Goal: Task Accomplishment & Management: Use online tool/utility

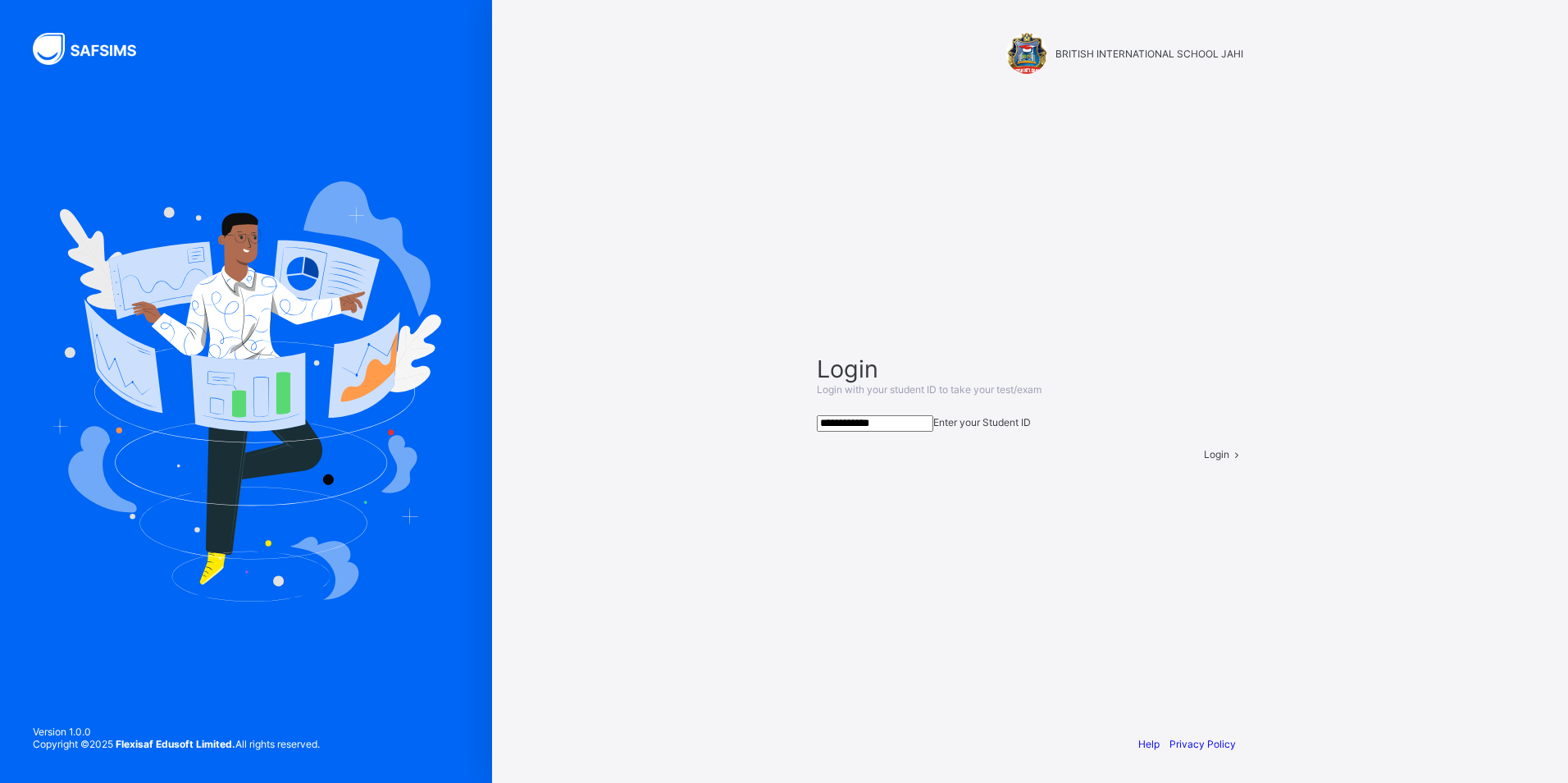
click at [1232, 460] on span at bounding box center [1237, 454] width 14 height 12
click at [930, 416] on input "**********" at bounding box center [875, 423] width 117 height 16
type input "**********"
click at [1254, 492] on div "**********" at bounding box center [1030, 392] width 1076 height 783
click at [1230, 460] on icon at bounding box center [1237, 454] width 14 height 12
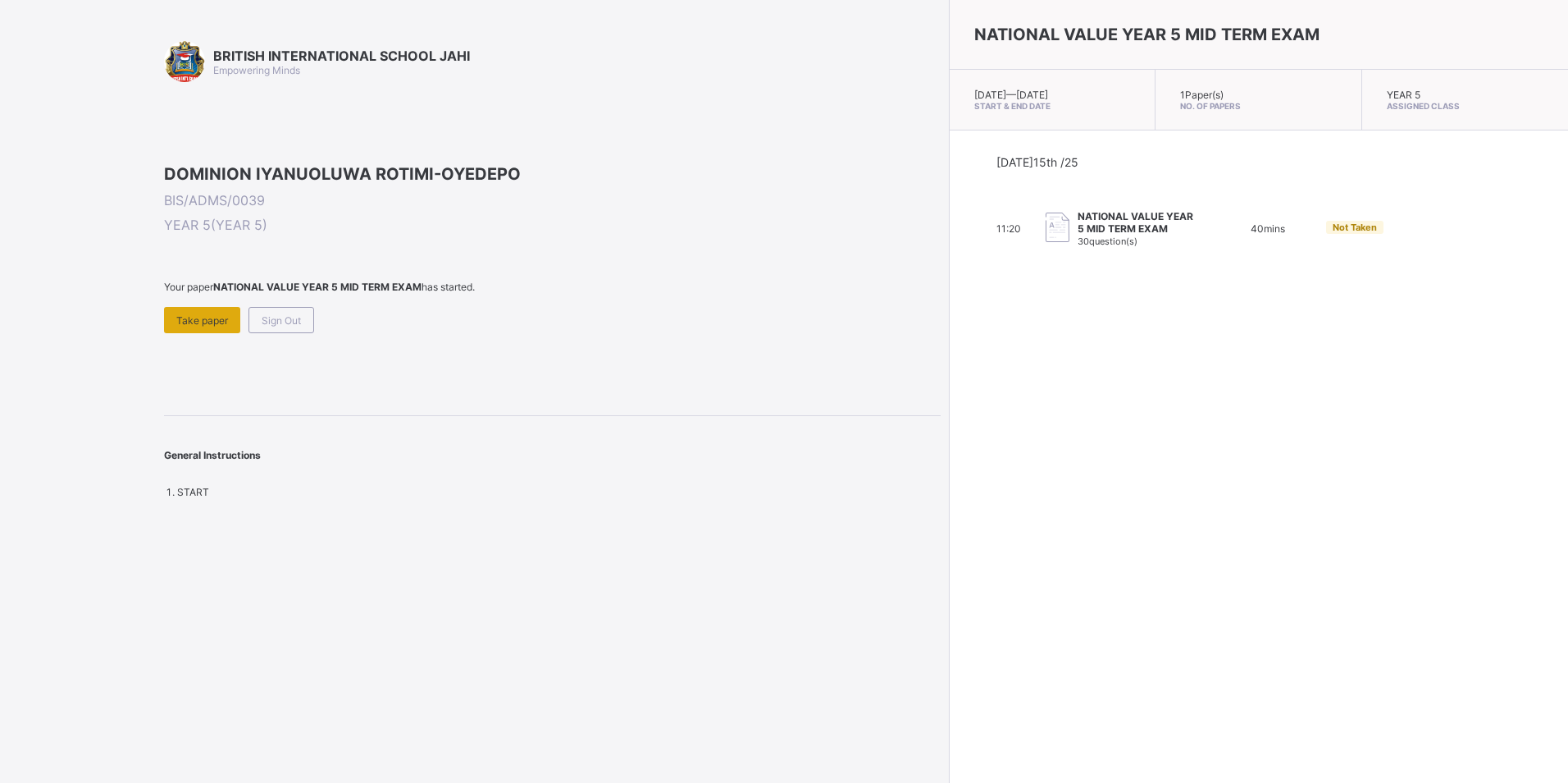
click at [205, 333] on div "Take paper" at bounding box center [202, 319] width 76 height 27
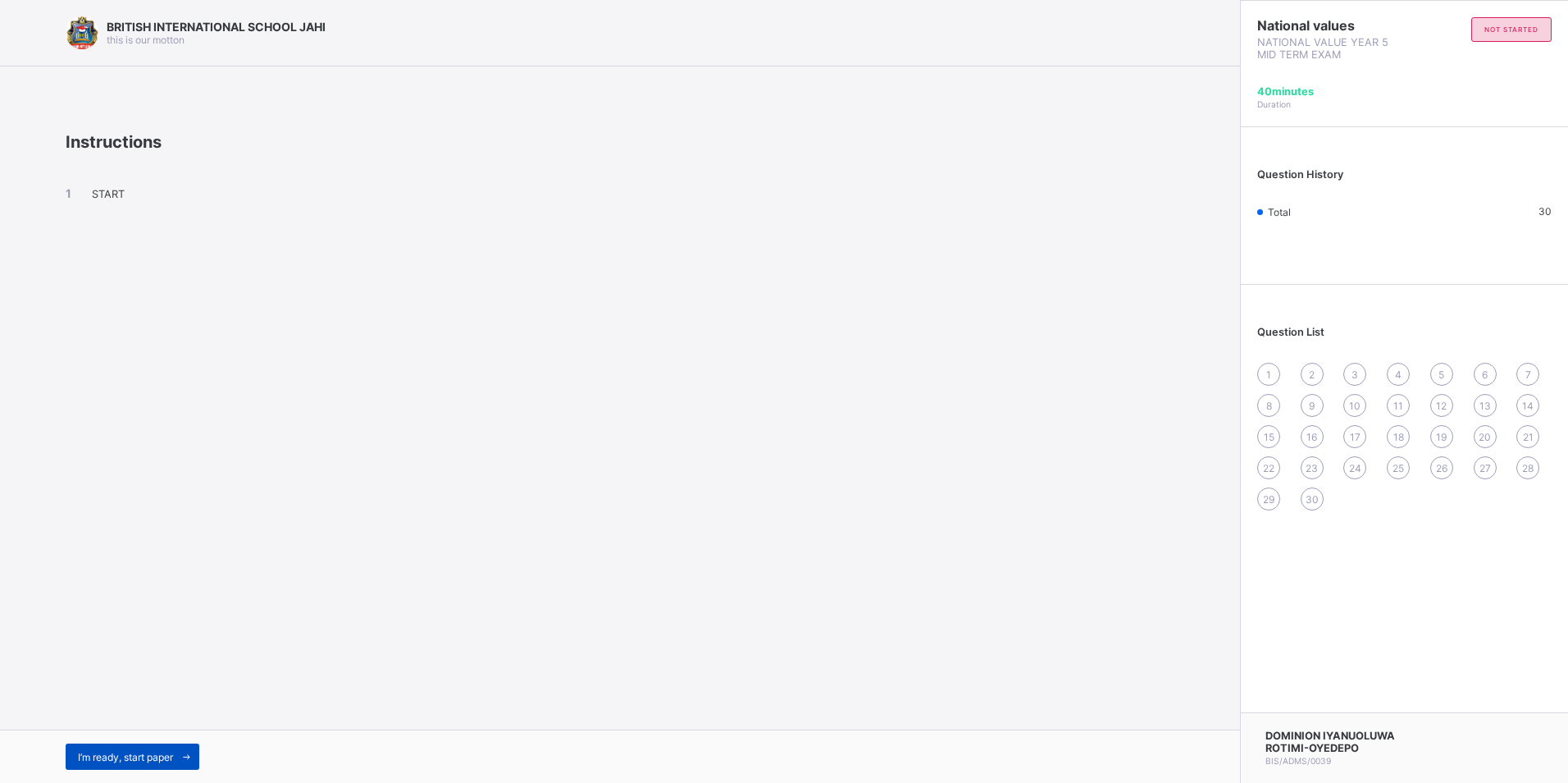
click at [179, 750] on span at bounding box center [186, 756] width 27 height 27
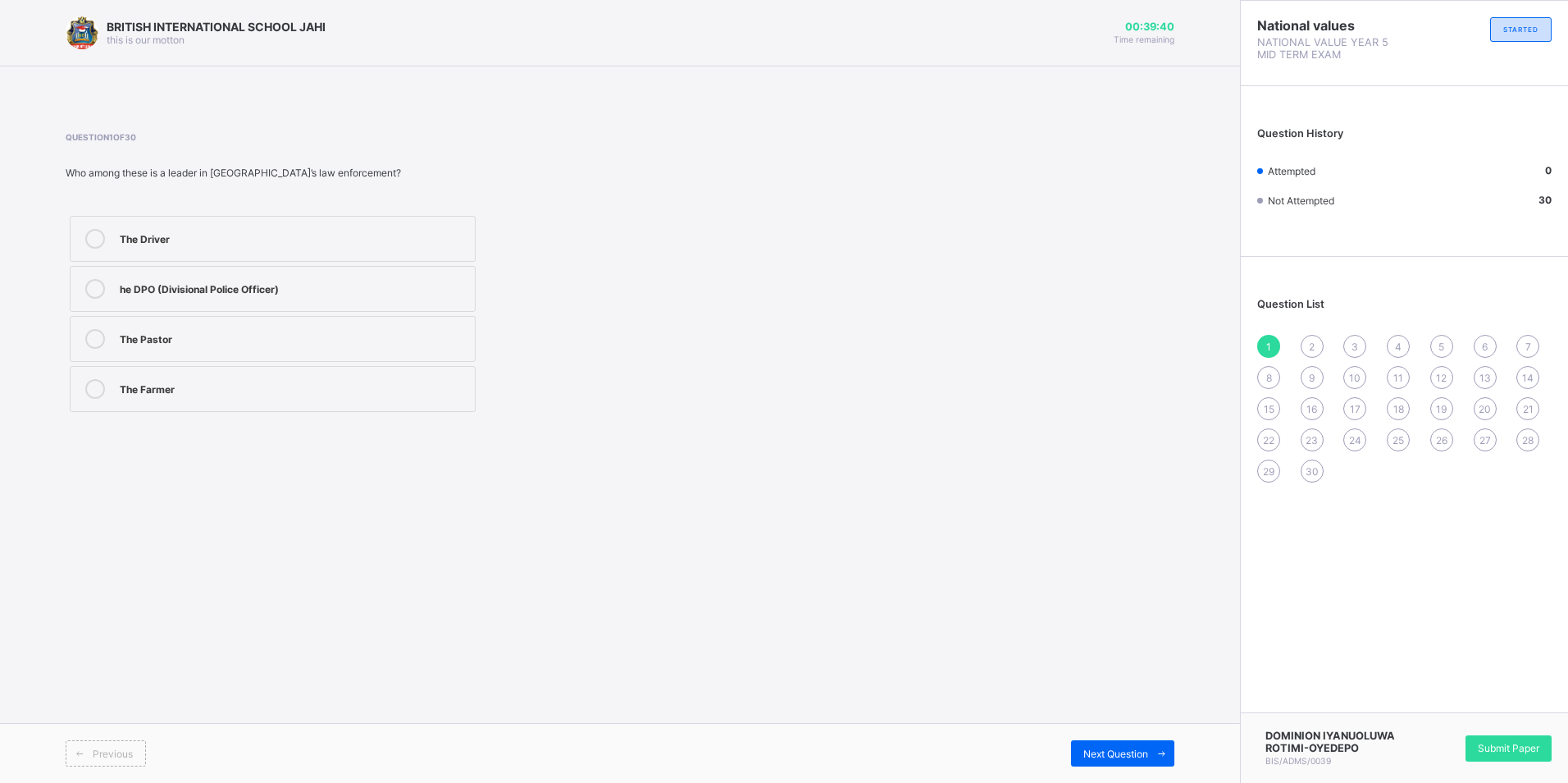
click at [238, 287] on div "he DPO (Divisional Police Officer)" at bounding box center [294, 287] width 347 height 16
click at [1168, 750] on span at bounding box center [1161, 753] width 27 height 27
click at [199, 337] on div "Religious leadership" at bounding box center [294, 337] width 347 height 16
click at [306, 337] on div "Religious leadership" at bounding box center [294, 337] width 347 height 16
click at [1100, 752] on span "Next Question" at bounding box center [1117, 754] width 65 height 12
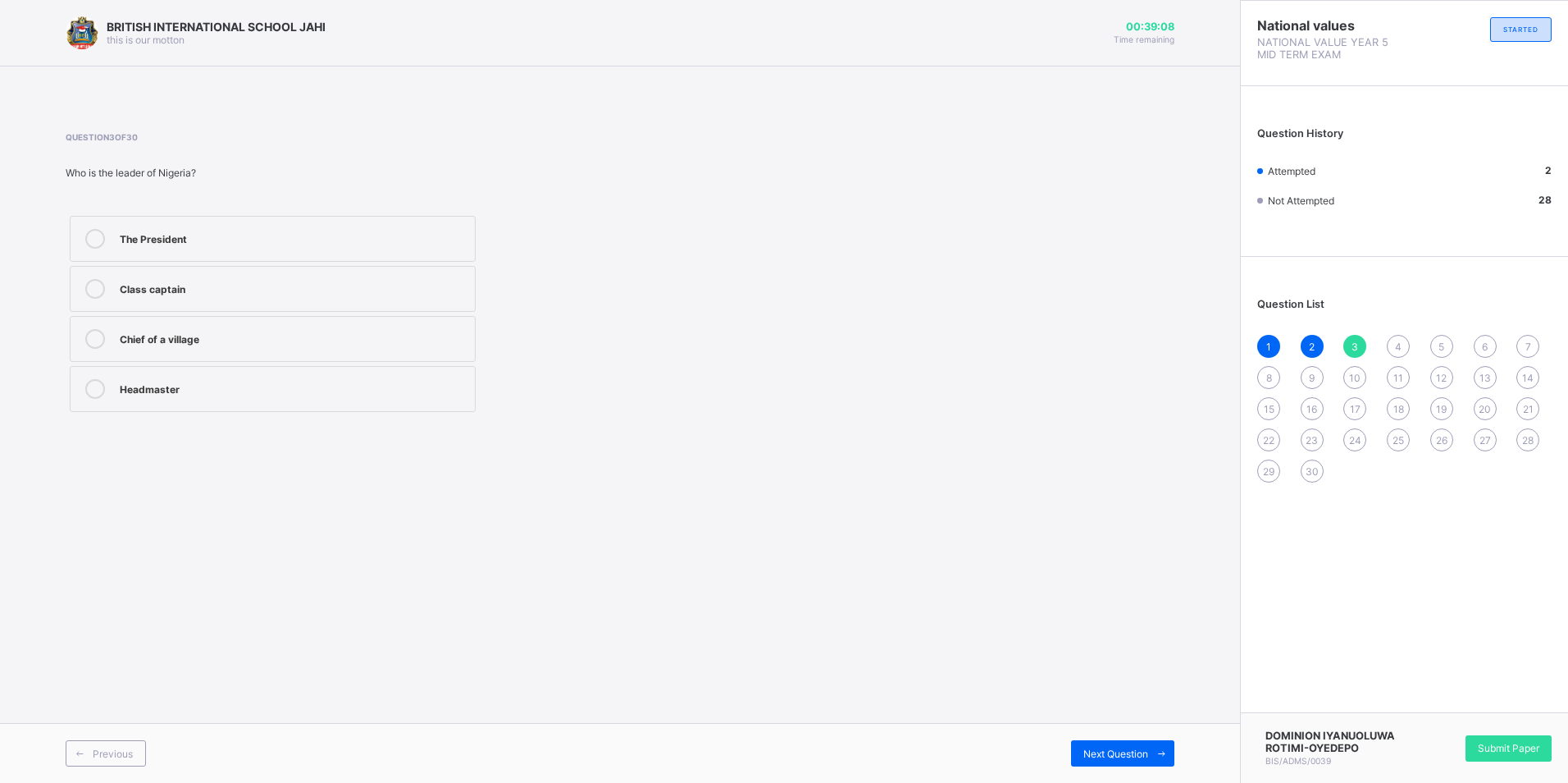
click at [212, 232] on div "The President" at bounding box center [294, 237] width 347 height 16
click at [1137, 750] on span "Next Question" at bounding box center [1117, 754] width 65 height 12
click at [222, 234] on div "Dictator" at bounding box center [294, 237] width 347 height 16
click at [1157, 747] on span at bounding box center [1161, 753] width 27 height 27
click at [241, 374] on label "The Village Chief" at bounding box center [272, 389] width 406 height 46
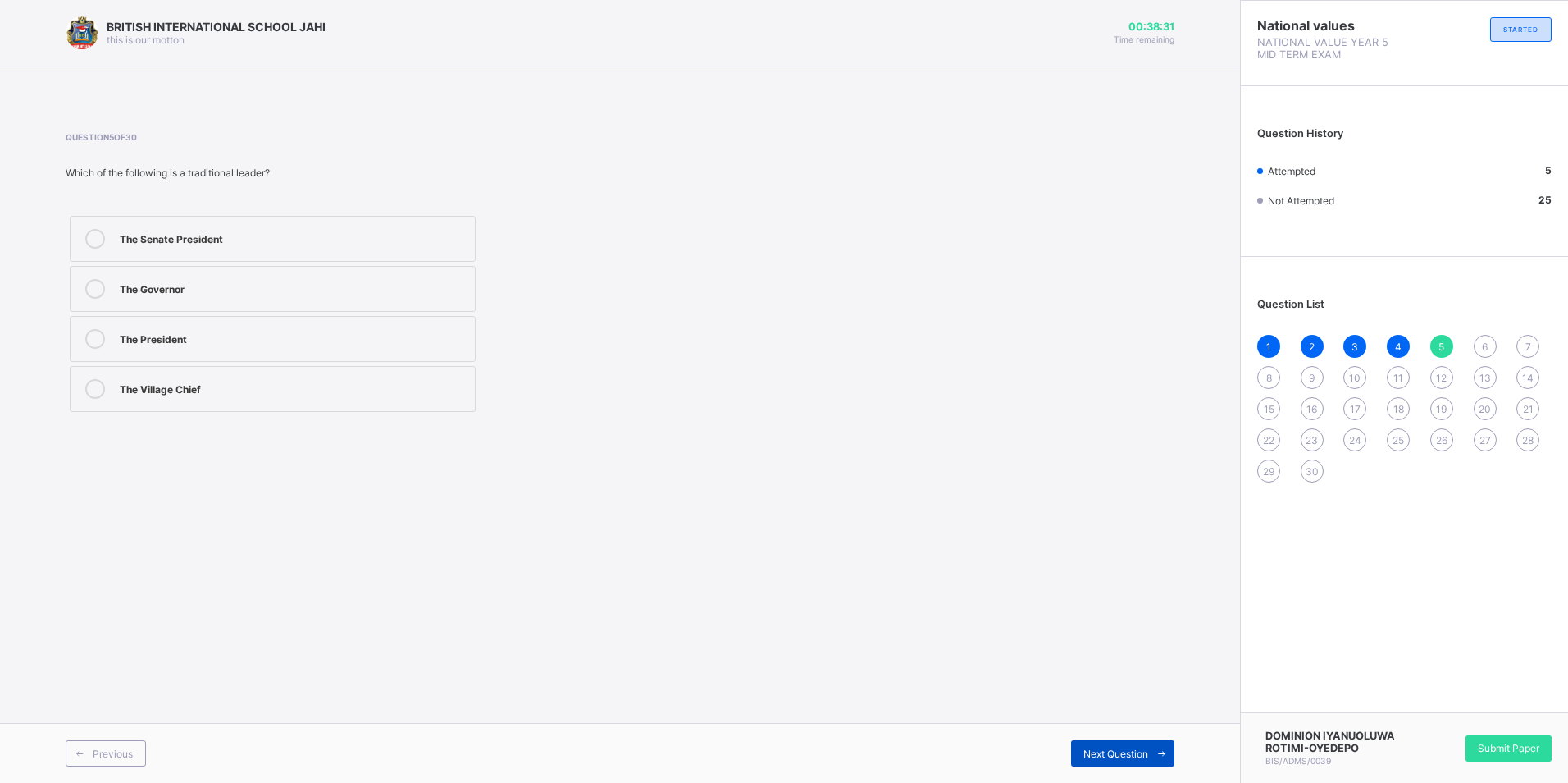
click at [1163, 750] on icon at bounding box center [1162, 754] width 12 height 10
click at [343, 236] on div "allows others to share ideas" at bounding box center [294, 237] width 347 height 16
click at [1162, 747] on span at bounding box center [1161, 753] width 27 height 27
click at [330, 226] on label "Democratic leadership" at bounding box center [272, 239] width 406 height 46
click at [1165, 743] on span at bounding box center [1161, 753] width 27 height 27
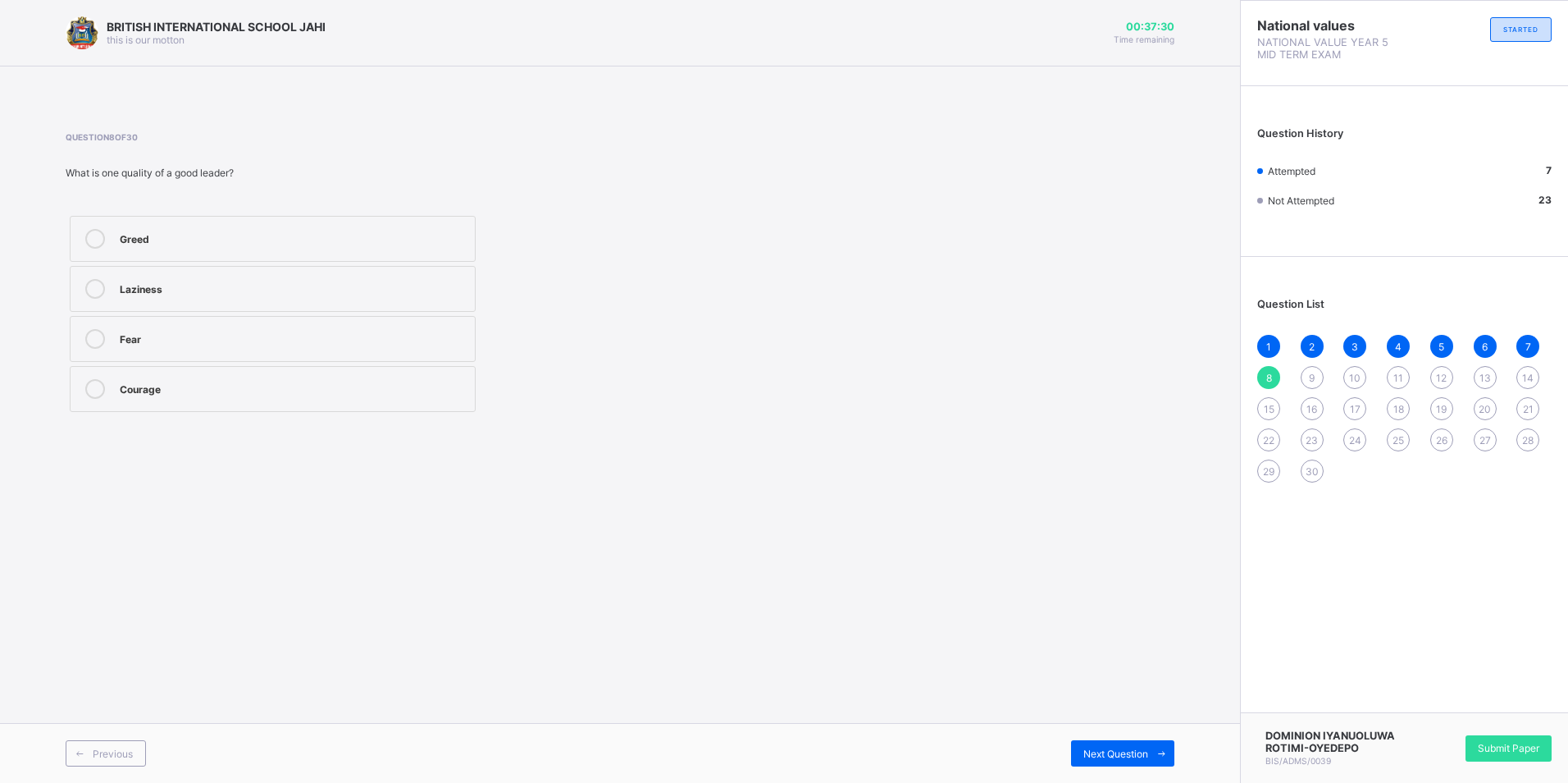
click at [297, 379] on div "Courage" at bounding box center [294, 387] width 347 height 16
click at [1154, 748] on span at bounding box center [1161, 753] width 27 height 27
click at [294, 385] on div "Class teacher" at bounding box center [294, 387] width 347 height 16
click at [1153, 751] on span at bounding box center [1161, 753] width 27 height 27
click at [283, 276] on label "caring and honest" at bounding box center [272, 289] width 406 height 46
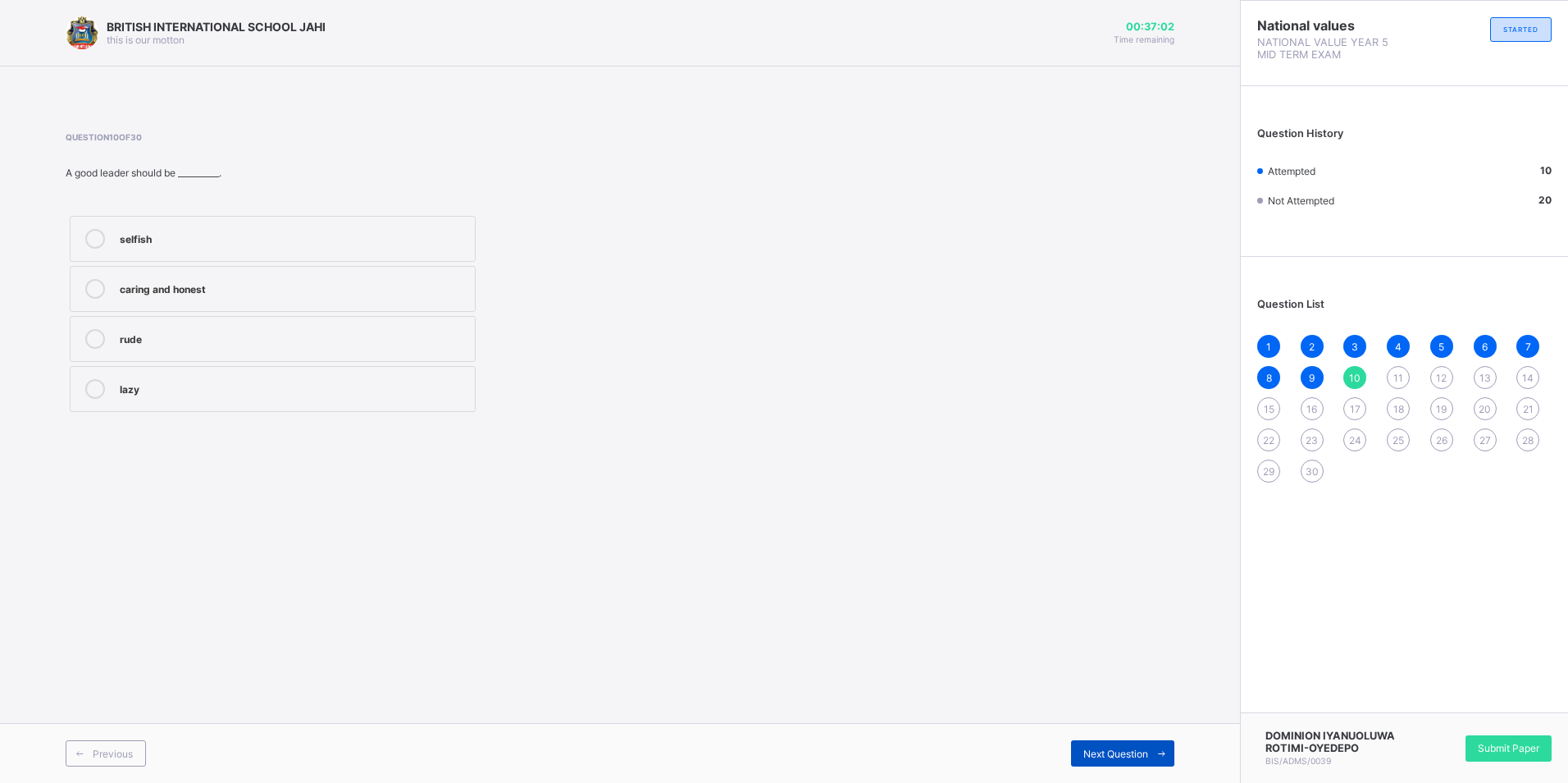
click at [1163, 754] on icon at bounding box center [1162, 754] width 12 height 10
click at [433, 245] on label "Guiding and directing people" at bounding box center [272, 239] width 406 height 46
click at [1160, 751] on icon at bounding box center [1162, 754] width 12 height 10
click at [372, 228] on label "Nurses and Red Cross members" at bounding box center [272, 239] width 406 height 46
click at [1155, 747] on span at bounding box center [1161, 753] width 27 height 27
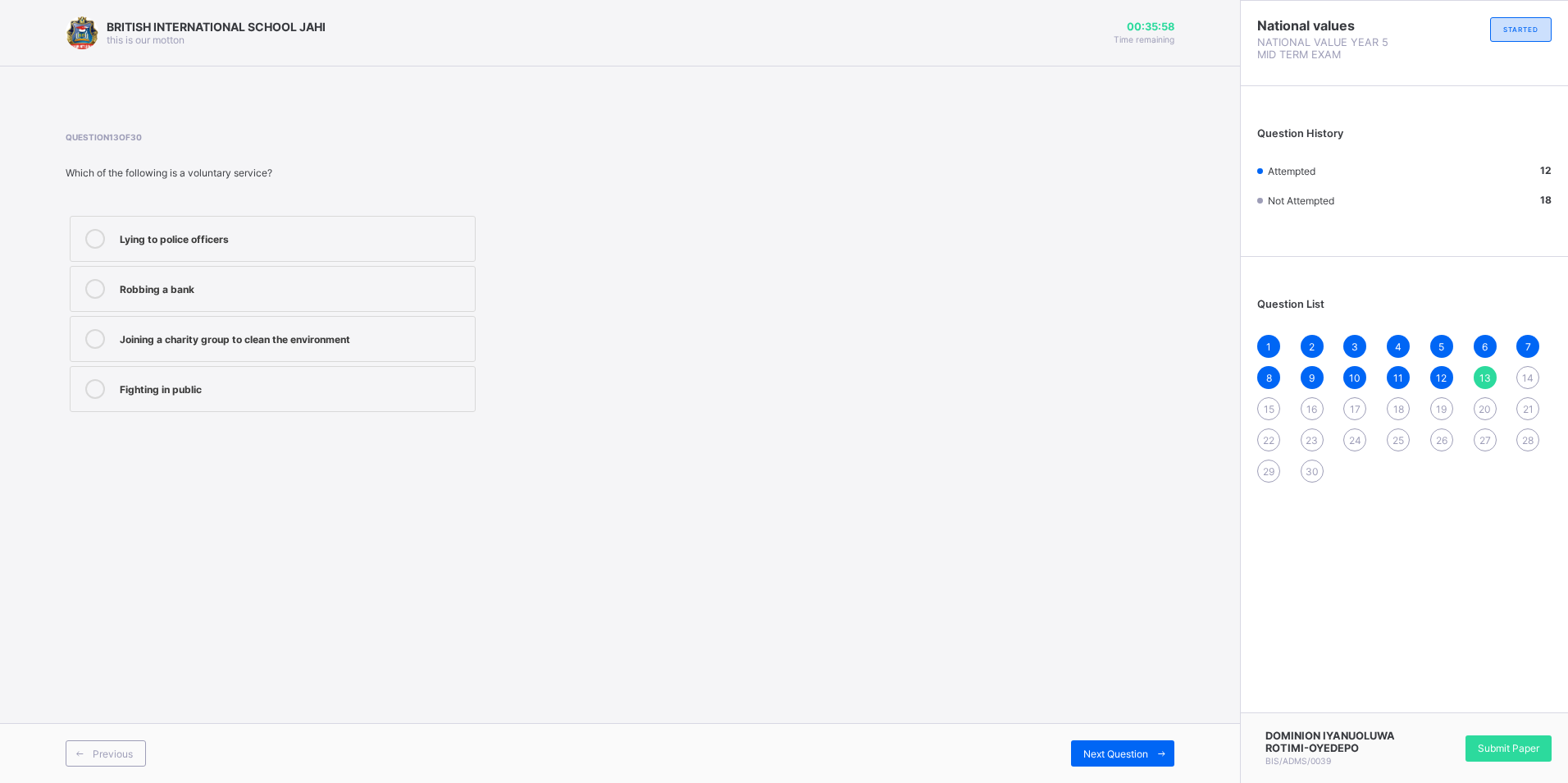
click at [443, 328] on label "Joining a charity group to clean the environment" at bounding box center [272, 339] width 406 height 46
click at [1158, 754] on icon at bounding box center [1162, 754] width 12 height 10
click at [215, 382] on div "Protecting citizens and maintaining law" at bounding box center [294, 387] width 347 height 16
click at [1153, 750] on span at bounding box center [1161, 753] width 27 height 27
click at [274, 240] on div "corps members" at bounding box center [294, 237] width 347 height 16
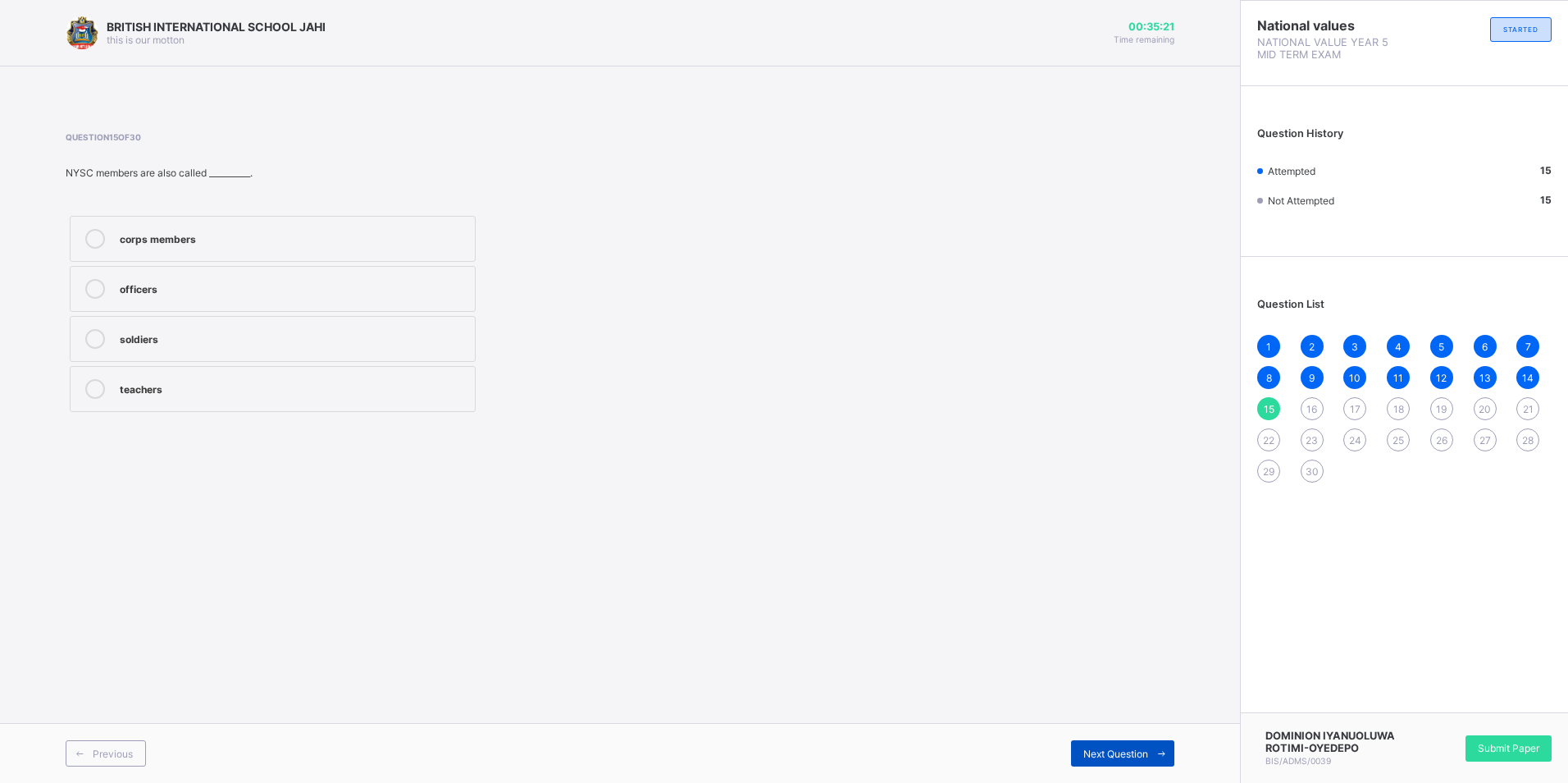
click at [1153, 755] on span at bounding box center [1161, 753] width 27 height 27
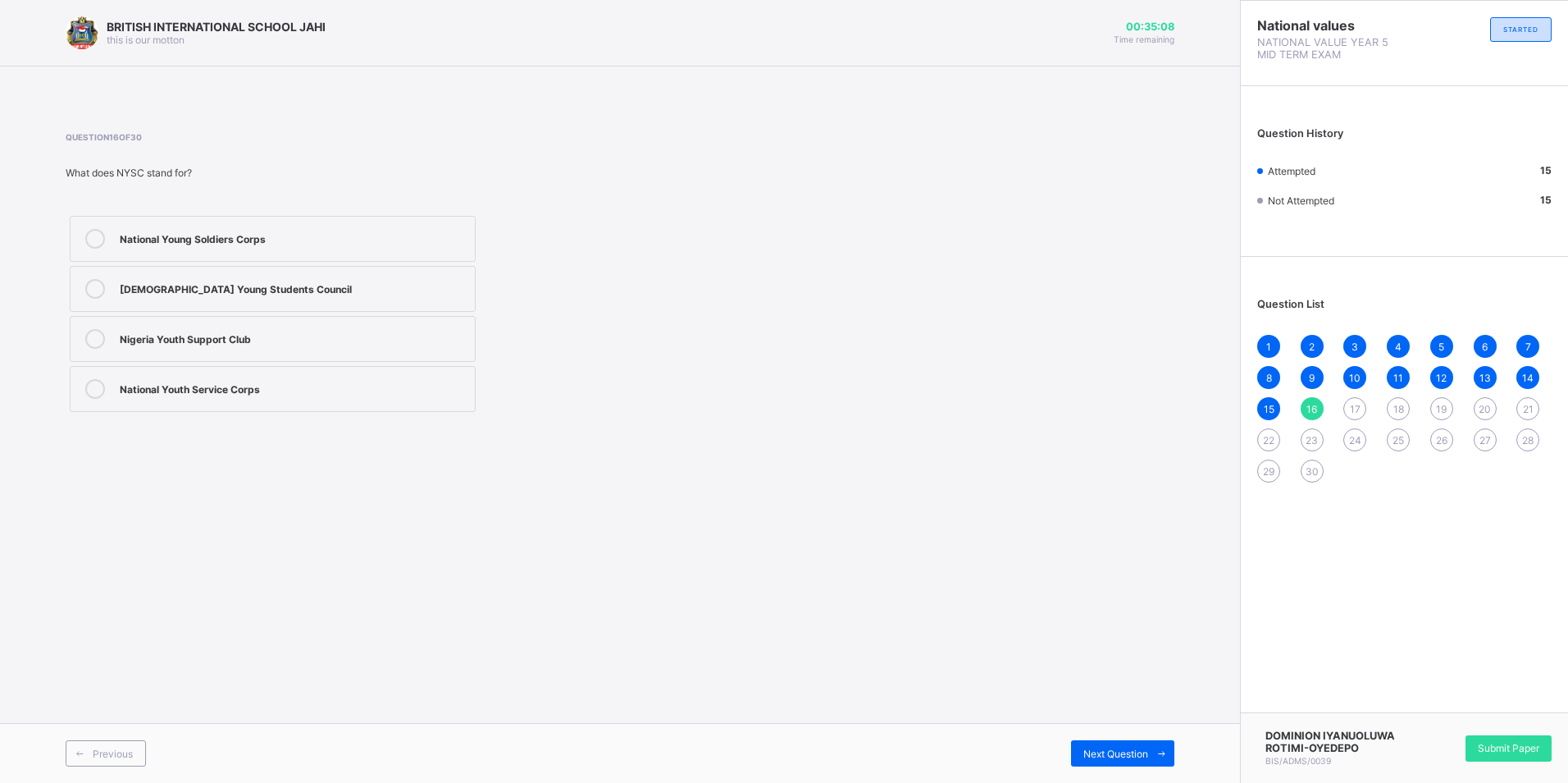
click at [372, 390] on div "National Youth Service Corps" at bounding box center [294, 387] width 347 height 16
click at [1312, 443] on span "23" at bounding box center [1312, 440] width 12 height 12
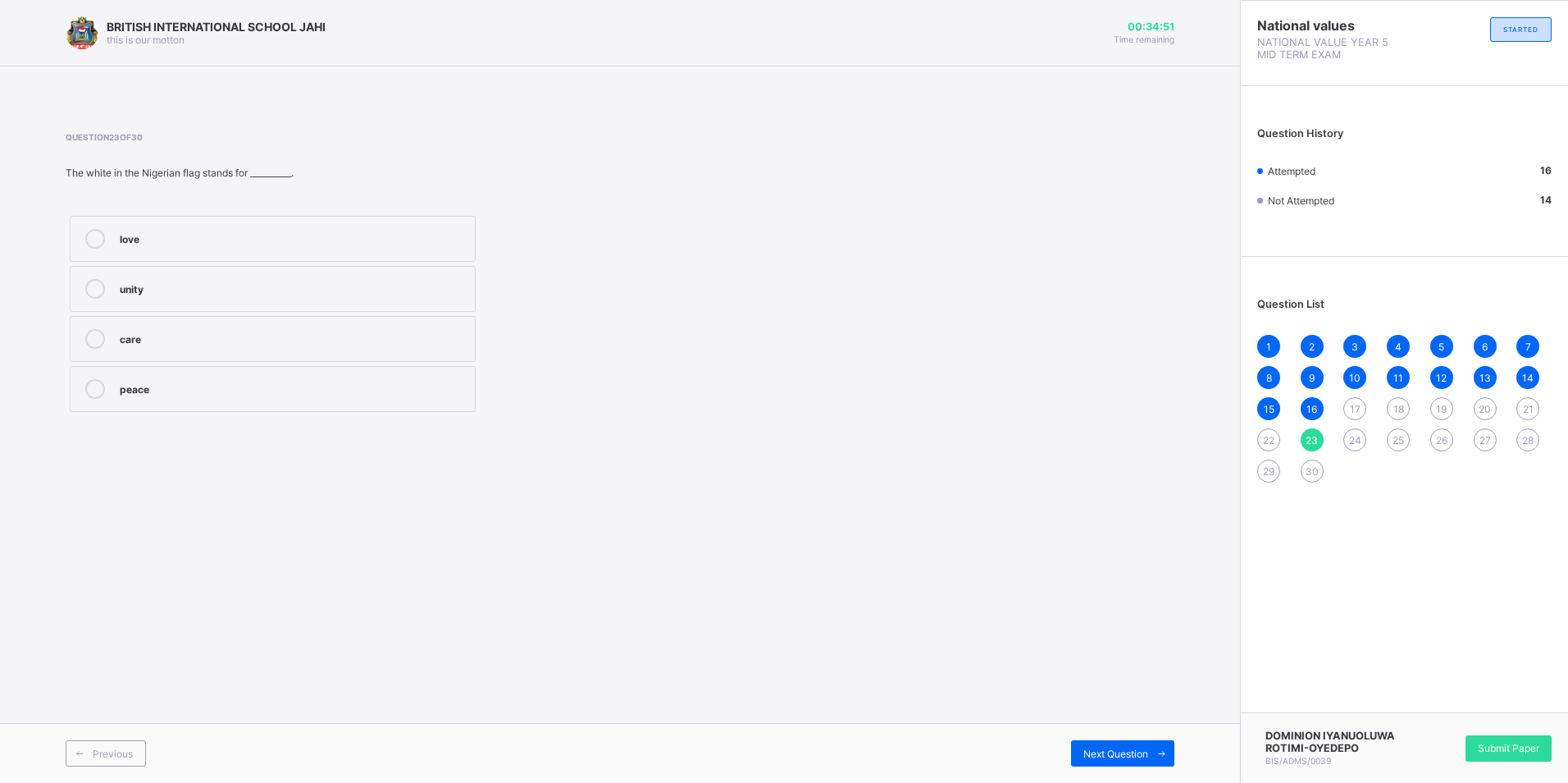
click at [380, 307] on label "unity" at bounding box center [272, 289] width 406 height 46
click at [317, 369] on label "peace" at bounding box center [272, 389] width 406 height 46
click at [133, 756] on div "Previous" at bounding box center [106, 753] width 81 height 27
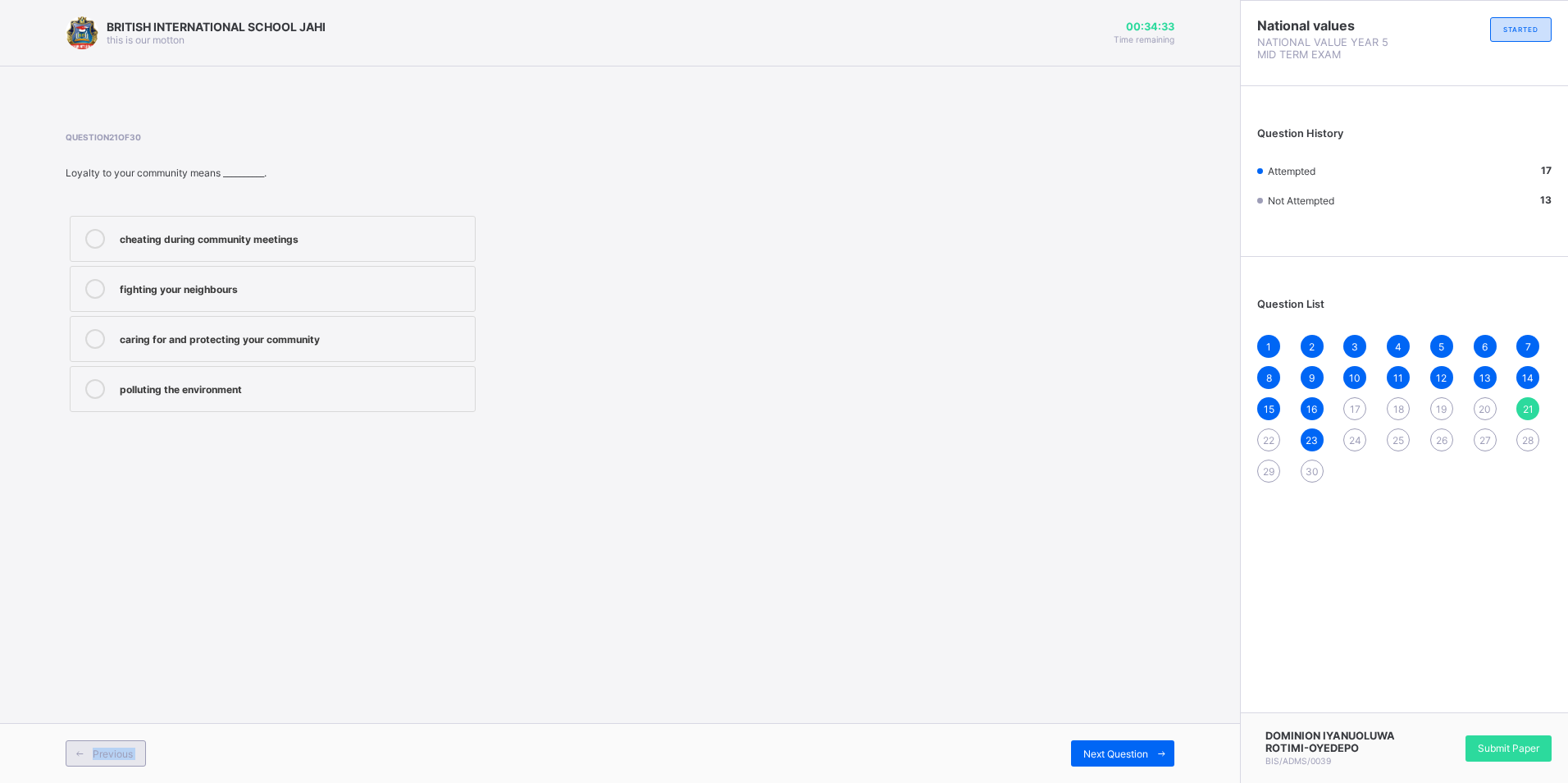
click at [133, 756] on div "Previous" at bounding box center [106, 753] width 81 height 27
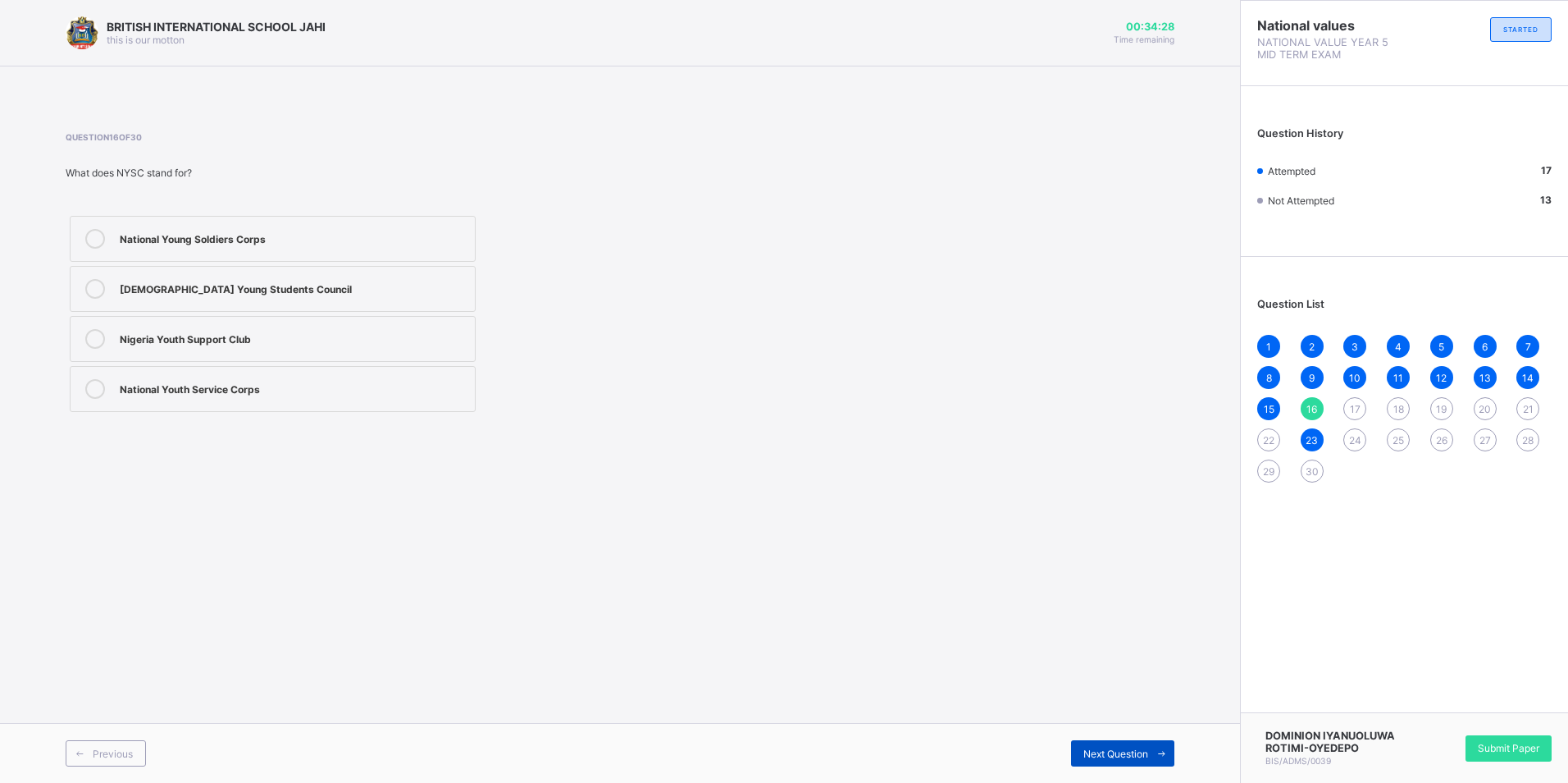
click at [1160, 752] on icon at bounding box center [1162, 754] width 12 height 10
click at [329, 221] on label "[DEMOGRAPHIC_DATA] Army" at bounding box center [272, 239] width 406 height 46
click at [1160, 749] on icon at bounding box center [1162, 754] width 12 height 10
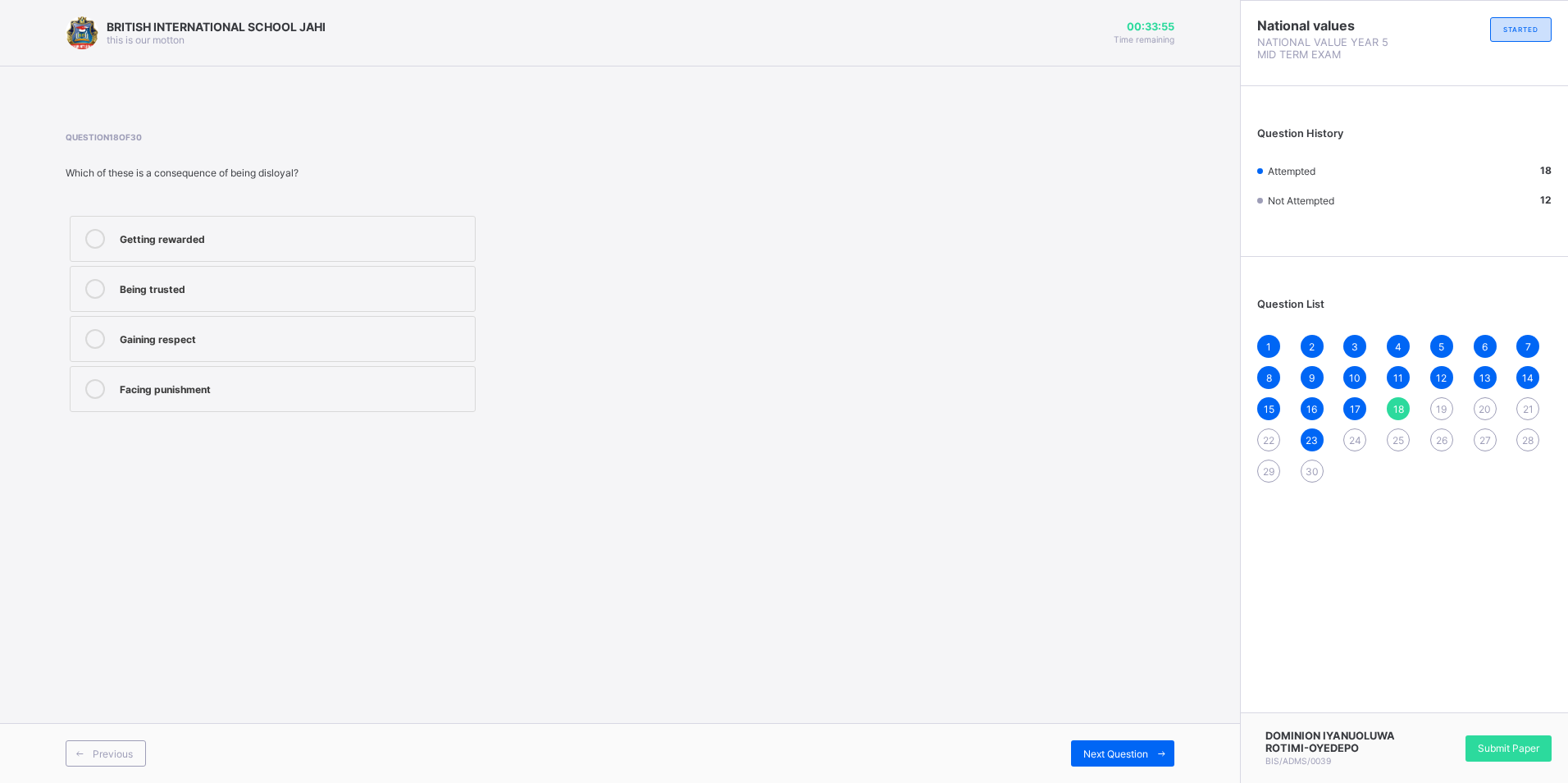
click at [247, 397] on div "Facing punishment" at bounding box center [294, 389] width 347 height 20
click at [1159, 753] on icon at bounding box center [1162, 754] width 12 height 10
click at [305, 387] on div "Gaining trust and respect" at bounding box center [294, 387] width 347 height 16
click at [1159, 750] on icon at bounding box center [1162, 754] width 12 height 10
click at [280, 334] on div "Littering the streets" at bounding box center [294, 337] width 347 height 16
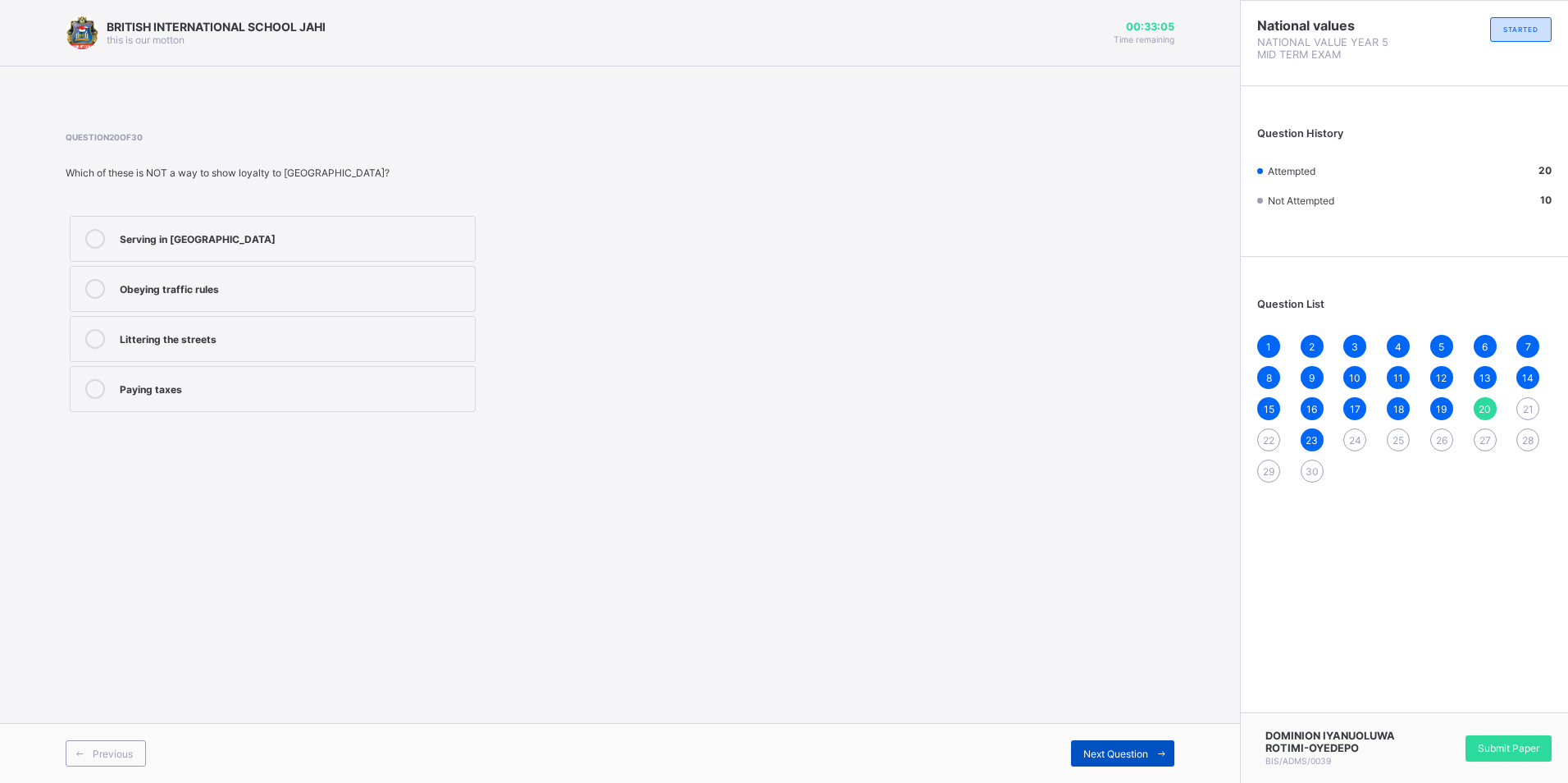
click at [1165, 752] on icon at bounding box center [1162, 754] width 12 height 10
click at [239, 340] on div "caring for and protecting your community" at bounding box center [294, 337] width 347 height 16
click at [1164, 742] on span at bounding box center [1161, 753] width 27 height 27
click at [258, 288] on div "pride and respect" at bounding box center [294, 287] width 347 height 16
click at [1165, 744] on span at bounding box center [1161, 753] width 27 height 27
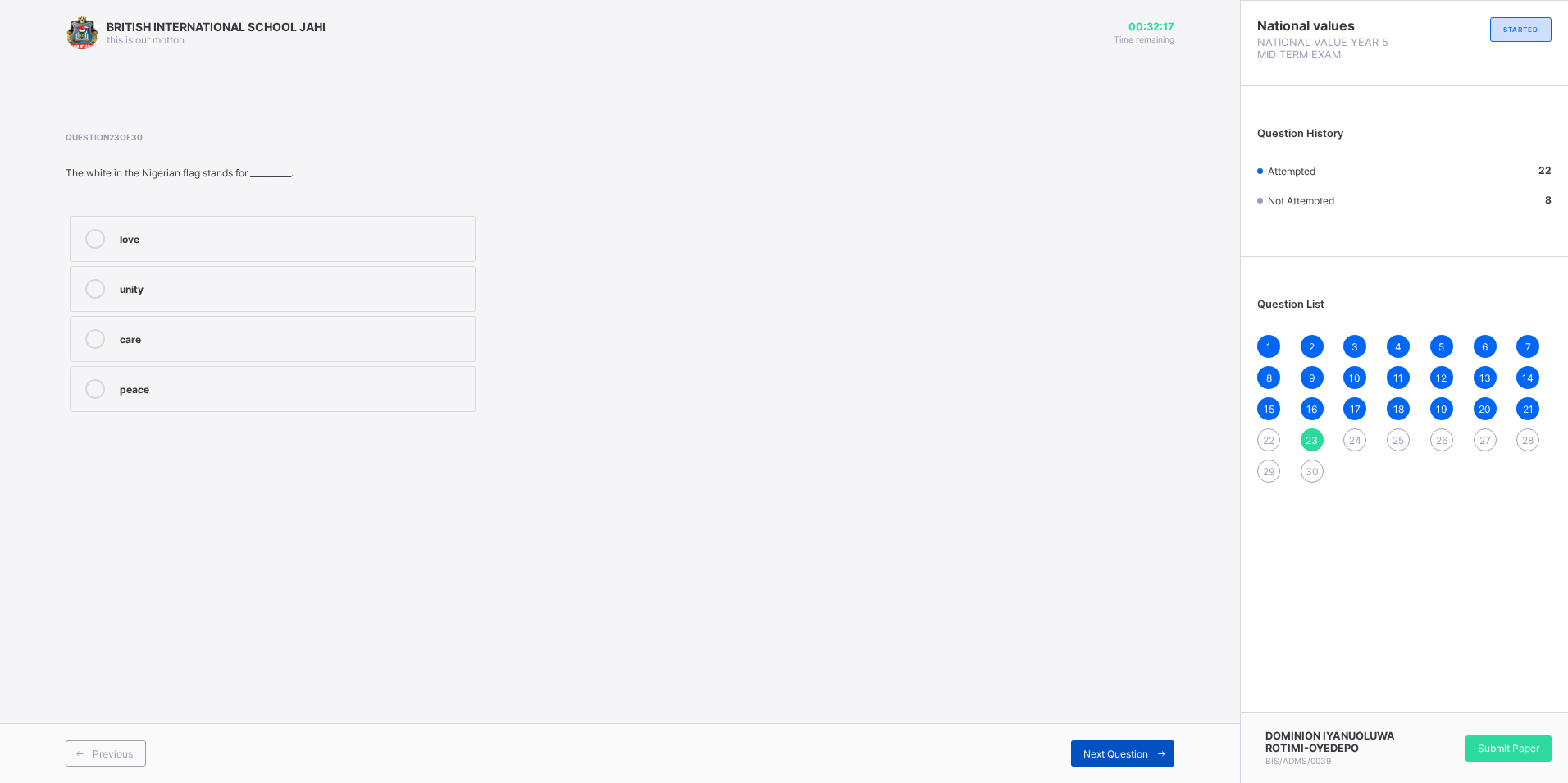
click at [1165, 744] on span at bounding box center [1161, 753] width 27 height 27
click at [174, 291] on div "Peace" at bounding box center [294, 287] width 347 height 16
click at [101, 737] on div "Previous Next Question" at bounding box center [620, 753] width 1240 height 60
click at [104, 744] on div "Previous" at bounding box center [106, 753] width 81 height 27
click at [1148, 750] on span at bounding box center [1161, 753] width 27 height 27
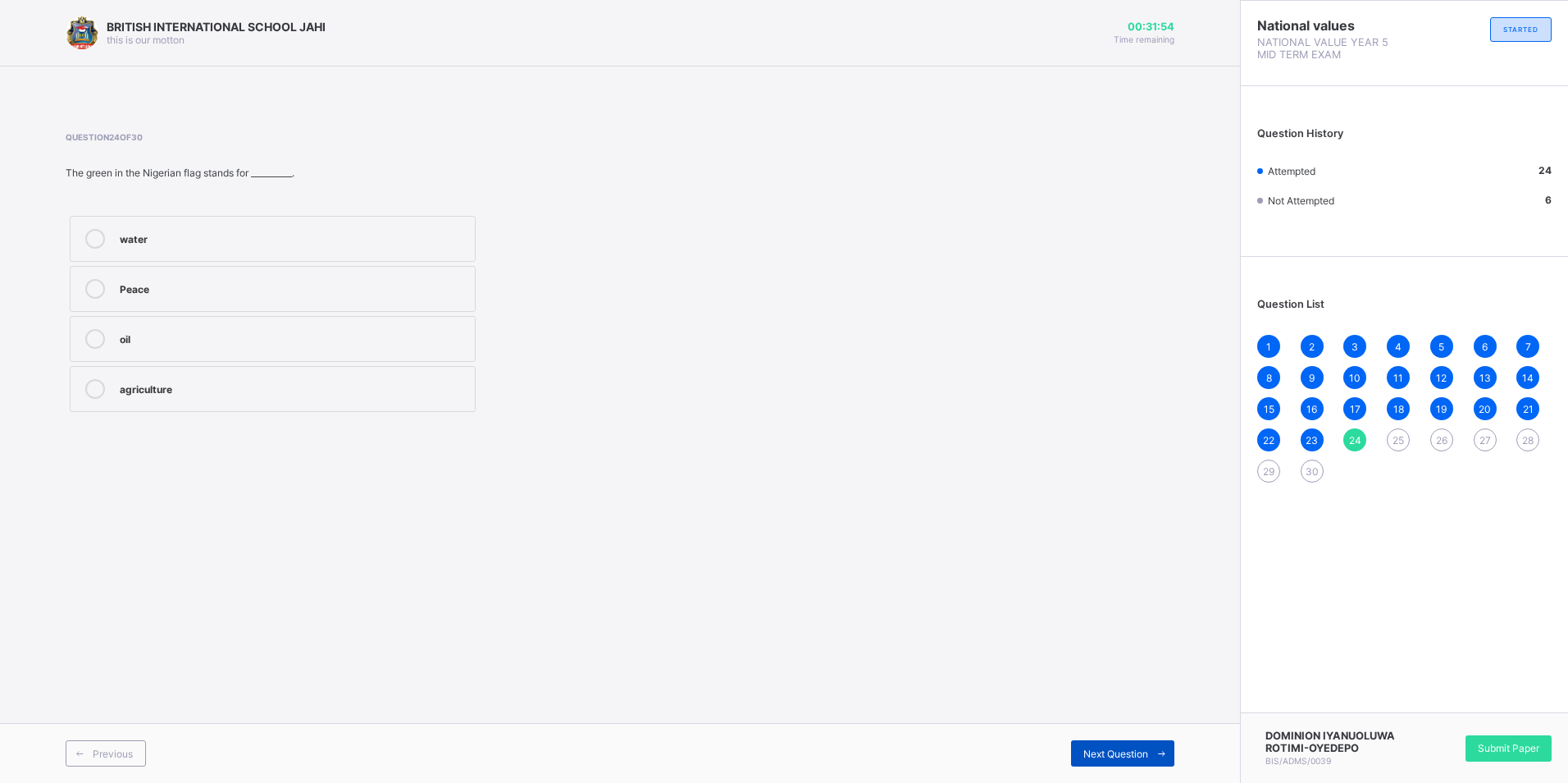
click at [1148, 750] on span at bounding box center [1161, 753] width 27 height 27
click at [216, 240] on div "respecting the national flag" at bounding box center [294, 237] width 347 height 16
click at [1161, 751] on icon at bounding box center [1162, 754] width 12 height 10
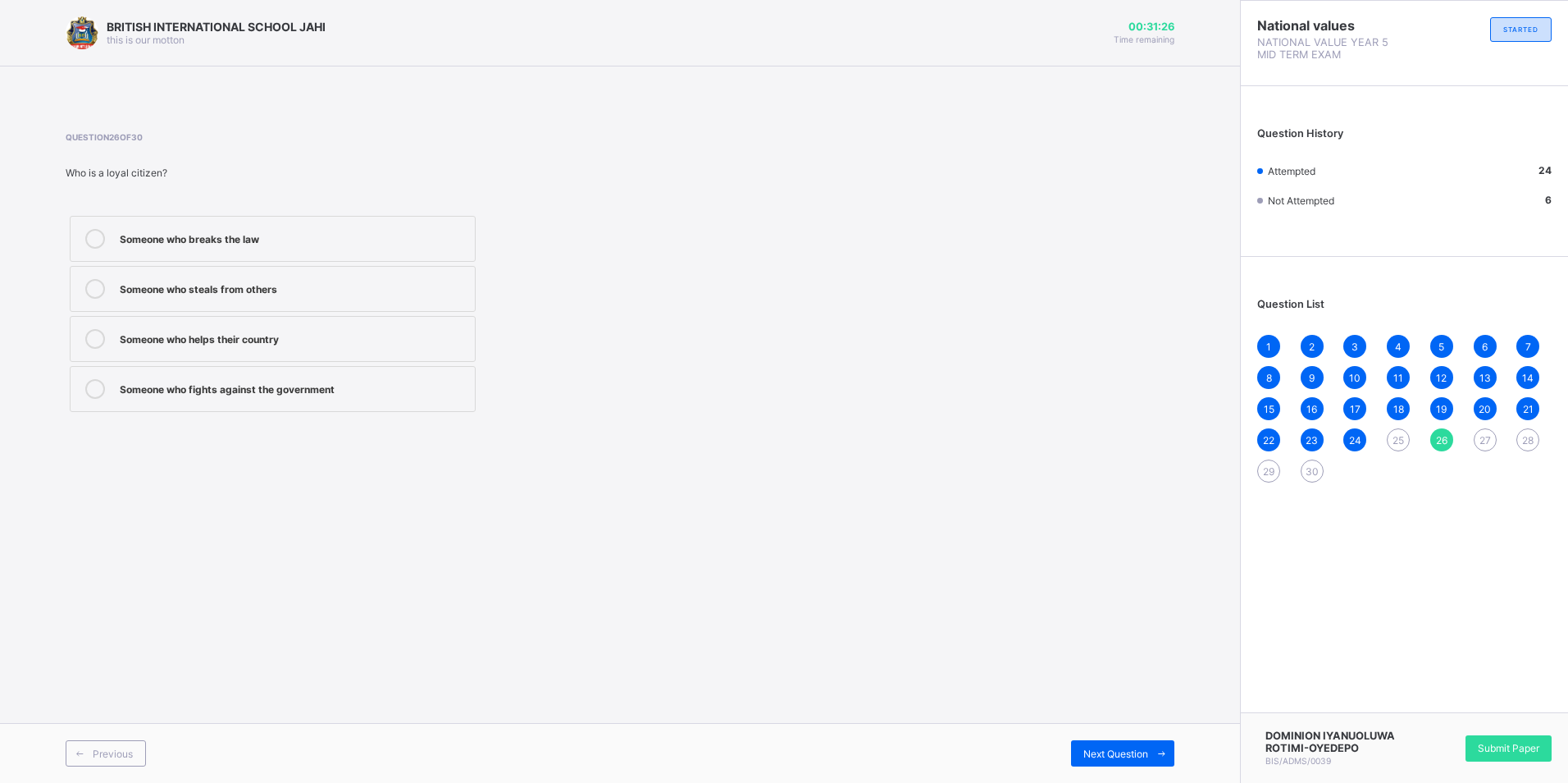
click at [298, 336] on div "Someone who helps their country" at bounding box center [294, 337] width 347 height 16
click at [1162, 749] on icon at bounding box center [1162, 754] width 12 height 10
click at [1400, 433] on div "25" at bounding box center [1398, 440] width 23 height 23
click at [329, 228] on label "respecting the national flag" at bounding box center [272, 239] width 406 height 46
click at [1154, 739] on div "Previous Next Question" at bounding box center [620, 753] width 1240 height 60
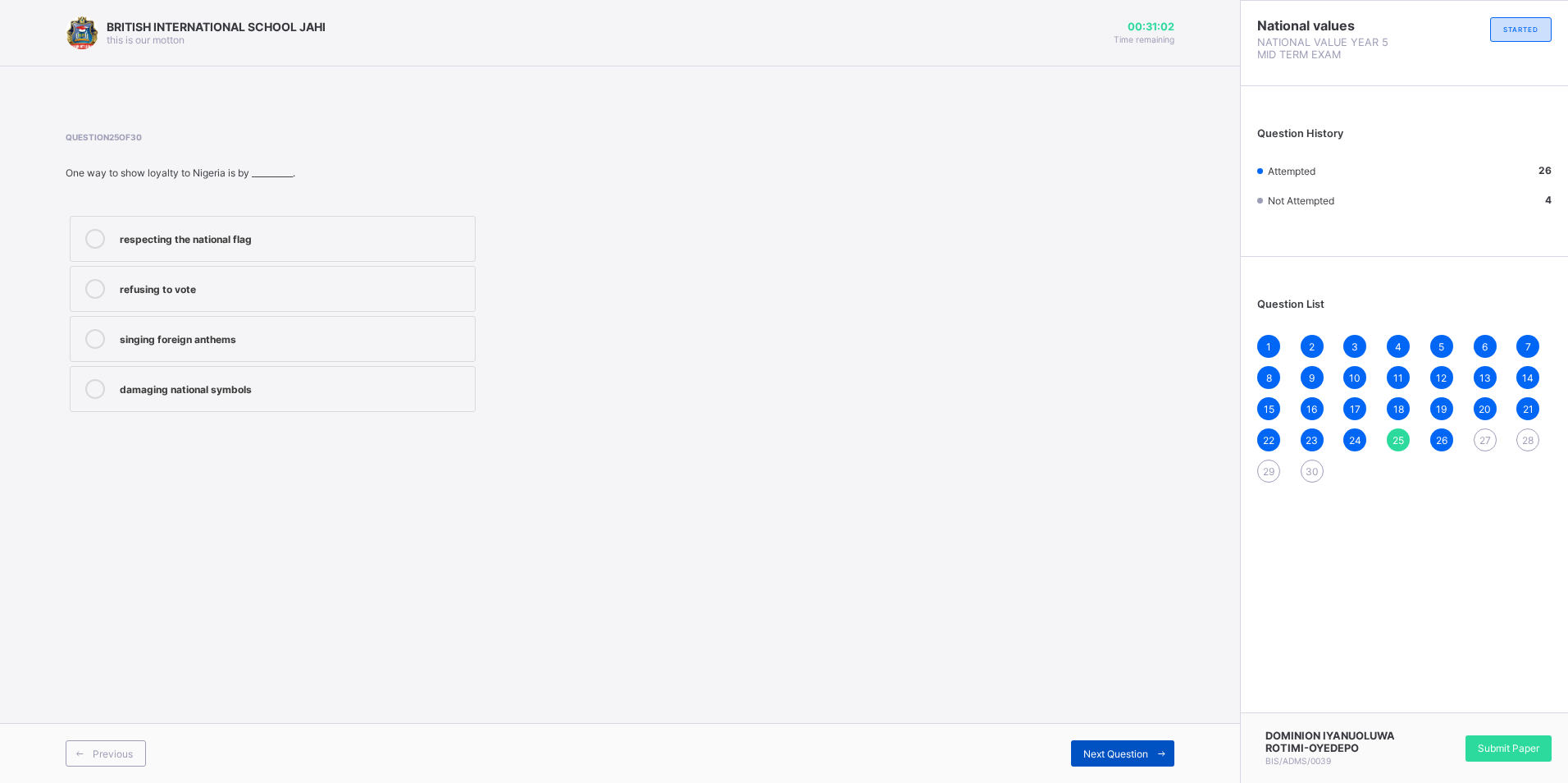
click at [1164, 750] on icon at bounding box center [1162, 754] width 12 height 10
click at [247, 299] on label "Obey school rules" at bounding box center [272, 289] width 406 height 46
click at [1164, 750] on icon at bounding box center [1162, 754] width 12 height 10
click at [1480, 446] on div "27" at bounding box center [1486, 440] width 23 height 23
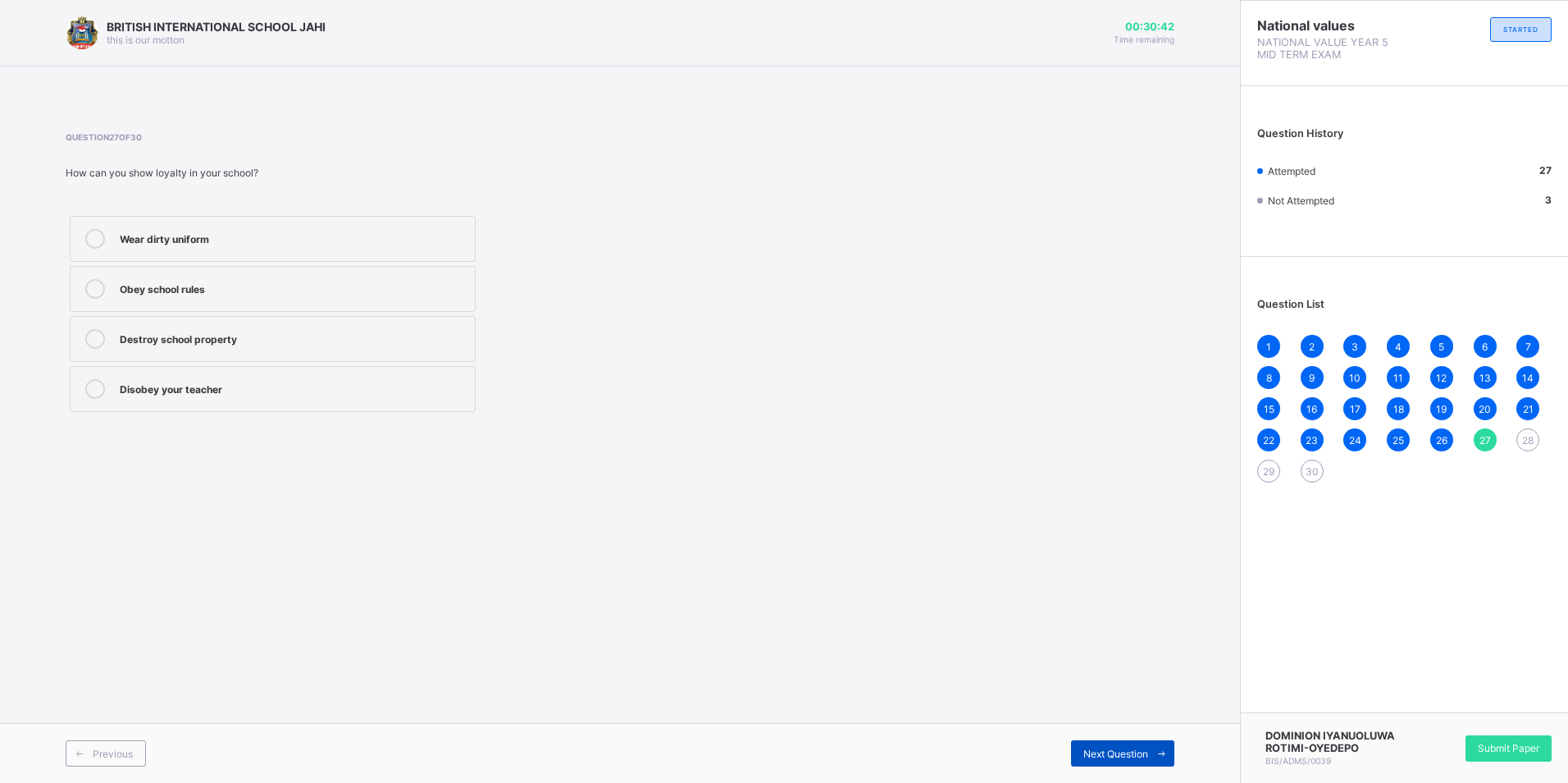
click at [1160, 743] on span at bounding box center [1161, 753] width 27 height 27
click at [250, 392] on div "Helping your friend in times of need" at bounding box center [294, 387] width 347 height 16
click at [1170, 749] on span at bounding box center [1161, 753] width 27 height 27
click at [344, 250] on label "faithful and supportive" at bounding box center [272, 239] width 406 height 46
click at [1153, 751] on span at bounding box center [1161, 753] width 27 height 27
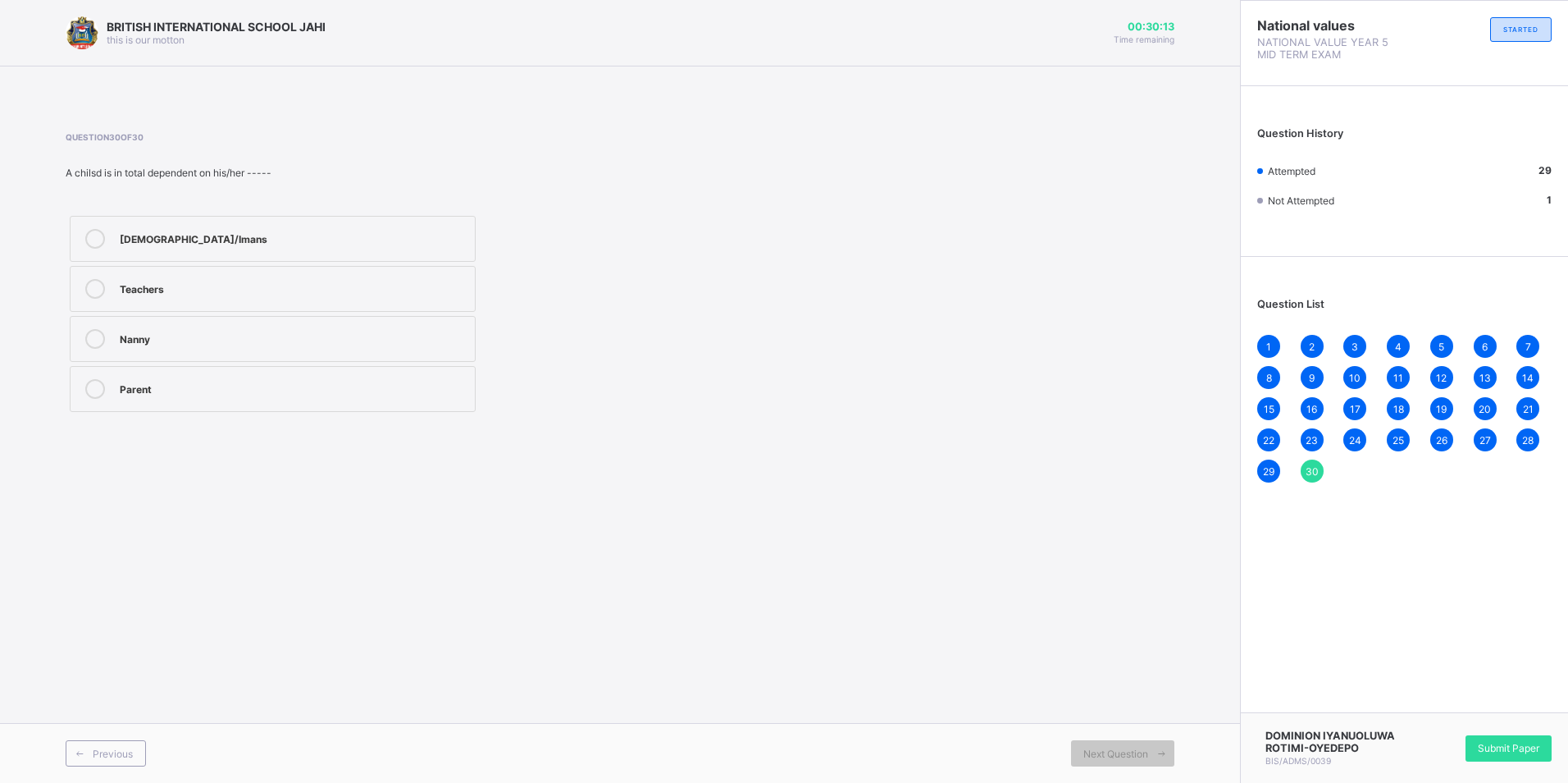
click at [204, 392] on div "Parent" at bounding box center [294, 387] width 347 height 16
click at [1493, 744] on span "Submit Paper" at bounding box center [1509, 748] width 62 height 12
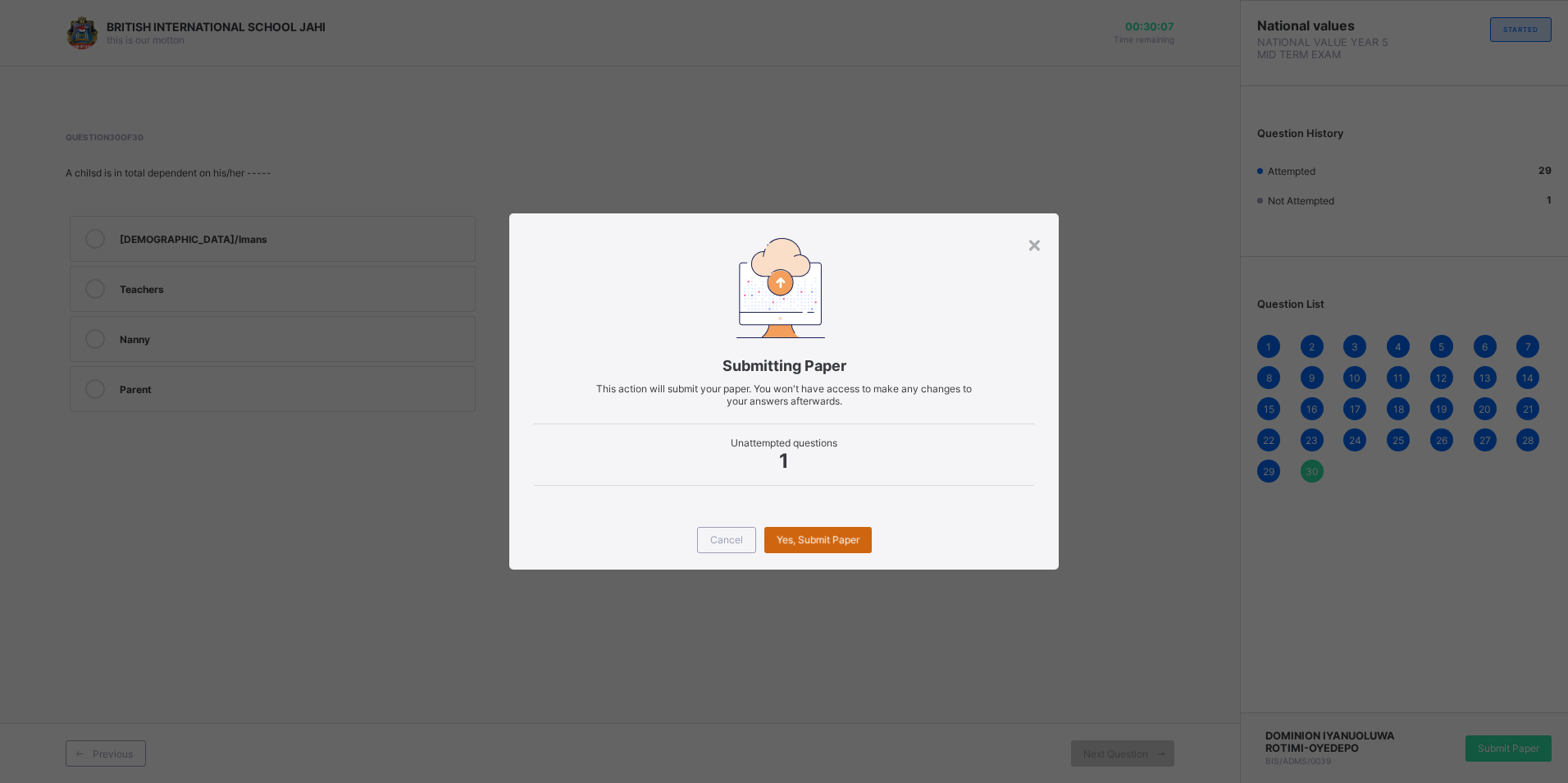
click at [814, 542] on div "Yes, Submit Paper" at bounding box center [818, 540] width 107 height 27
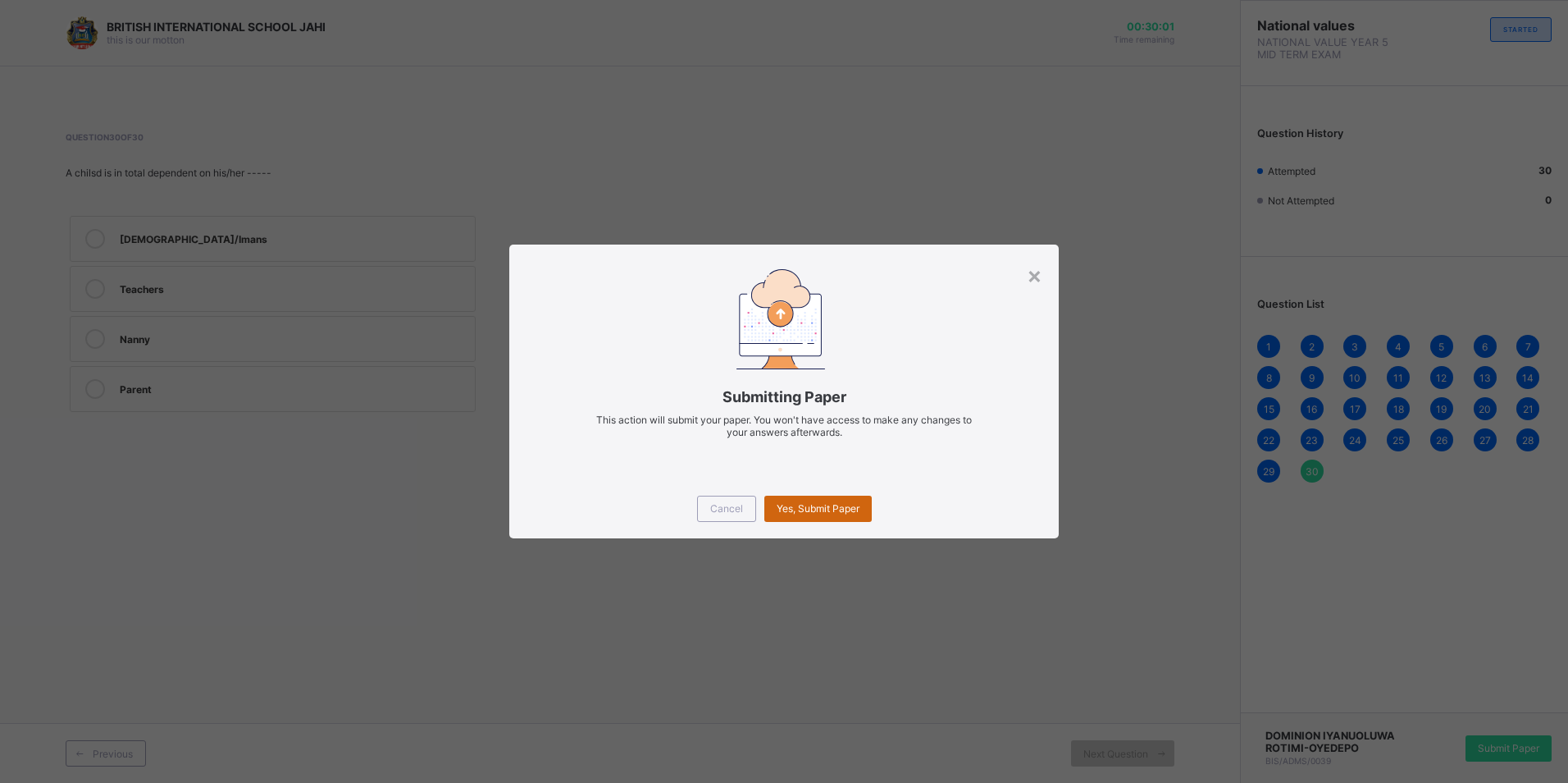
click at [836, 511] on span "Yes, Submit Paper" at bounding box center [818, 508] width 83 height 12
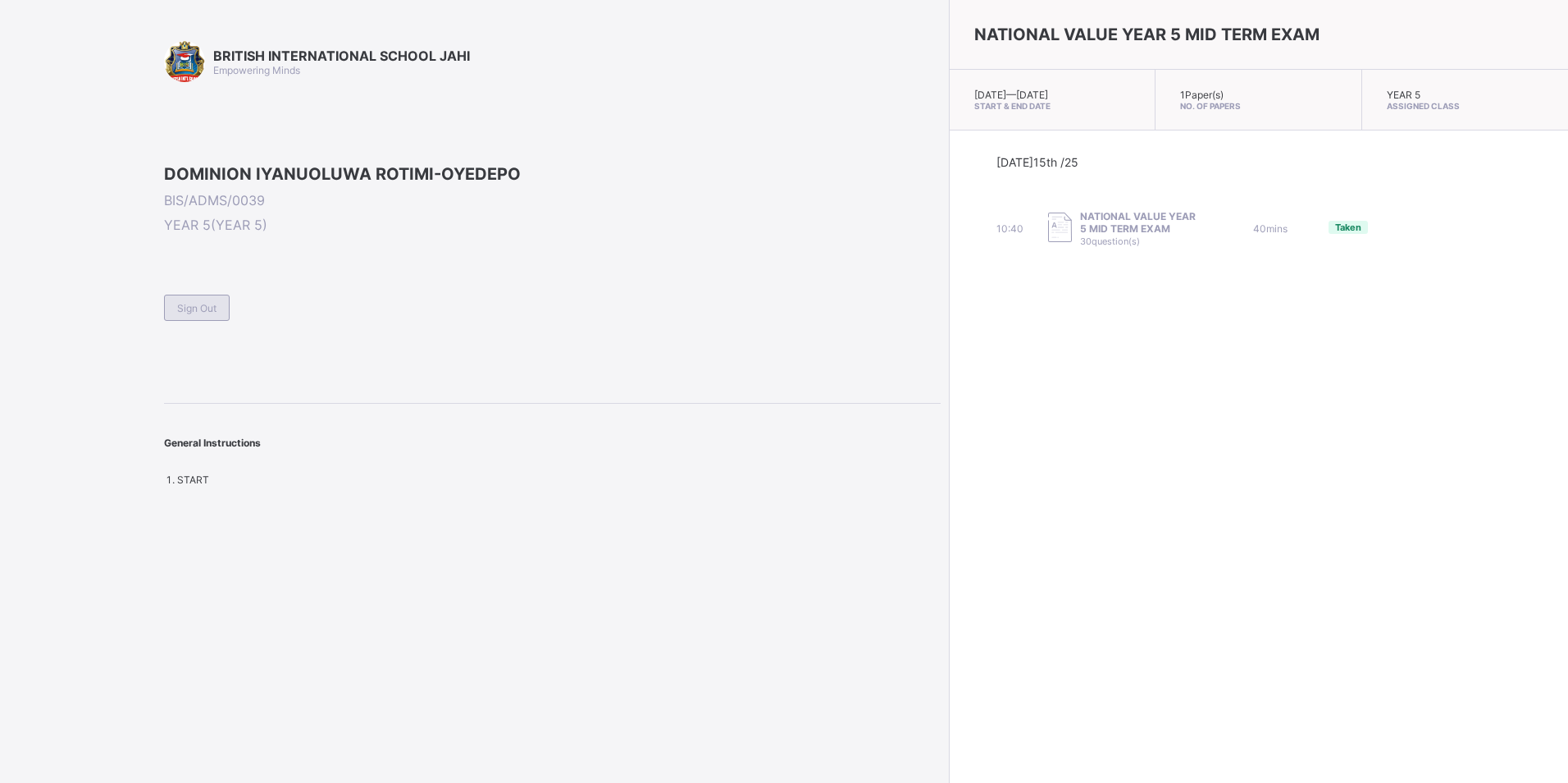
click at [184, 314] on span "Sign Out" at bounding box center [197, 308] width 39 height 12
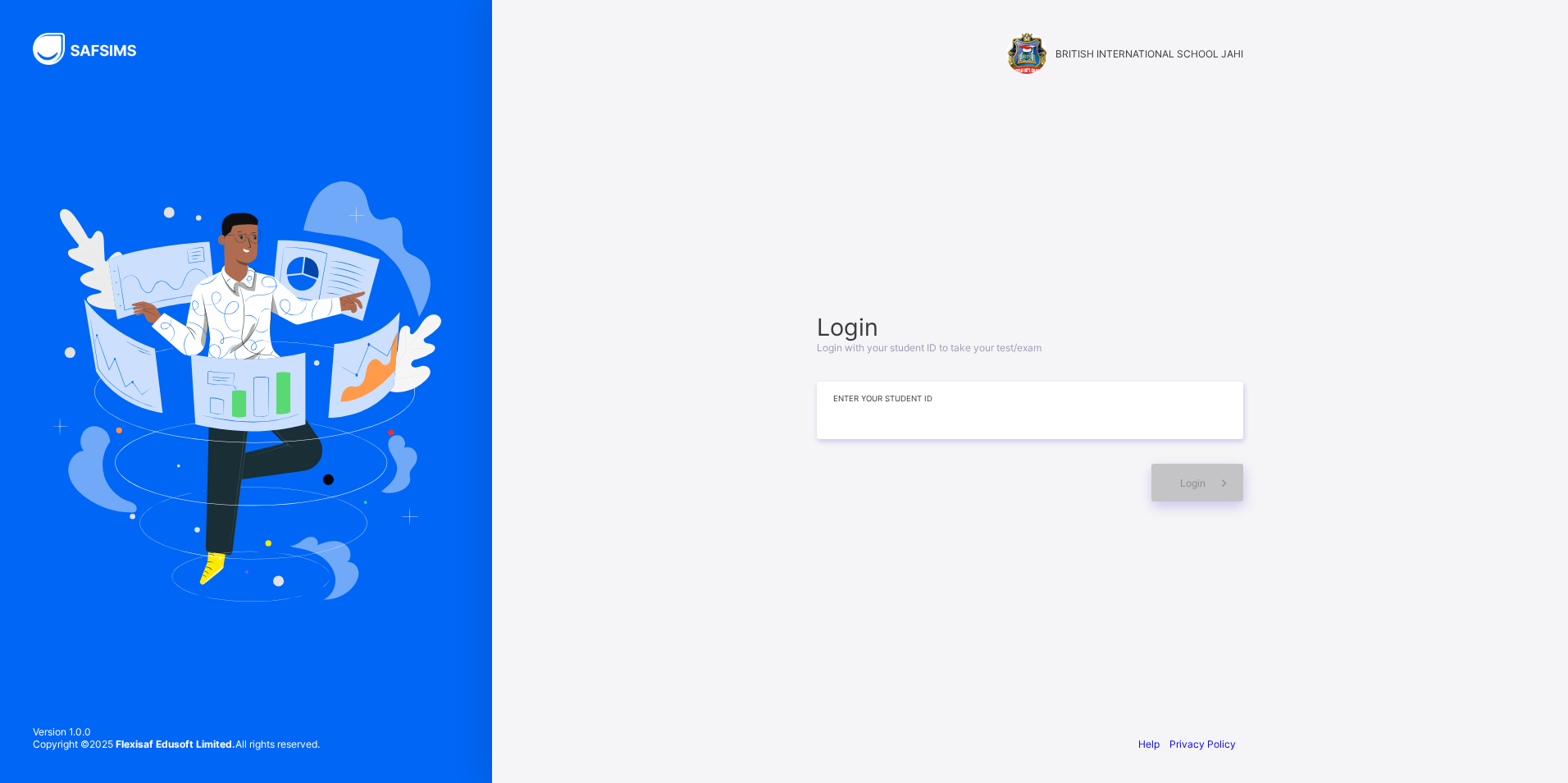
click at [904, 423] on input at bounding box center [1030, 410] width 427 height 58
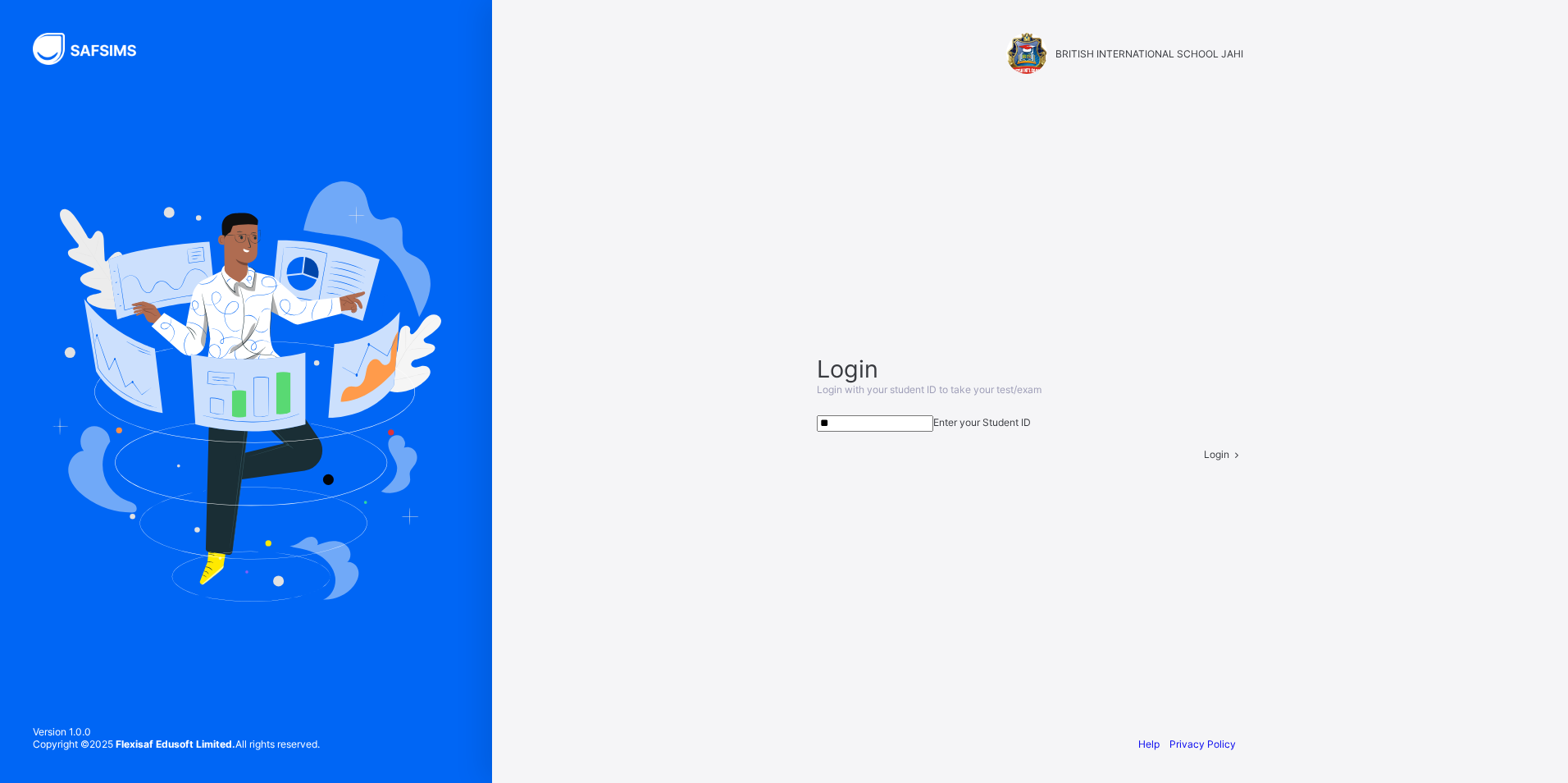
type input "*"
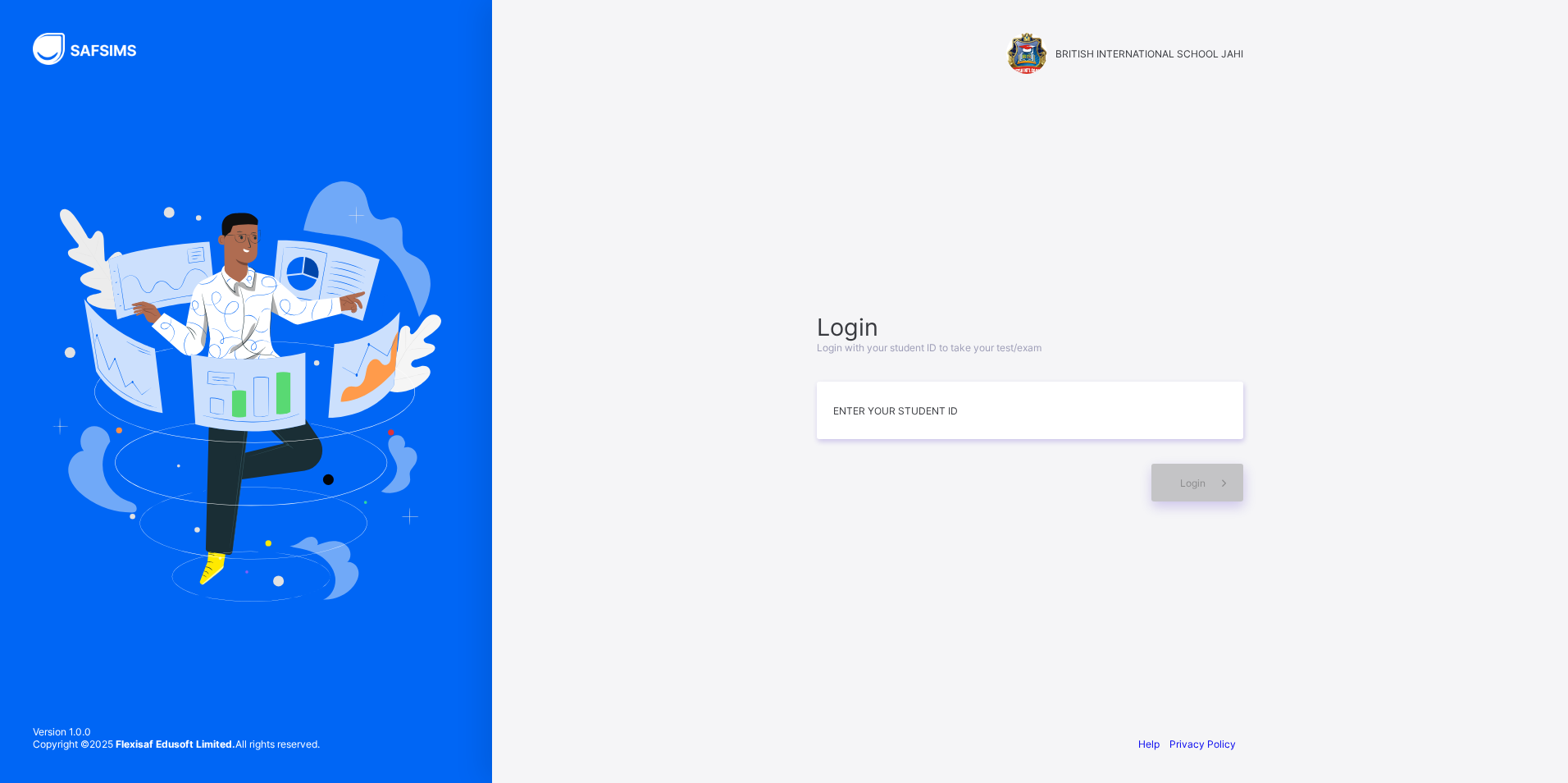
drag, startPoint x: 848, startPoint y: 532, endPoint x: 855, endPoint y: 557, distance: 26.0
click at [855, 557] on div "Login Login with your student ID to take your test/exam Enter your Student ID L…" at bounding box center [1030, 407] width 459 height 563
click at [900, 434] on input at bounding box center [1030, 410] width 427 height 58
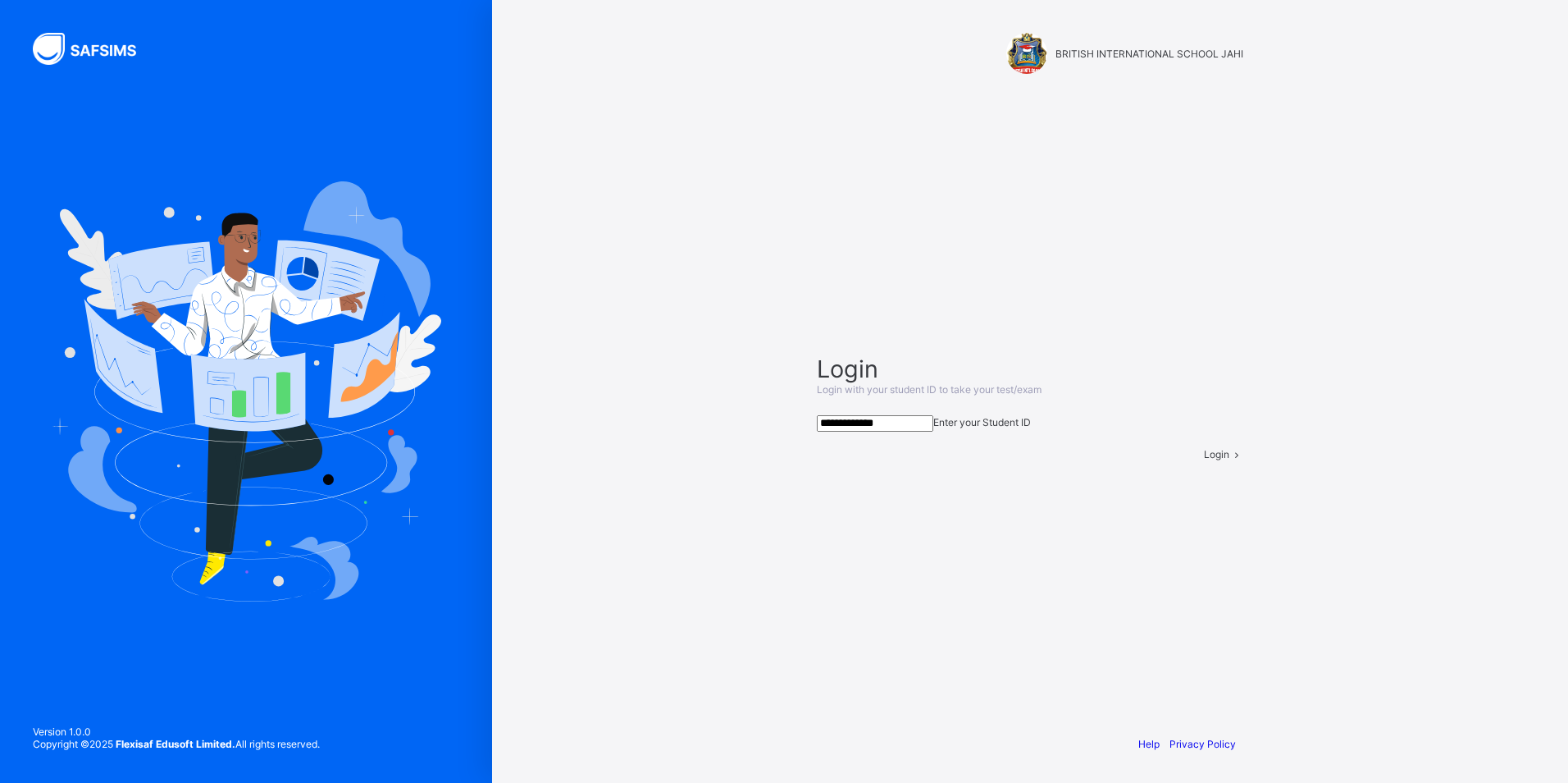
click at [1230, 460] on span at bounding box center [1237, 454] width 14 height 12
click at [891, 416] on input "**********" at bounding box center [875, 423] width 117 height 16
click at [882, 416] on input "**********" at bounding box center [875, 423] width 117 height 16
click at [887, 416] on input "**********" at bounding box center [875, 423] width 117 height 16
click at [934, 416] on input "**********" at bounding box center [875, 423] width 117 height 16
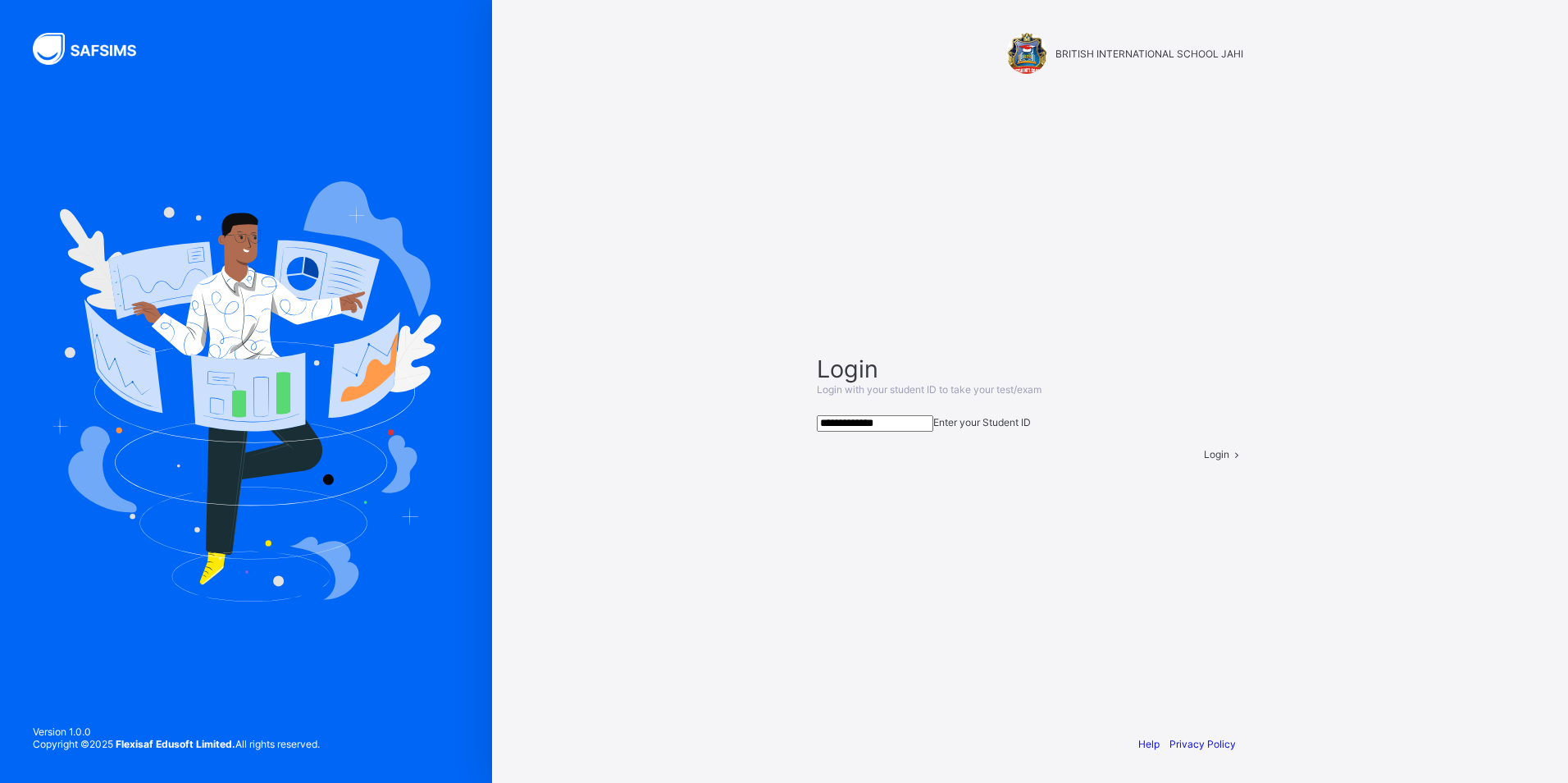
click at [1204, 460] on div "Login" at bounding box center [1224, 454] width 39 height 12
click at [911, 416] on input "**********" at bounding box center [875, 423] width 117 height 16
type input "**********"
click at [1204, 460] on div "Login" at bounding box center [1224, 454] width 39 height 12
click at [1204, 460] on span "Login" at bounding box center [1217, 454] width 26 height 12
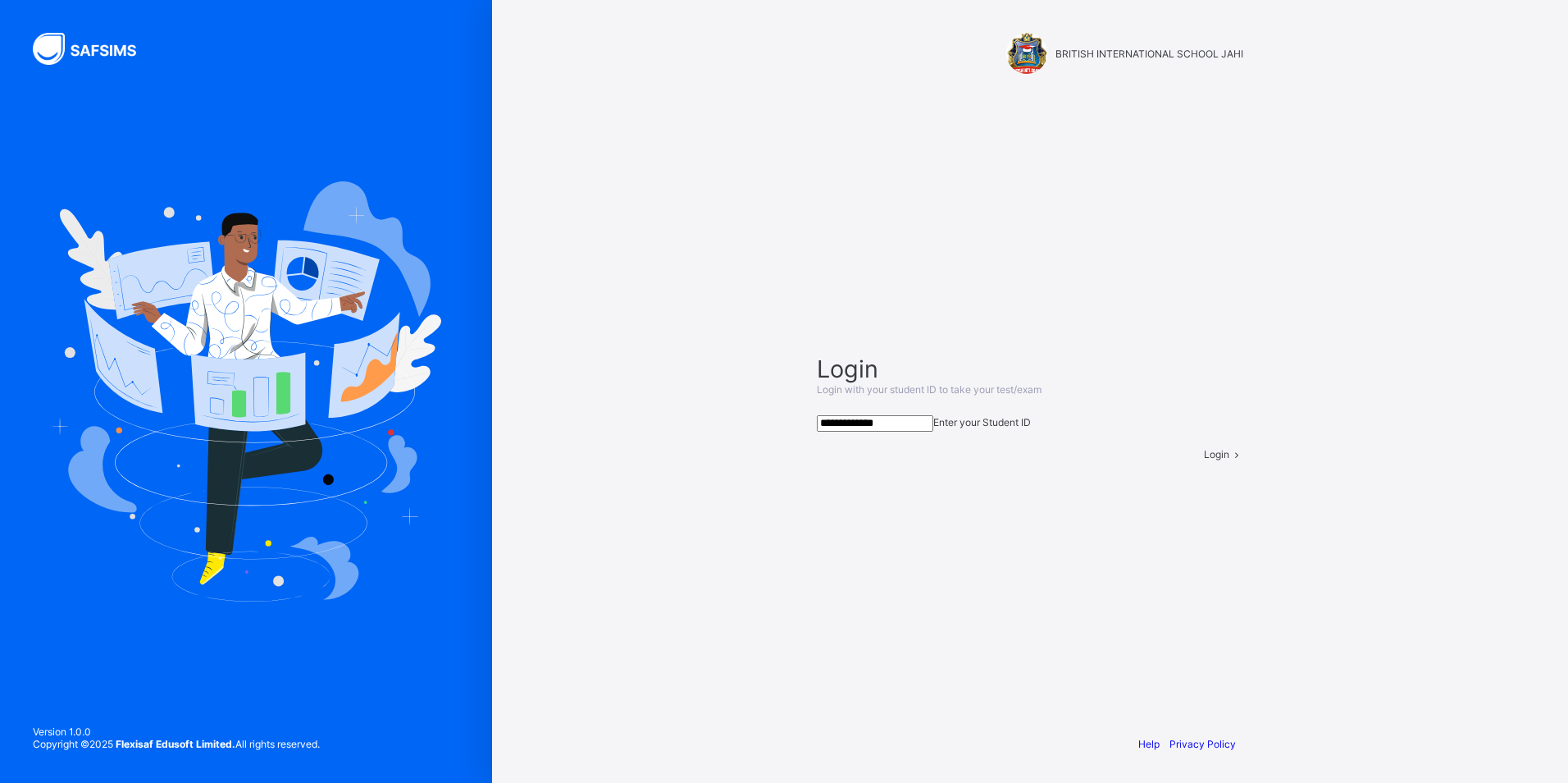
click at [1230, 460] on span at bounding box center [1237, 454] width 14 height 12
click at [934, 416] on input "**********" at bounding box center [875, 423] width 117 height 16
click at [1204, 460] on span "Login" at bounding box center [1217, 454] width 26 height 12
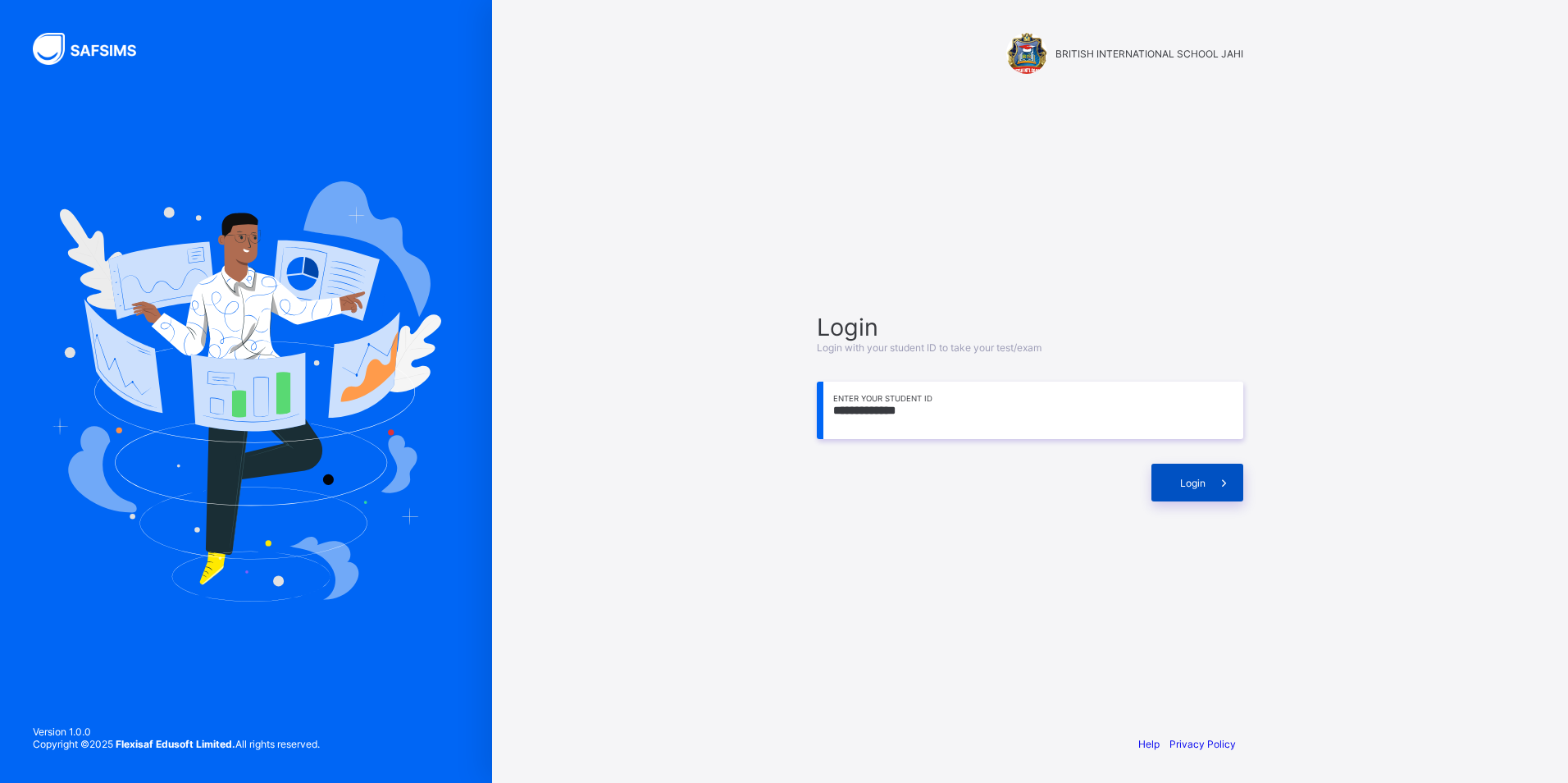
click at [1178, 485] on div "Login" at bounding box center [1197, 483] width 92 height 38
click at [1226, 483] on icon at bounding box center [1224, 483] width 17 height 15
click at [1225, 494] on span at bounding box center [1225, 483] width 38 height 38
drag, startPoint x: 1204, startPoint y: 593, endPoint x: 1207, endPoint y: 558, distance: 35.1
click at [1204, 582] on div "**********" at bounding box center [1030, 407] width 459 height 563
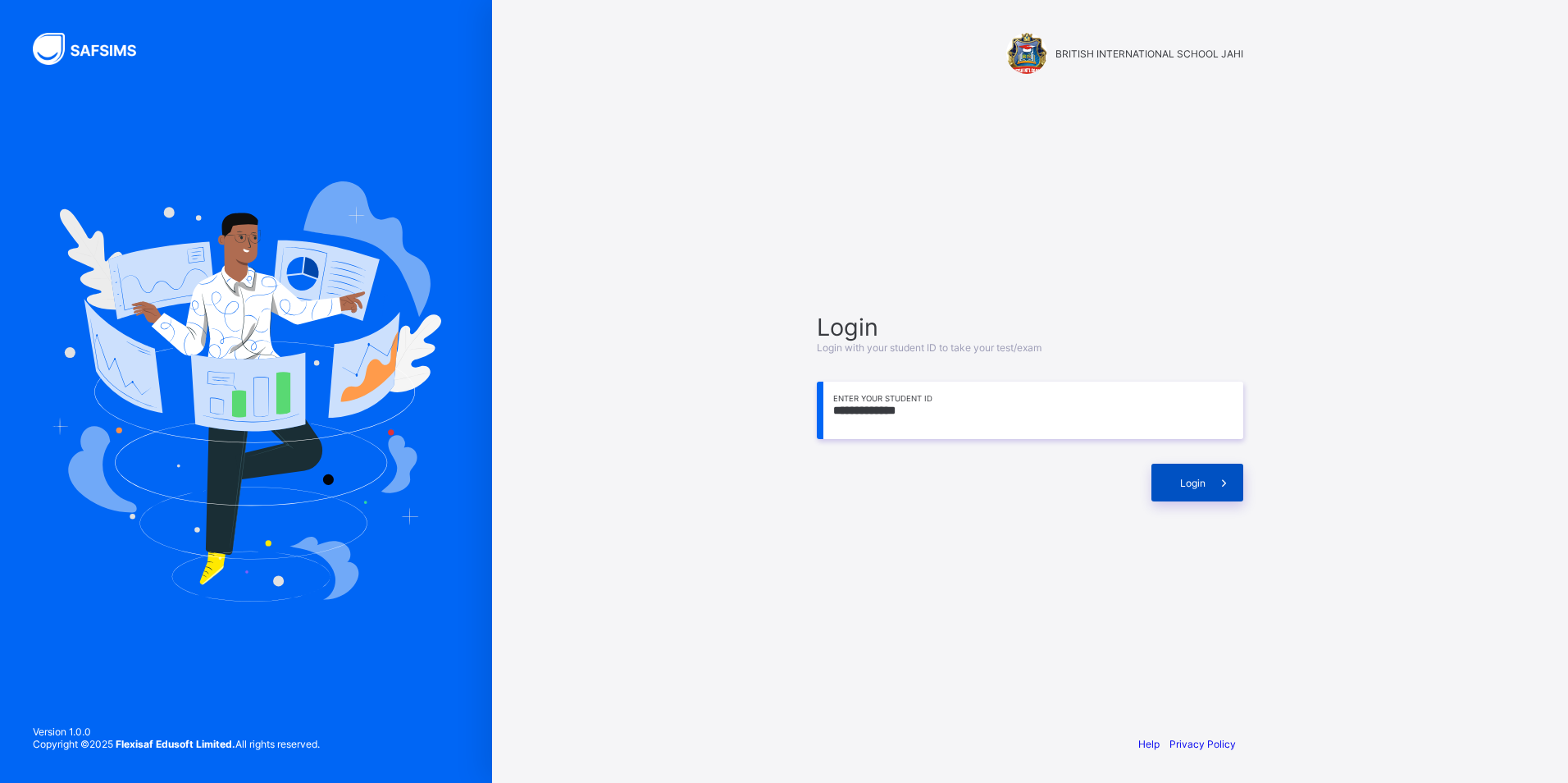
click at [1232, 484] on icon at bounding box center [1224, 483] width 17 height 15
click at [1187, 500] on div "Login" at bounding box center [1197, 483] width 92 height 38
drag, startPoint x: 996, startPoint y: 687, endPoint x: 973, endPoint y: 696, distance: 24.7
click at [978, 695] on div "**********" at bounding box center [1030, 392] width 492 height 783
click at [943, 729] on div "Help Privacy Policy" at bounding box center [1030, 744] width 459 height 78
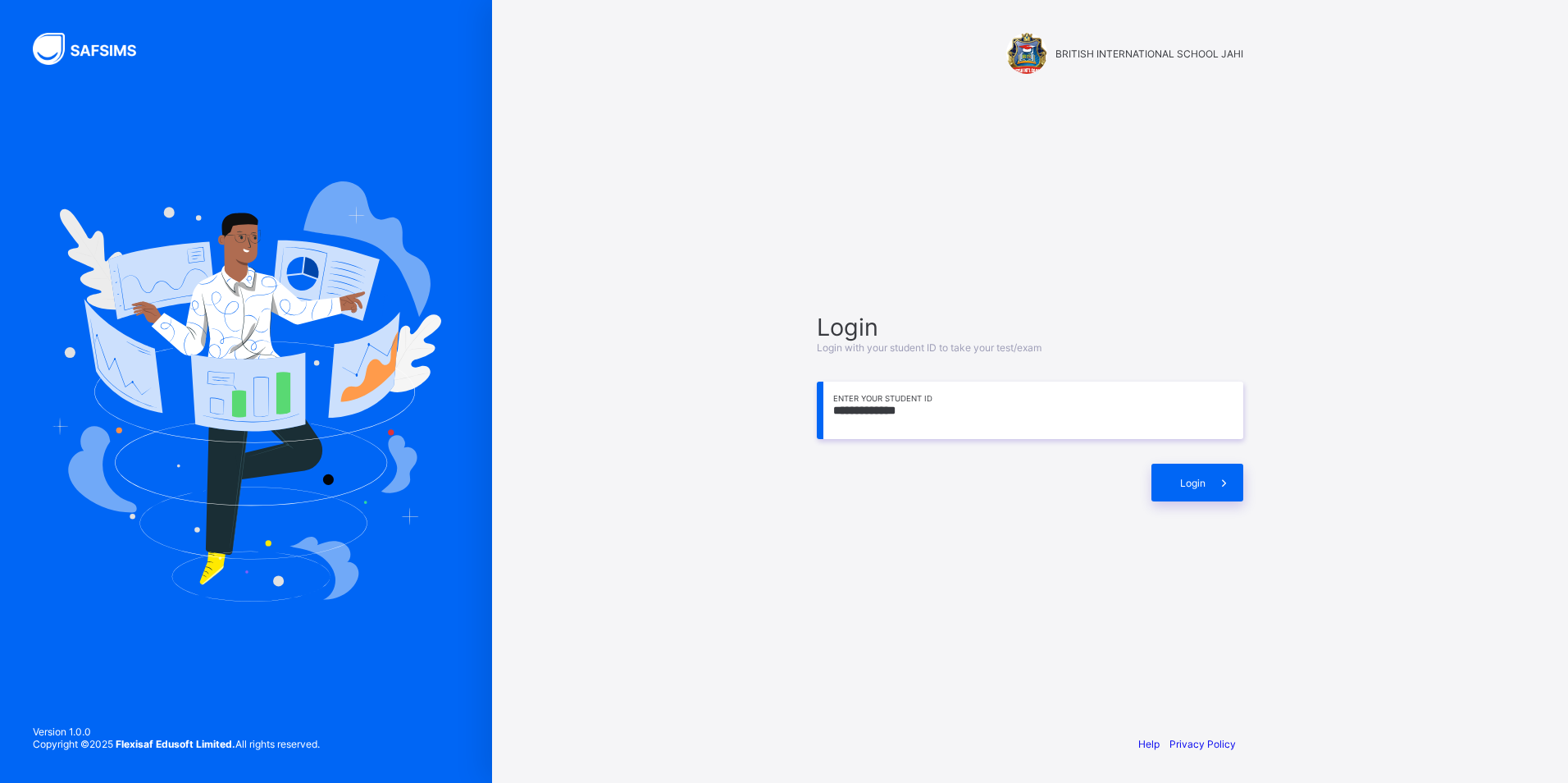
click at [938, 734] on div "Help Privacy Policy" at bounding box center [1030, 744] width 459 height 78
click at [1226, 486] on icon at bounding box center [1224, 483] width 17 height 15
click at [1196, 484] on div "Login" at bounding box center [1197, 483] width 92 height 38
drag, startPoint x: 1377, startPoint y: 41, endPoint x: 1381, endPoint y: 33, distance: 8.9
click at [1378, 38] on div "Student with ID: 'BIS/ADMS/1078' does not exist" at bounding box center [1438, 28] width 245 height 39
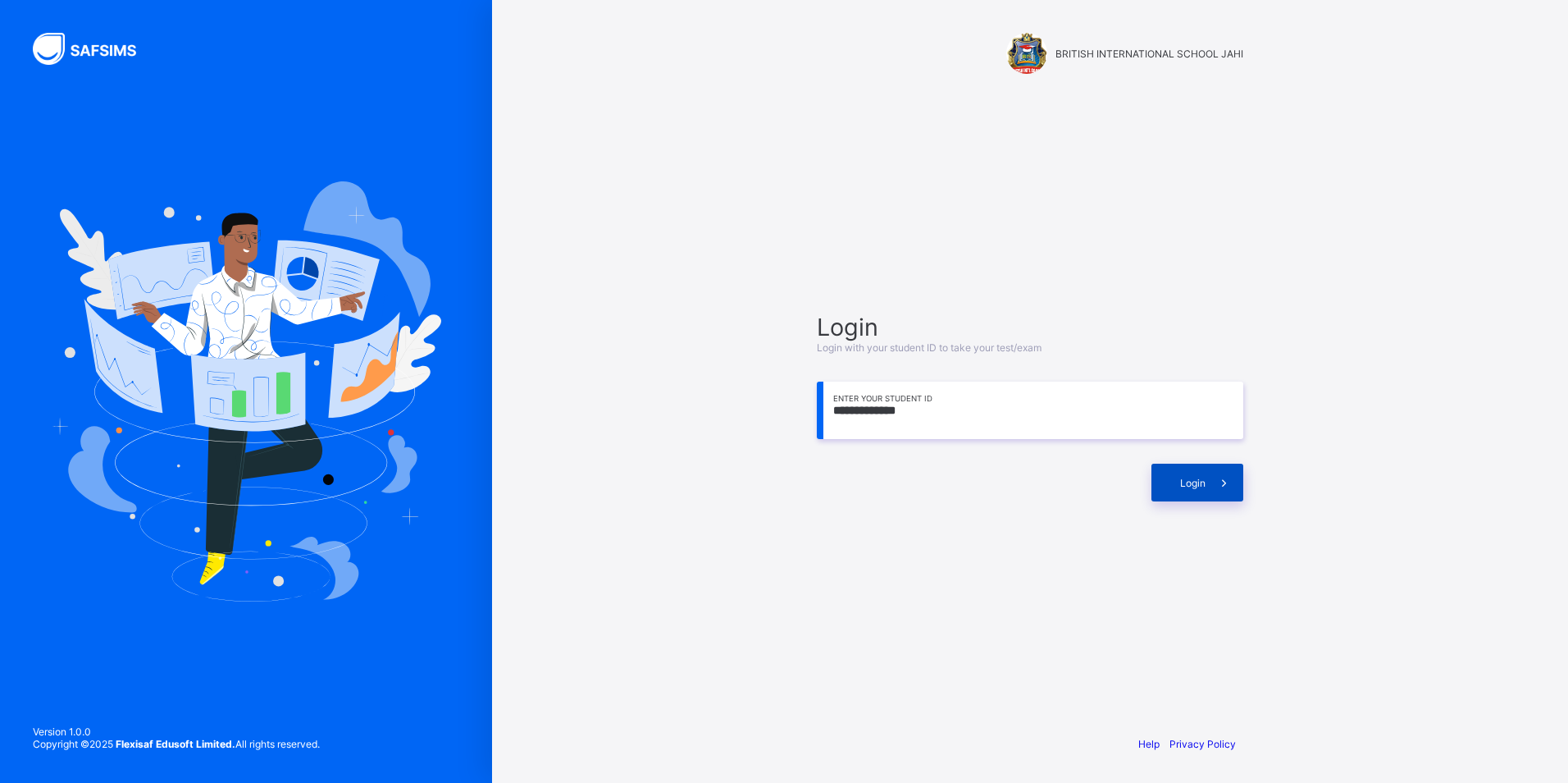
click at [1198, 472] on div "Login" at bounding box center [1197, 483] width 92 height 38
click at [1193, 484] on span "Login" at bounding box center [1193, 483] width 26 height 12
click at [929, 423] on input "**********" at bounding box center [1030, 410] width 427 height 58
drag, startPoint x: 1191, startPoint y: 469, endPoint x: 1123, endPoint y: 505, distance: 76.9
click at [1123, 505] on div "**********" at bounding box center [1030, 407] width 459 height 563
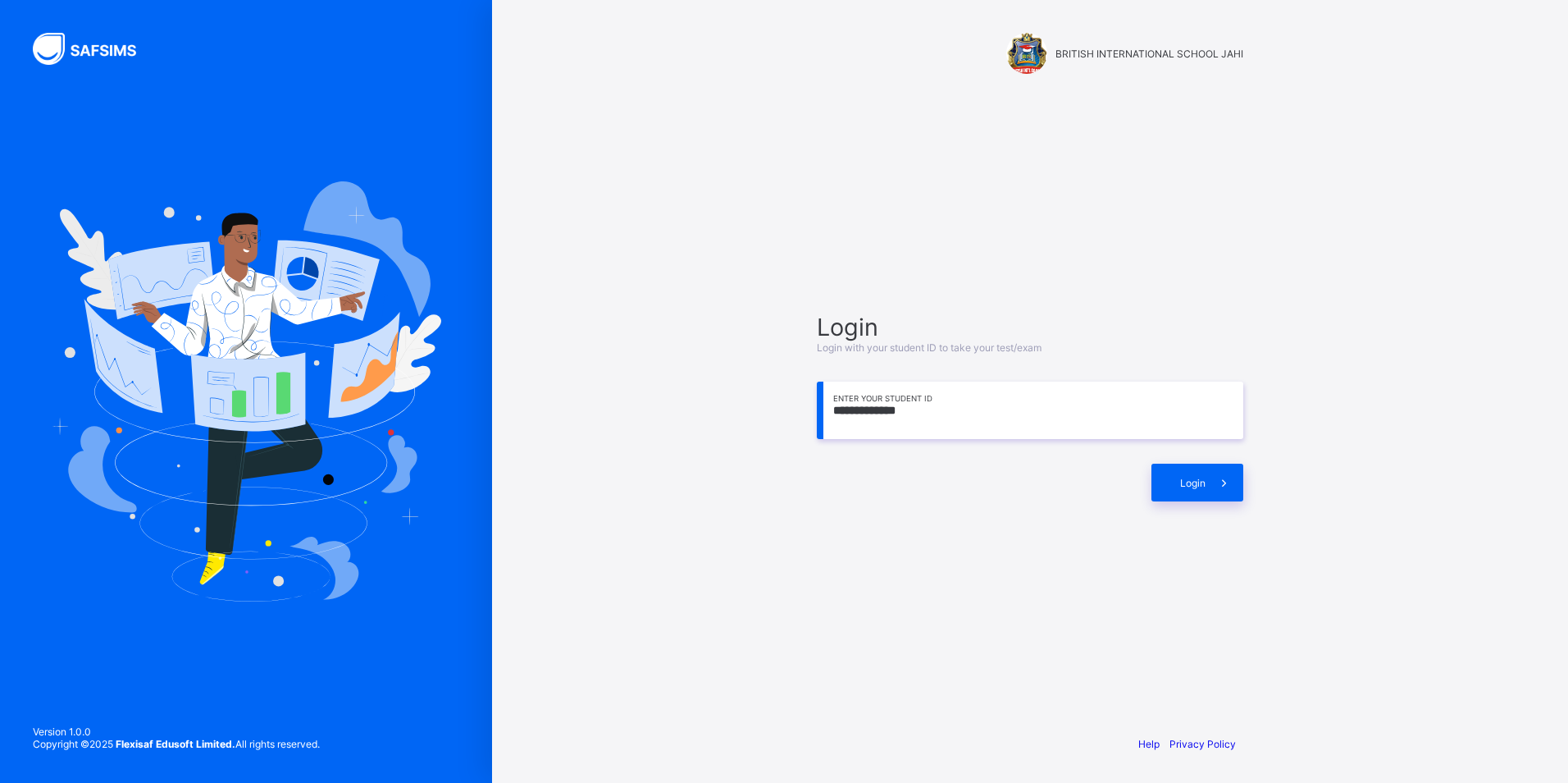
drag, startPoint x: 1075, startPoint y: 439, endPoint x: 1092, endPoint y: 374, distance: 67.2
drag, startPoint x: 576, startPoint y: 508, endPoint x: 591, endPoint y: 457, distance: 53.2
drag, startPoint x: 591, startPoint y: 457, endPoint x: 808, endPoint y: 504, distance: 222.0
click at [808, 504] on div "**********" at bounding box center [1030, 407] width 459 height 563
click at [1220, 483] on icon at bounding box center [1224, 483] width 17 height 15
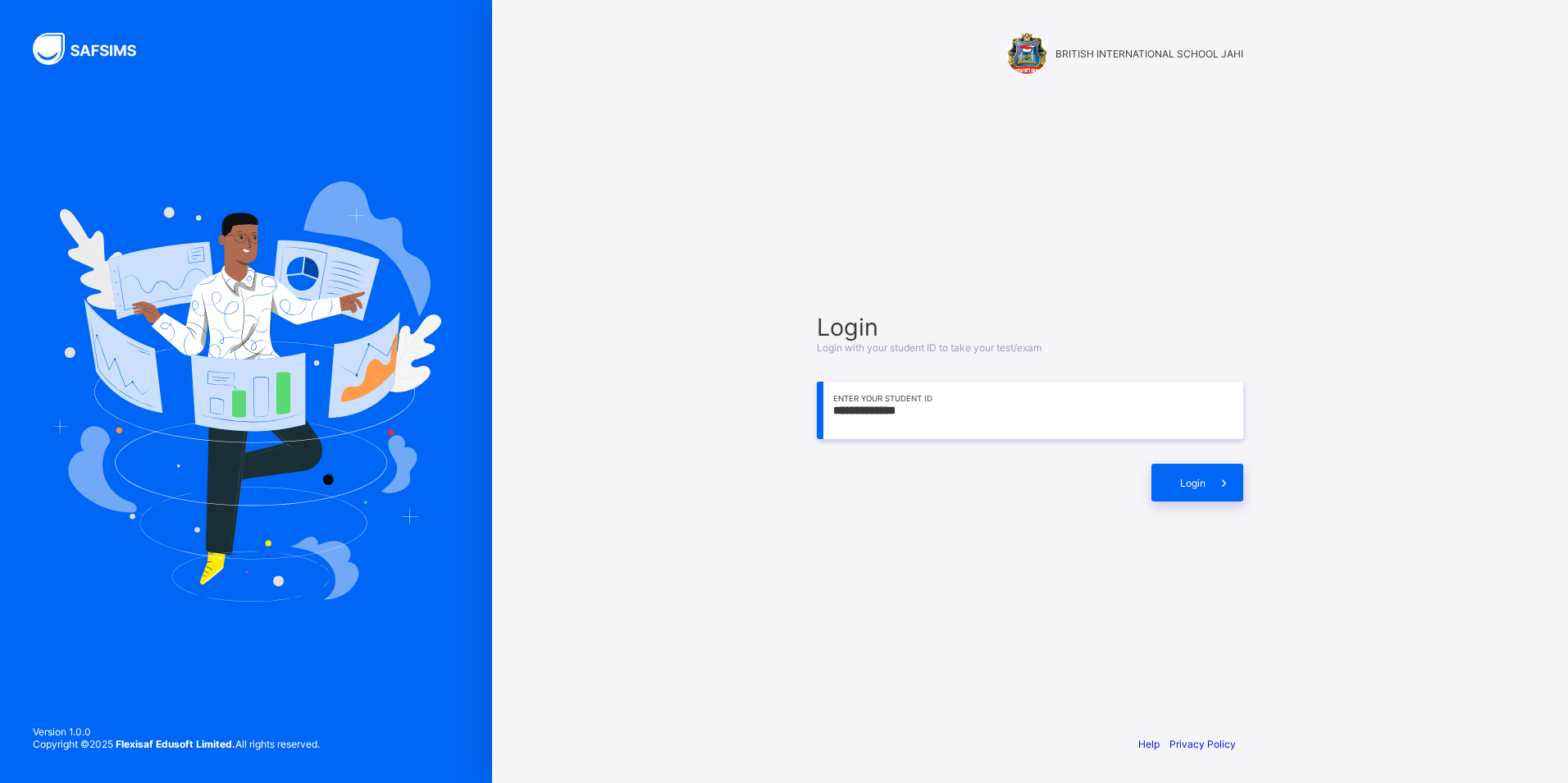
click at [934, 405] on input "**********" at bounding box center [1030, 410] width 427 height 58
type input "**********"
click at [1207, 472] on span at bounding box center [1225, 483] width 38 height 38
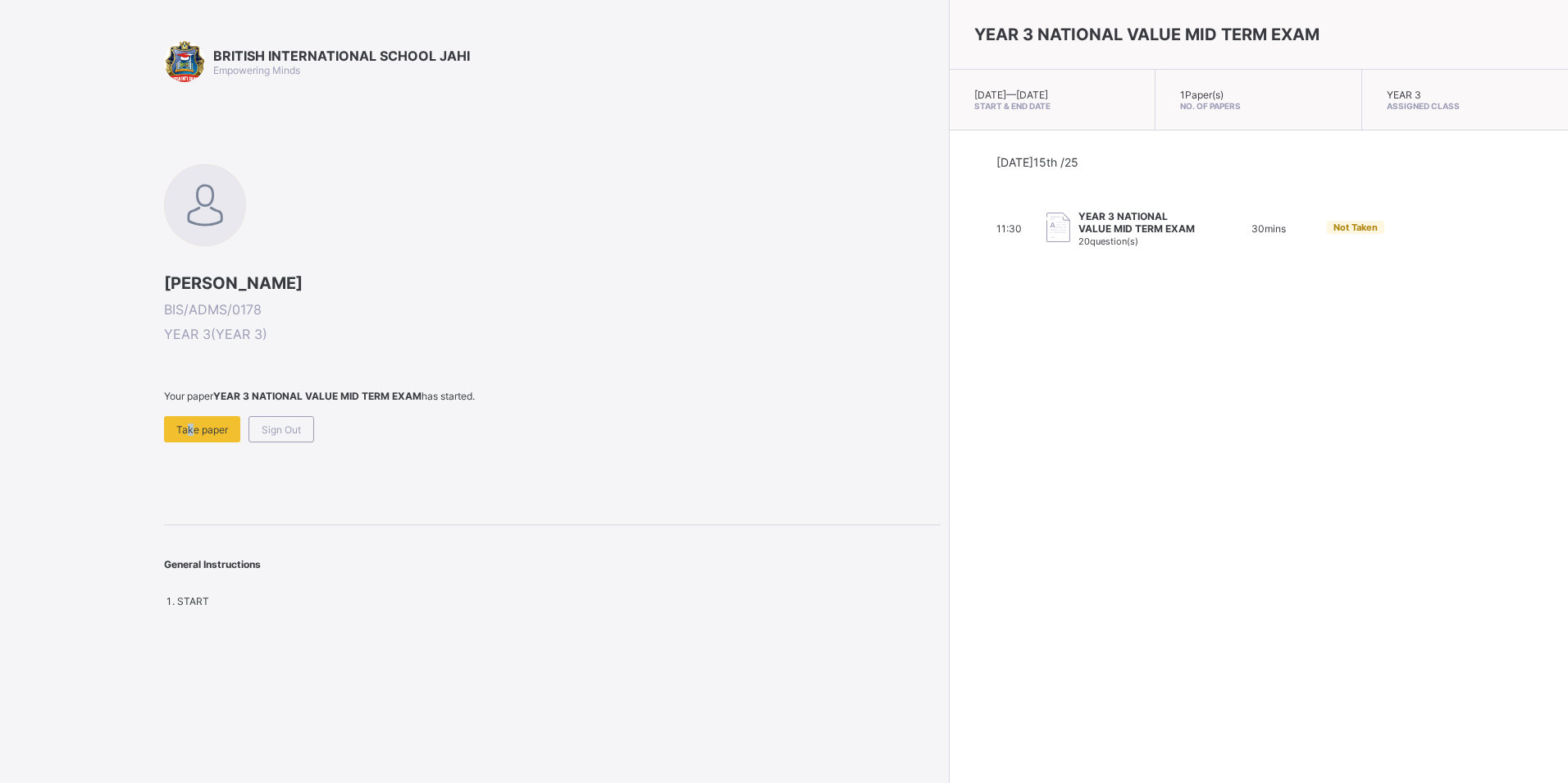
click at [185, 423] on span "Take paper" at bounding box center [202, 429] width 51 height 12
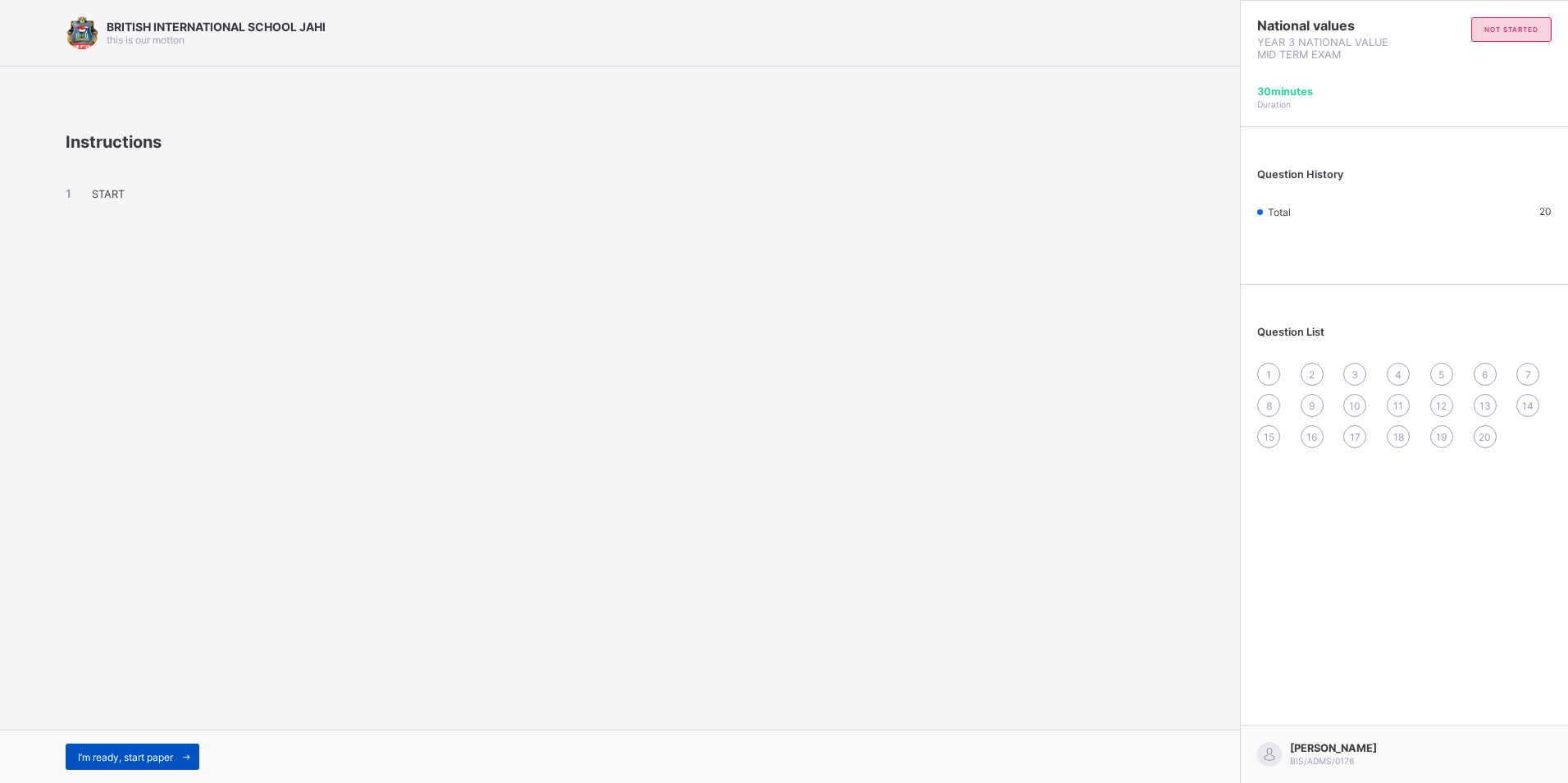
click at [181, 746] on span at bounding box center [186, 756] width 27 height 27
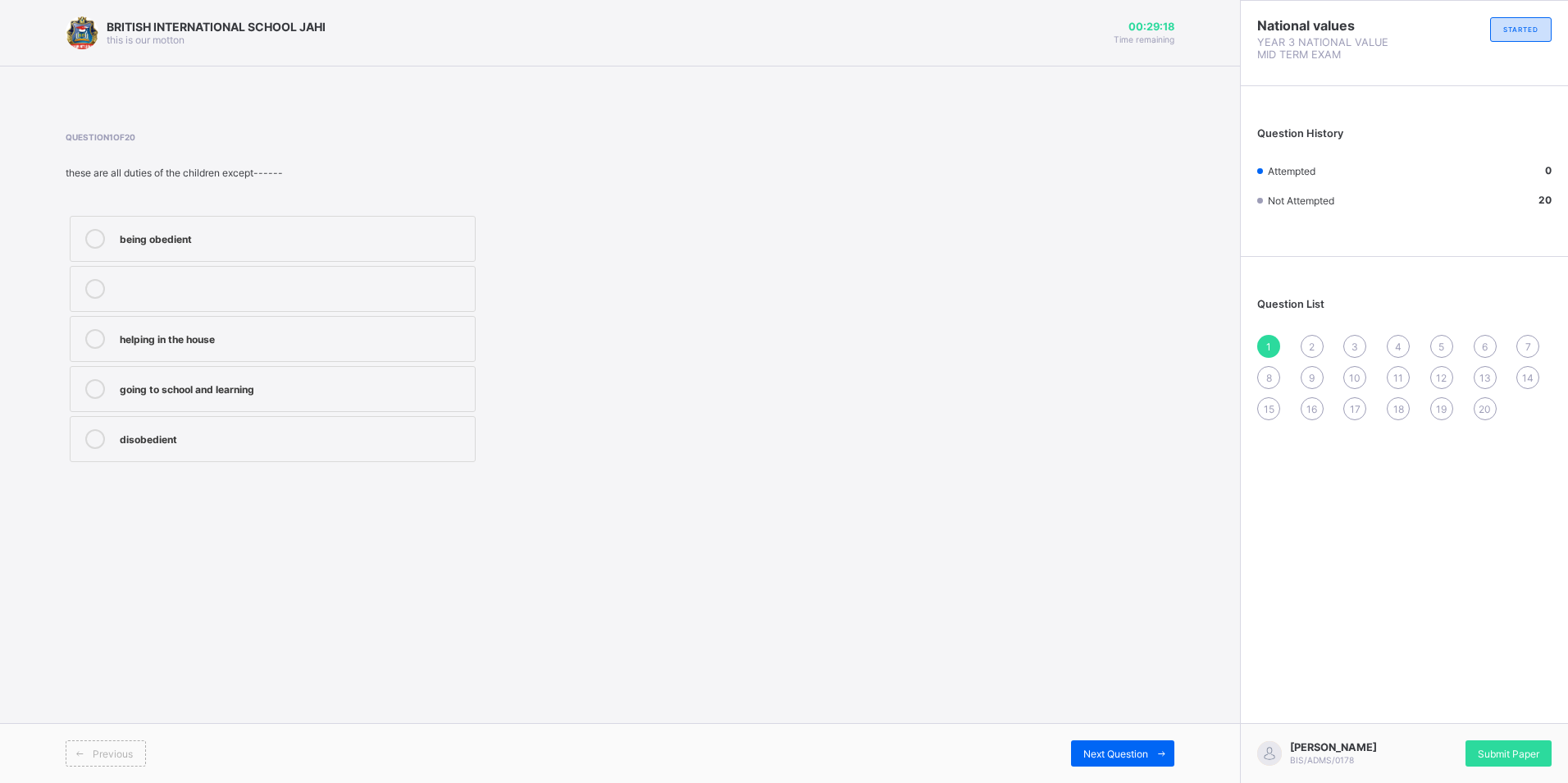
click at [296, 446] on div "disobedient" at bounding box center [294, 439] width 347 height 20
click at [1137, 750] on span "Next Question" at bounding box center [1117, 754] width 65 height 12
click at [160, 336] on div "sleeping only" at bounding box center [294, 337] width 347 height 16
click at [1145, 750] on span "Next Question" at bounding box center [1117, 754] width 65 height 12
click at [160, 247] on div "hatred and division" at bounding box center [294, 239] width 347 height 20
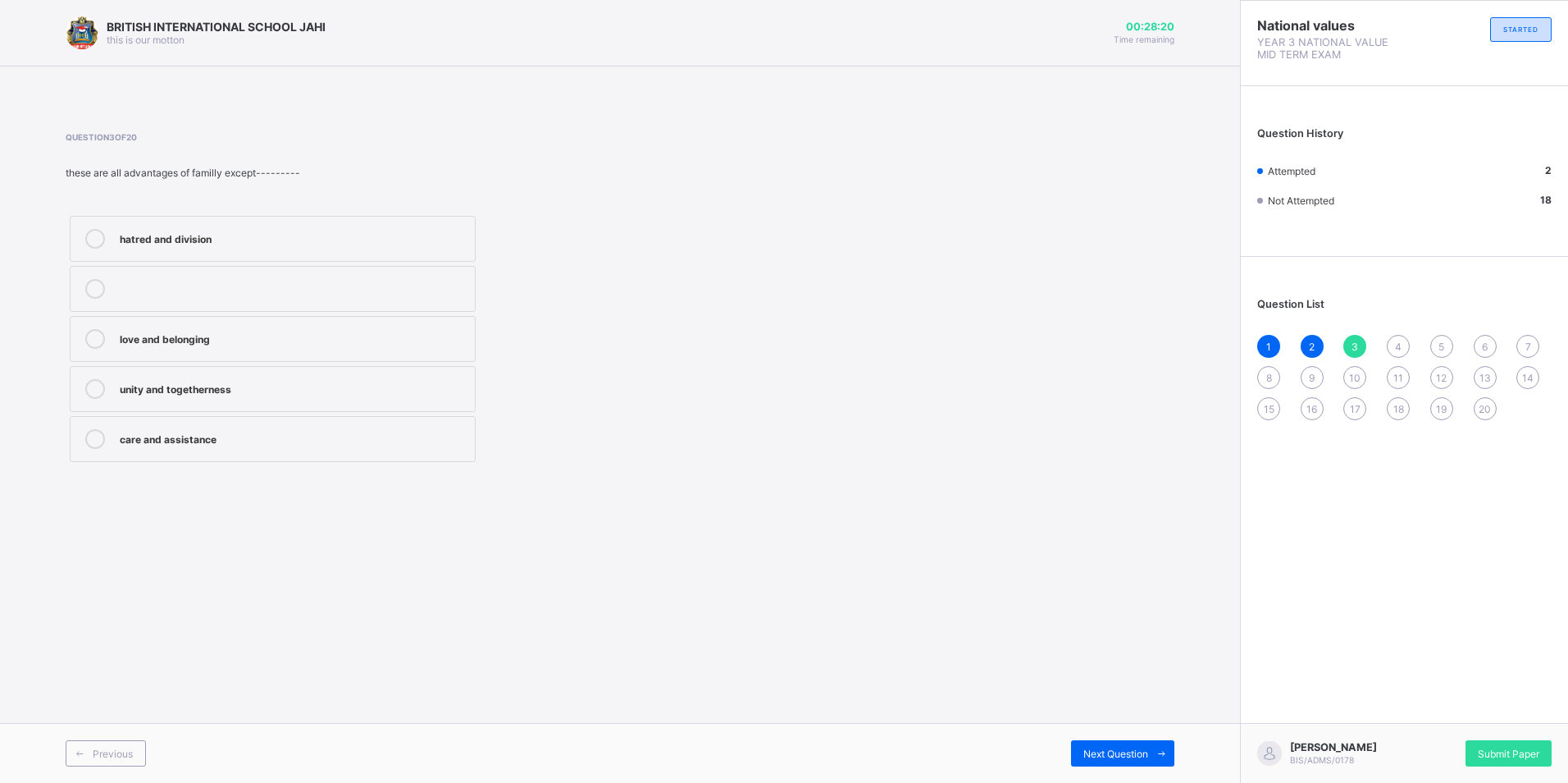
drag, startPoint x: 106, startPoint y: 247, endPoint x: 125, endPoint y: 252, distance: 19.6
click at [122, 252] on label "hatred and division" at bounding box center [272, 239] width 406 height 46
click at [277, 252] on label "hatred and division" at bounding box center [272, 239] width 406 height 46
click at [1127, 739] on div "Previous Next Question" at bounding box center [620, 753] width 1240 height 60
click at [1141, 756] on span "Next Question" at bounding box center [1117, 754] width 65 height 12
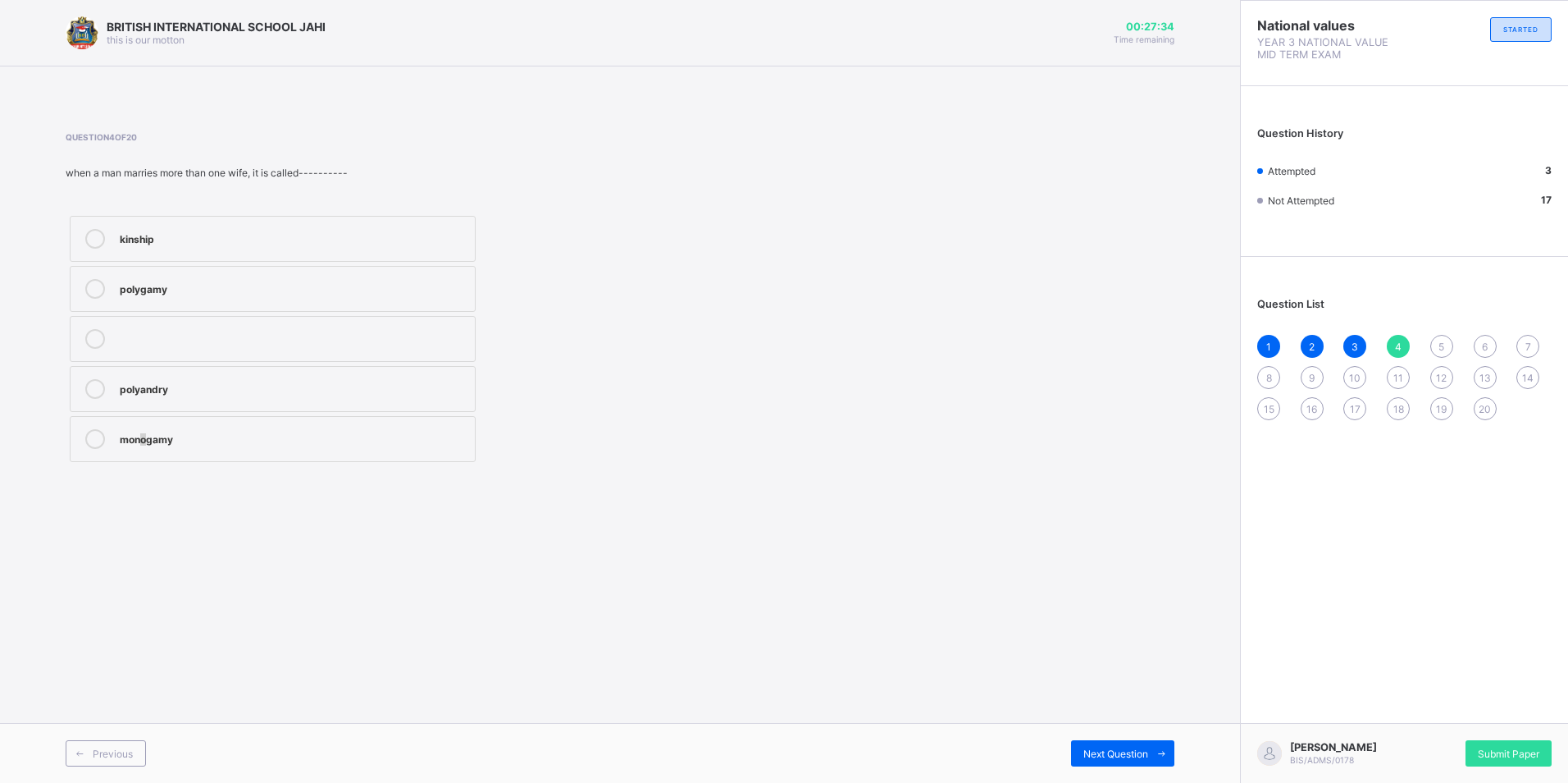
click at [146, 446] on div "monogamy" at bounding box center [294, 439] width 347 height 20
click at [1153, 737] on div "Previous Next Question" at bounding box center [620, 753] width 1240 height 60
click at [1118, 756] on span "Next Question" at bounding box center [1117, 754] width 65 height 12
drag, startPoint x: 1408, startPoint y: 352, endPoint x: 1295, endPoint y: 324, distance: 116.4
click at [1402, 345] on div "4" at bounding box center [1398, 346] width 23 height 23
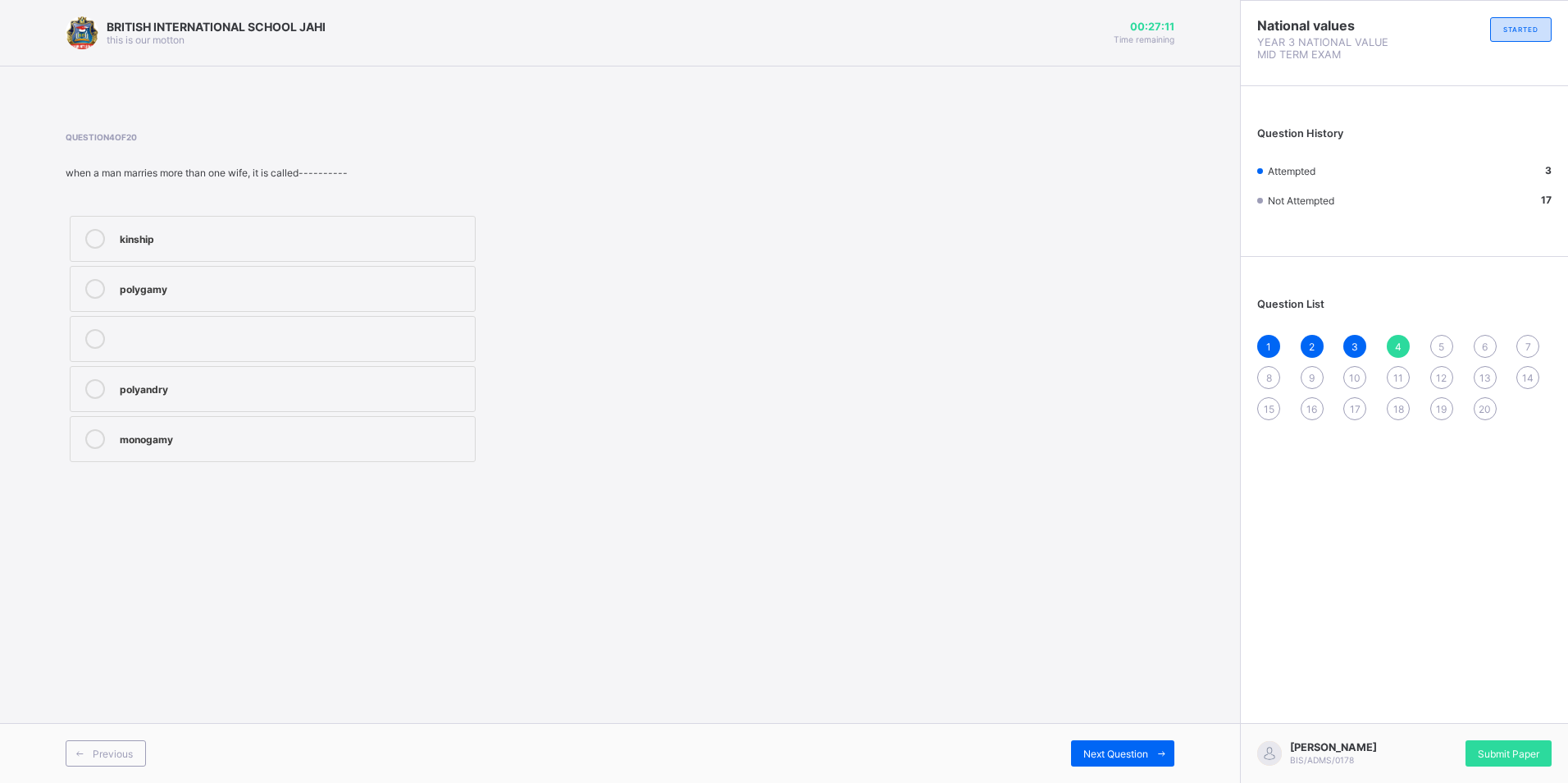
click at [253, 423] on label "monogamy" at bounding box center [272, 440] width 406 height 46
click at [1161, 752] on icon at bounding box center [1162, 754] width 12 height 10
drag, startPoint x: 136, startPoint y: 285, endPoint x: 346, endPoint y: 315, distance: 212.1
click at [136, 284] on div "polygamy" at bounding box center [294, 287] width 347 height 16
click at [1141, 743] on div "Next Question" at bounding box center [1123, 753] width 103 height 27
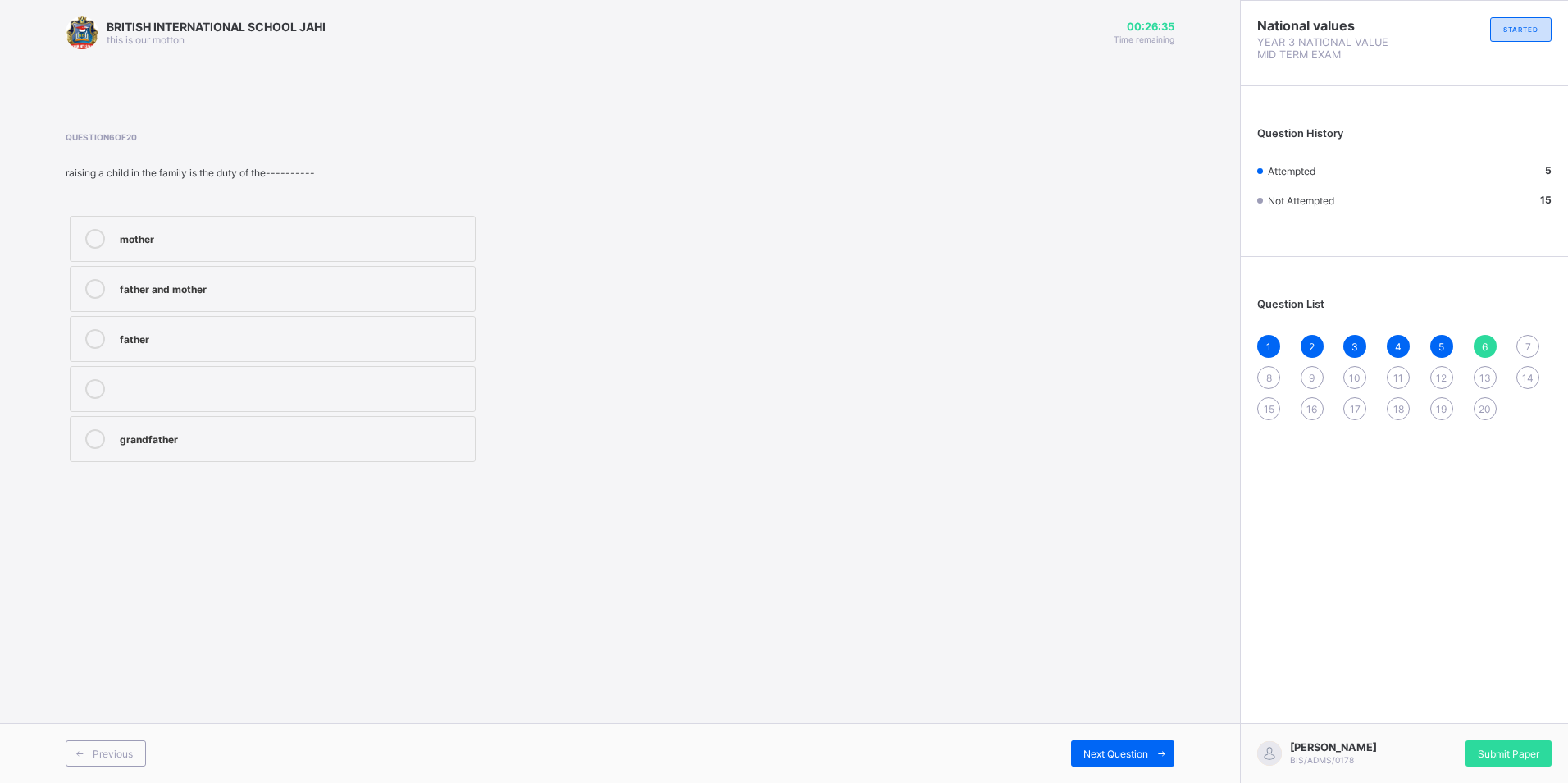
click at [227, 240] on div "mother" at bounding box center [294, 237] width 347 height 16
click at [198, 294] on div "father and mother" at bounding box center [294, 287] width 347 height 16
drag, startPoint x: 198, startPoint y: 294, endPoint x: 324, endPoint y: 294, distance: 126.0
click at [324, 294] on div "father and mother" at bounding box center [294, 287] width 347 height 16
click at [1138, 744] on div "Next Question" at bounding box center [1123, 753] width 103 height 27
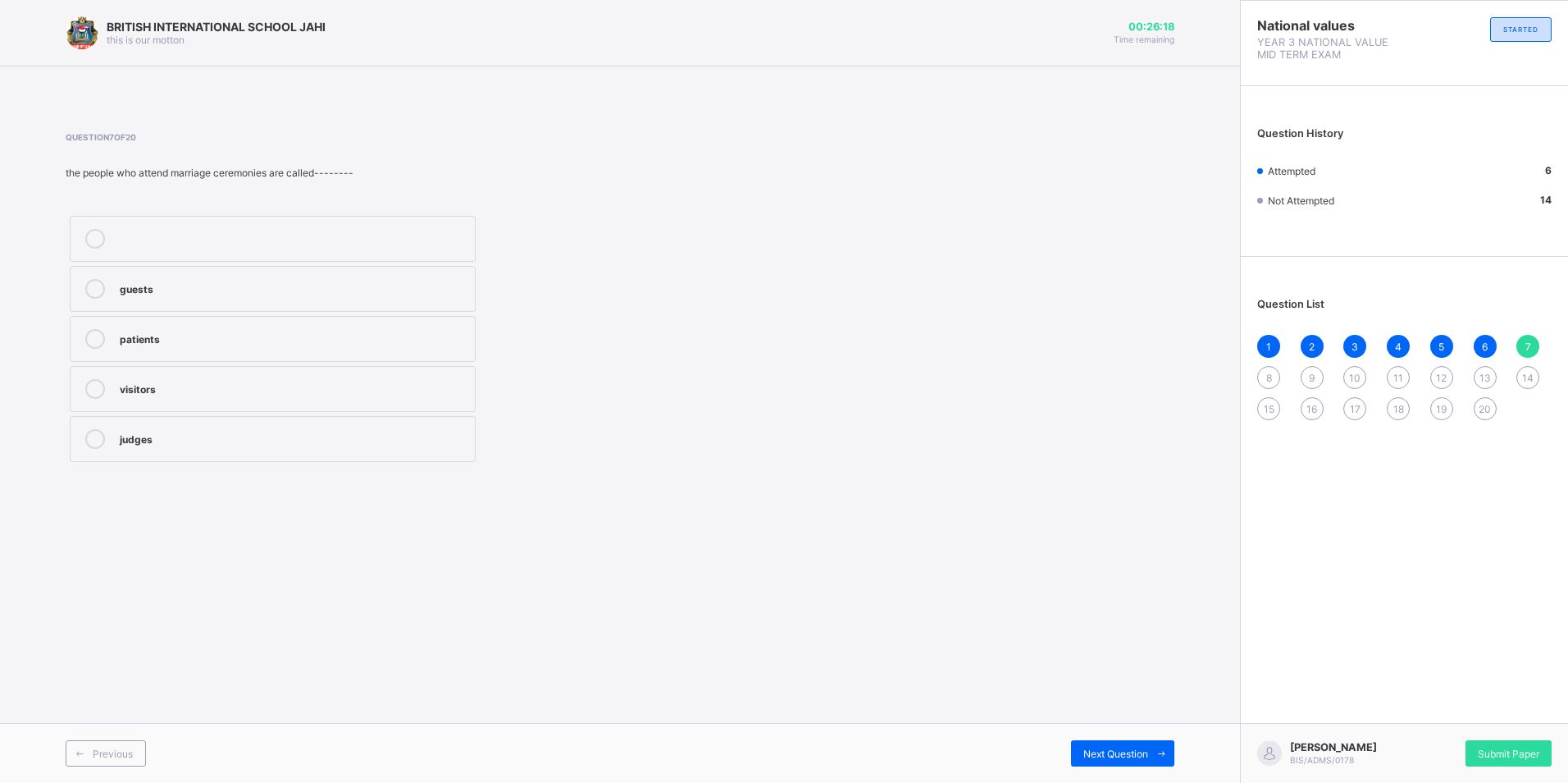
click at [191, 329] on div "patients" at bounding box center [294, 337] width 347 height 16
drag, startPoint x: 1105, startPoint y: 758, endPoint x: 1105, endPoint y: 736, distance: 22.0
click at [1120, 745] on div "Next Question" at bounding box center [1123, 753] width 103 height 27
click at [121, 261] on div "traditional marriage court marriage village marriage religious marriage" at bounding box center [272, 339] width 415 height 254
drag, startPoint x: 121, startPoint y: 261, endPoint x: 169, endPoint y: 288, distance: 55.1
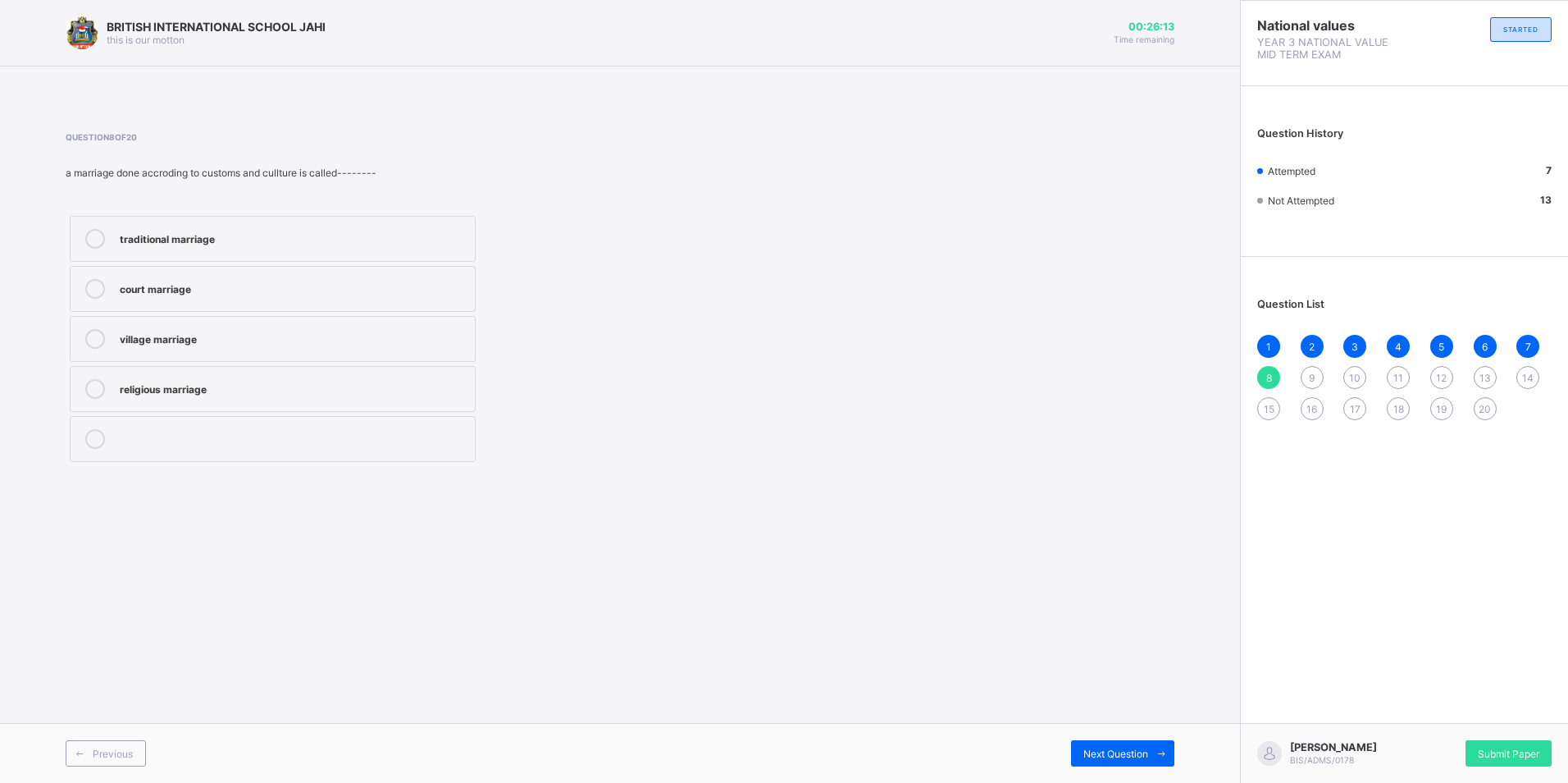
click at [169, 288] on div "court marriage" at bounding box center [294, 287] width 347 height 16
drag, startPoint x: 94, startPoint y: 294, endPoint x: 172, endPoint y: 314, distance: 80.5
click at [114, 300] on label "court marriage" at bounding box center [272, 289] width 406 height 46
click at [1135, 748] on span "Next Question" at bounding box center [1117, 754] width 65 height 12
click at [201, 344] on div "bachelor" at bounding box center [294, 337] width 347 height 16
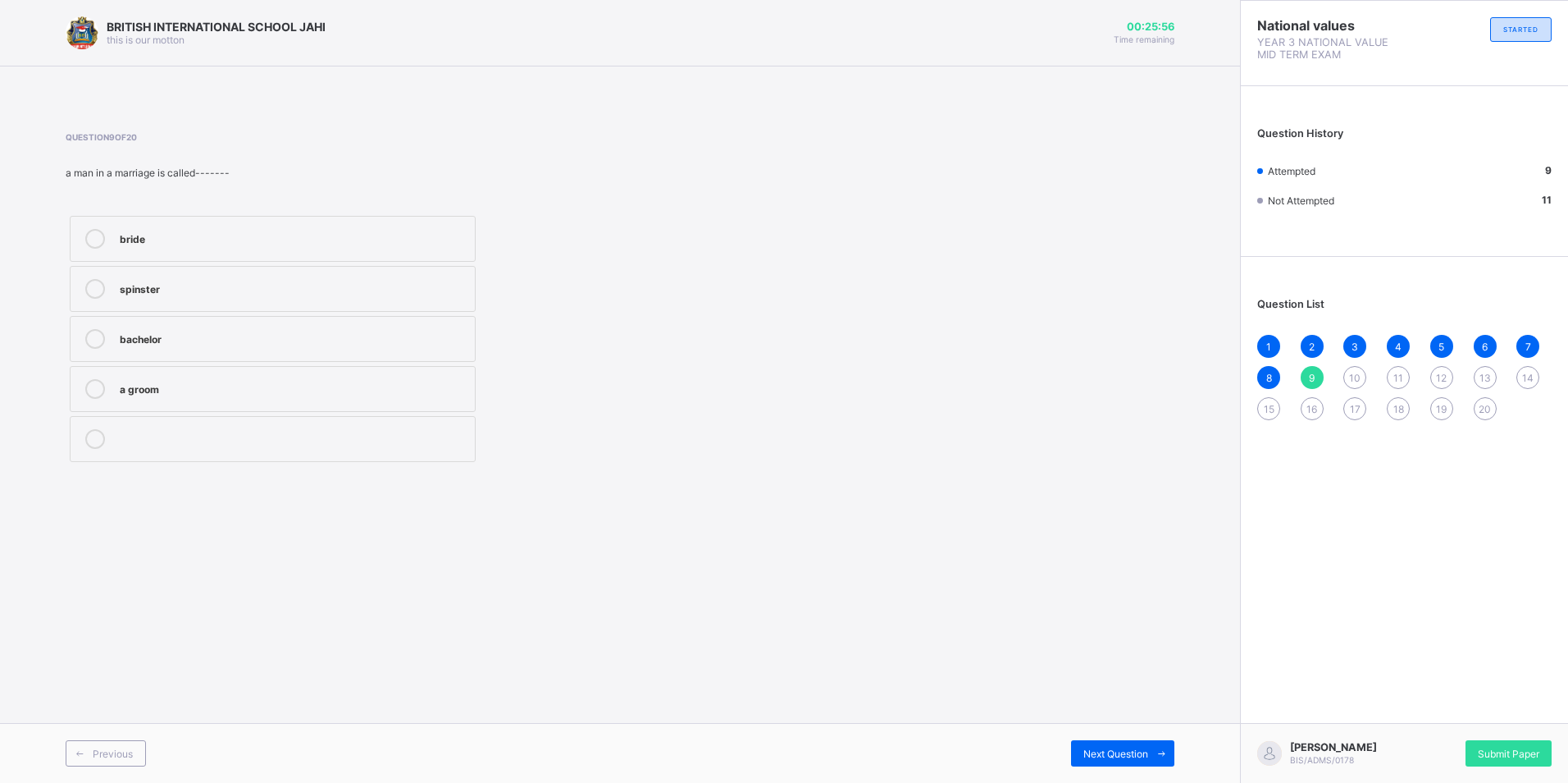
drag, startPoint x: 1123, startPoint y: 750, endPoint x: 1087, endPoint y: 715, distance: 50.2
click at [1120, 742] on div "Next Question" at bounding box center [1123, 753] width 103 height 27
click at [145, 239] on div "shopkeeper" at bounding box center [294, 237] width 347 height 16
click at [1135, 748] on span "Next Question" at bounding box center [1117, 754] width 65 height 12
drag, startPoint x: 207, startPoint y: 241, endPoint x: 235, endPoint y: 255, distance: 31.3
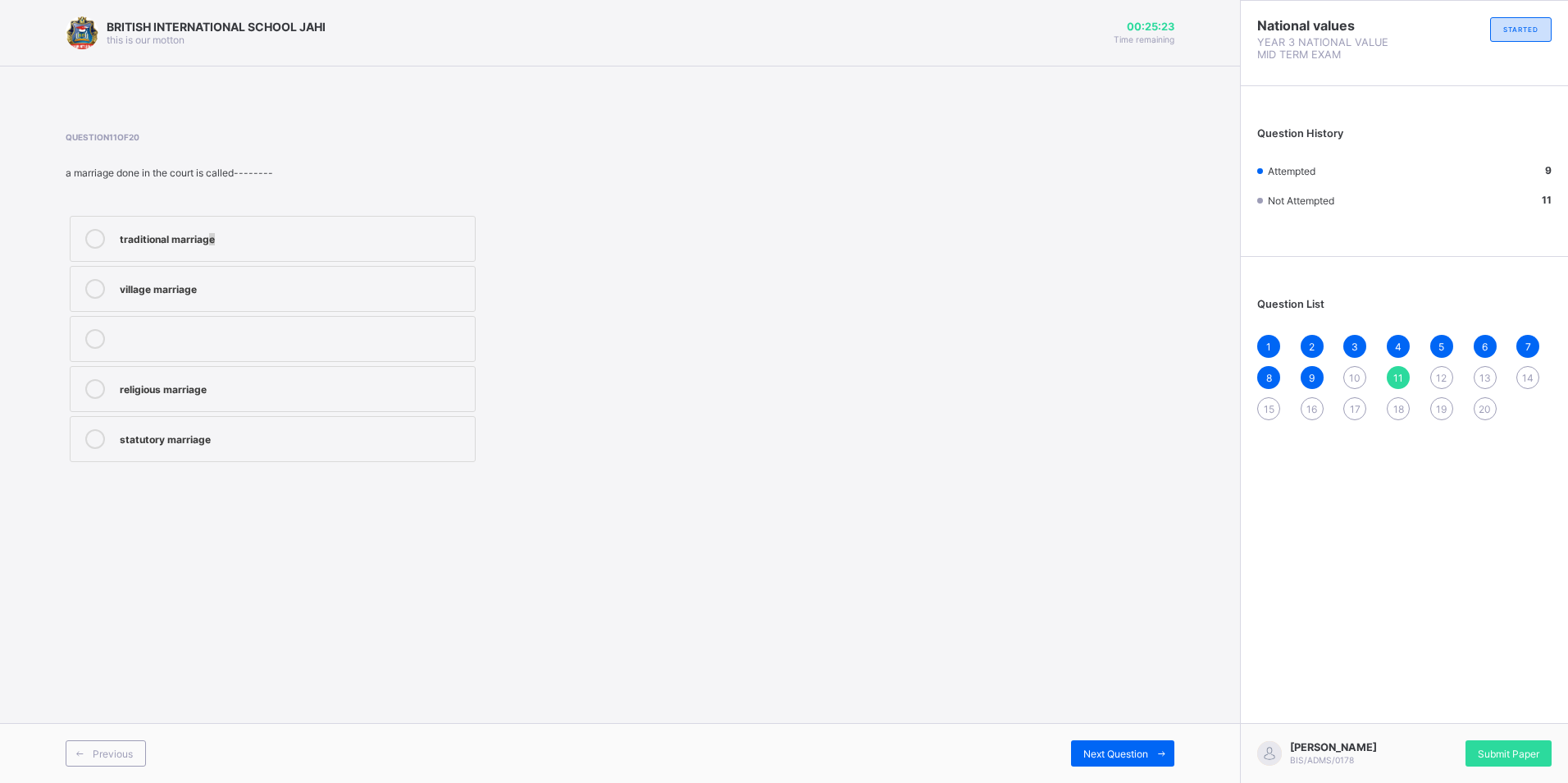
click at [235, 255] on label "traditional marriage" at bounding box center [272, 239] width 406 height 46
click at [334, 242] on div "traditional marriage" at bounding box center [294, 237] width 347 height 16
click at [1135, 748] on span "Next Question" at bounding box center [1117, 754] width 65 height 12
click at [1352, 376] on span "10" at bounding box center [1354, 378] width 11 height 12
click at [105, 228] on label "shopkeeper" at bounding box center [272, 239] width 406 height 46
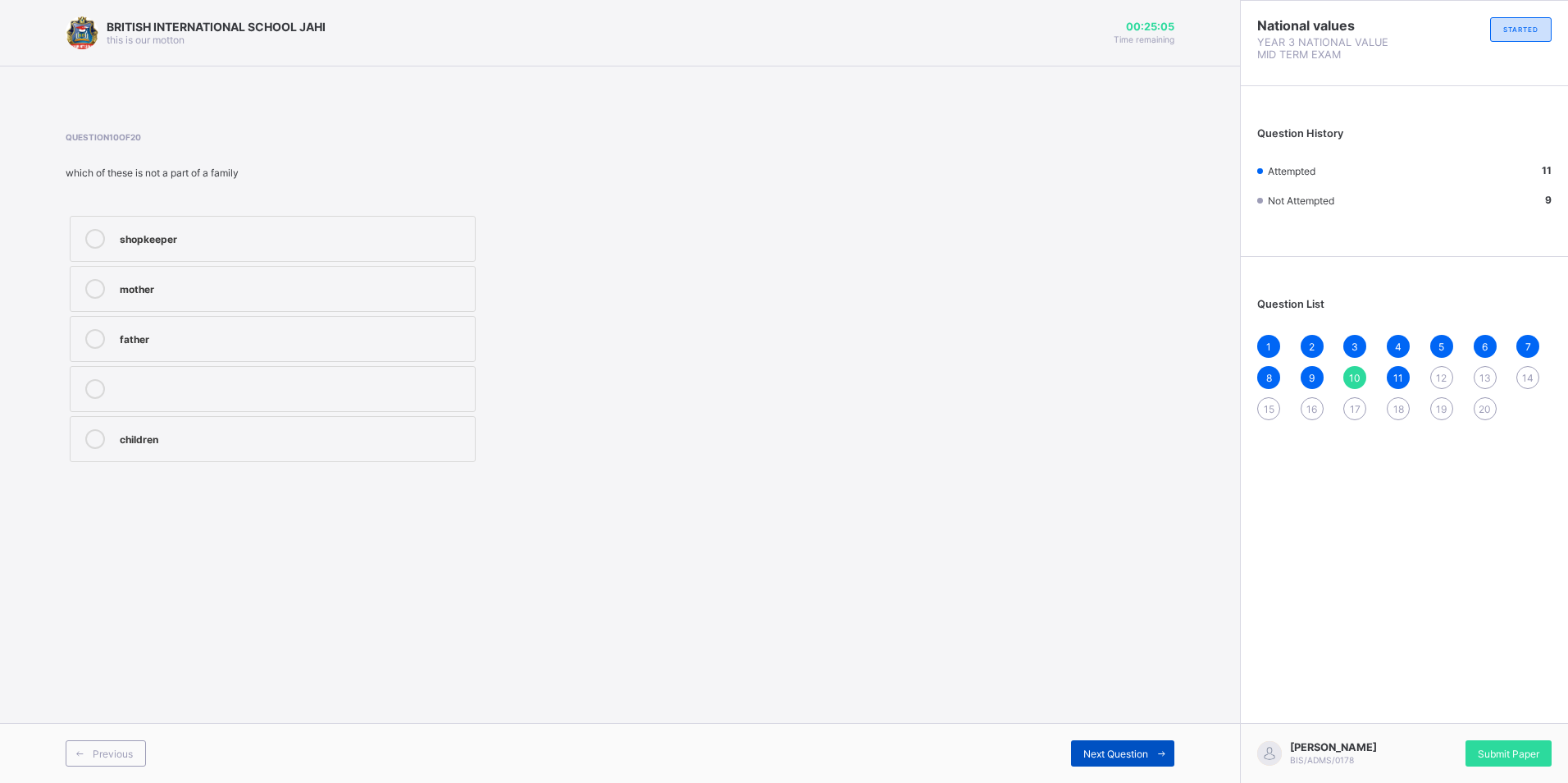
click at [1133, 749] on span "Next Question" at bounding box center [1117, 754] width 65 height 12
drag, startPoint x: 1110, startPoint y: 769, endPoint x: 1087, endPoint y: 759, distance: 25.1
click at [1087, 759] on div "Previous Next Question" at bounding box center [620, 753] width 1240 height 60
click at [1159, 750] on icon at bounding box center [1162, 754] width 12 height 10
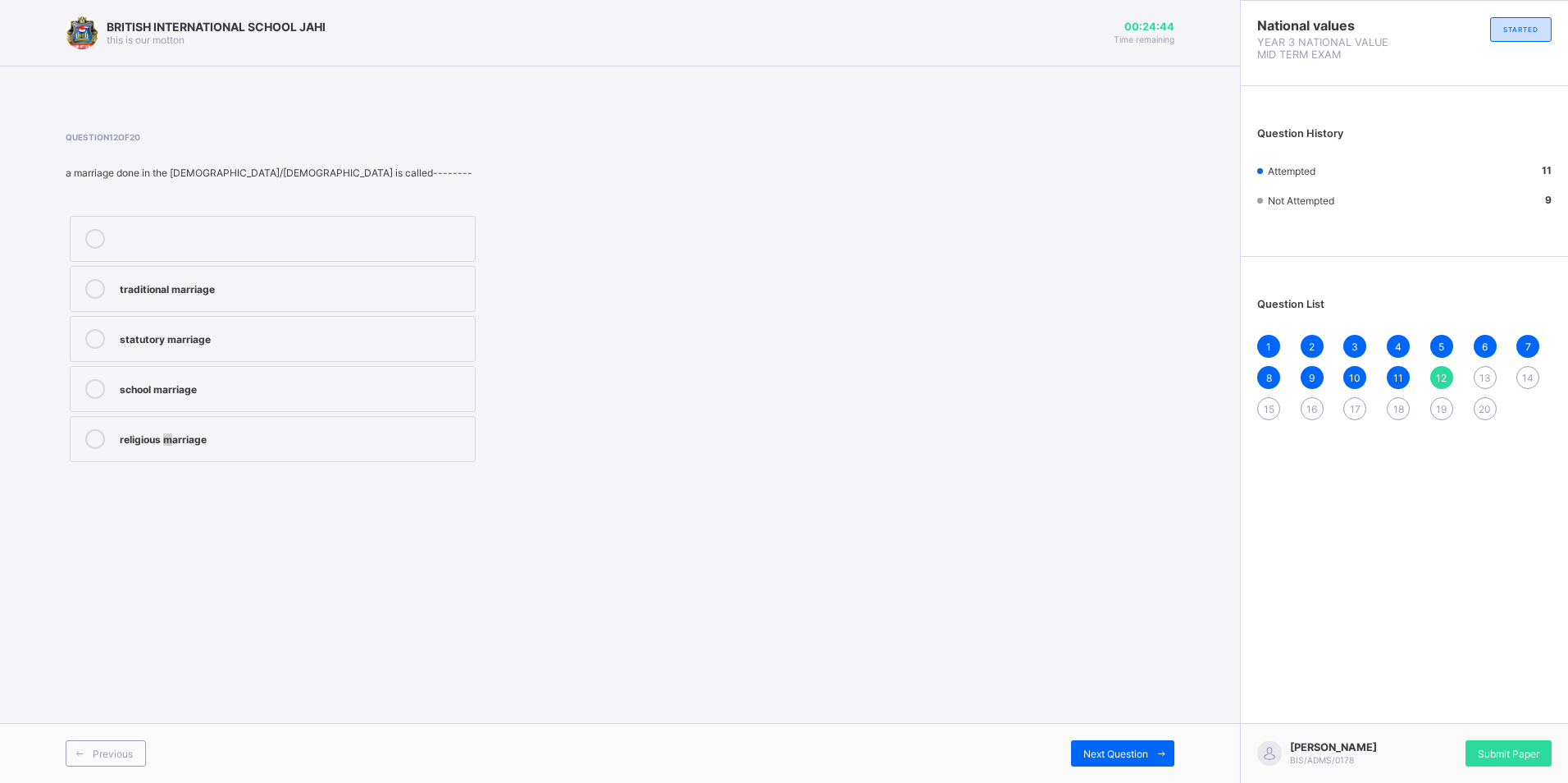
click at [171, 441] on div "religious marriage" at bounding box center [294, 437] width 347 height 16
click at [272, 443] on div "religious marriage" at bounding box center [294, 437] width 347 height 16
click at [1087, 746] on div "Next Question" at bounding box center [1123, 753] width 103 height 27
drag, startPoint x: 239, startPoint y: 357, endPoint x: 320, endPoint y: 377, distance: 83.4
click at [296, 373] on div "ceremony marriage adoption family" at bounding box center [272, 339] width 415 height 254
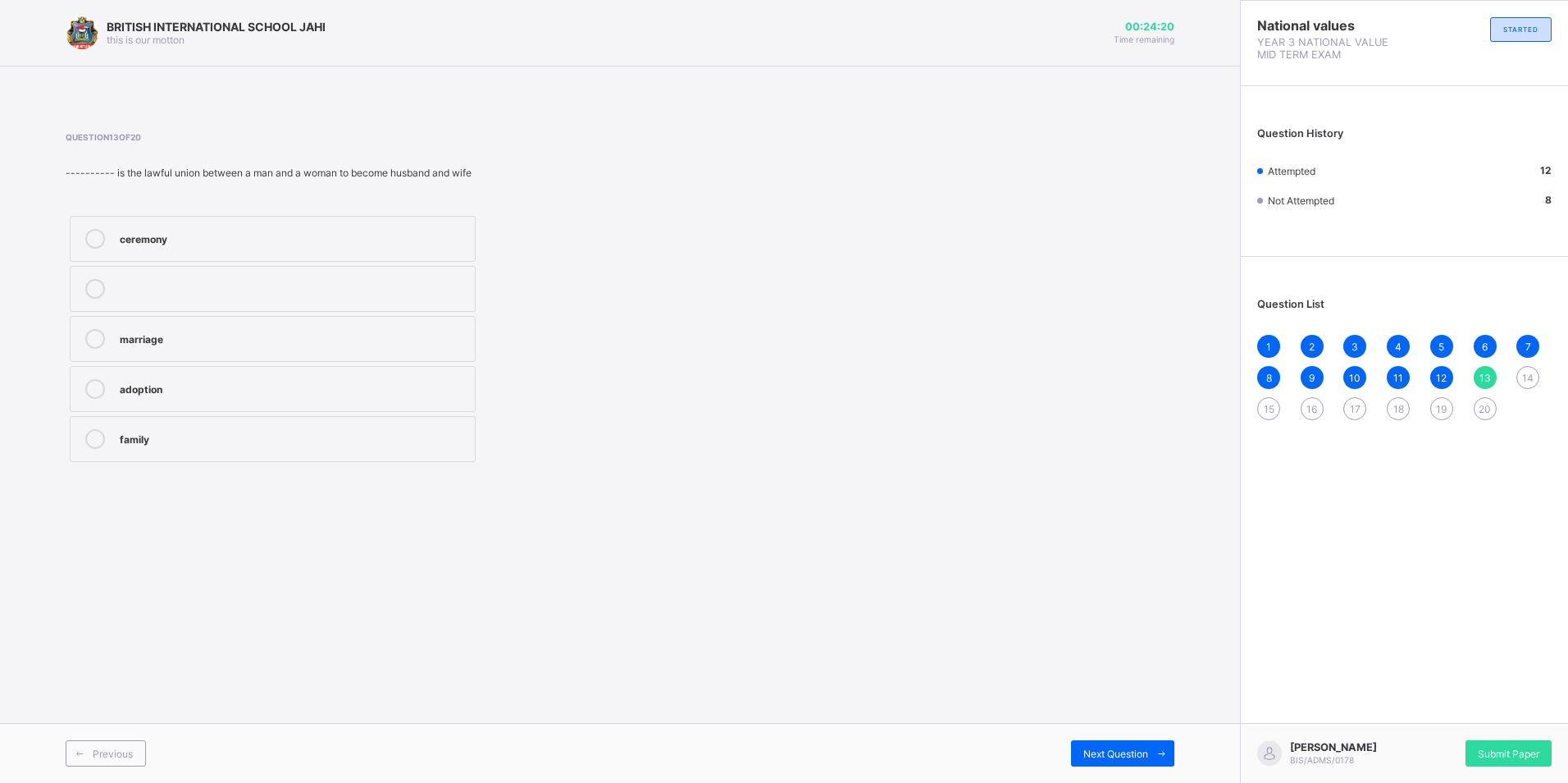
click at [87, 331] on div at bounding box center [95, 338] width 33 height 20
drag, startPoint x: 1145, startPoint y: 750, endPoint x: 1154, endPoint y: 752, distance: 9.2
click at [1154, 752] on div "Next Question" at bounding box center [1123, 753] width 103 height 27
drag, startPoint x: 196, startPoint y: 460, endPoint x: 208, endPoint y: 392, distance: 69.1
click at [200, 427] on label "nephew" at bounding box center [272, 440] width 406 height 46
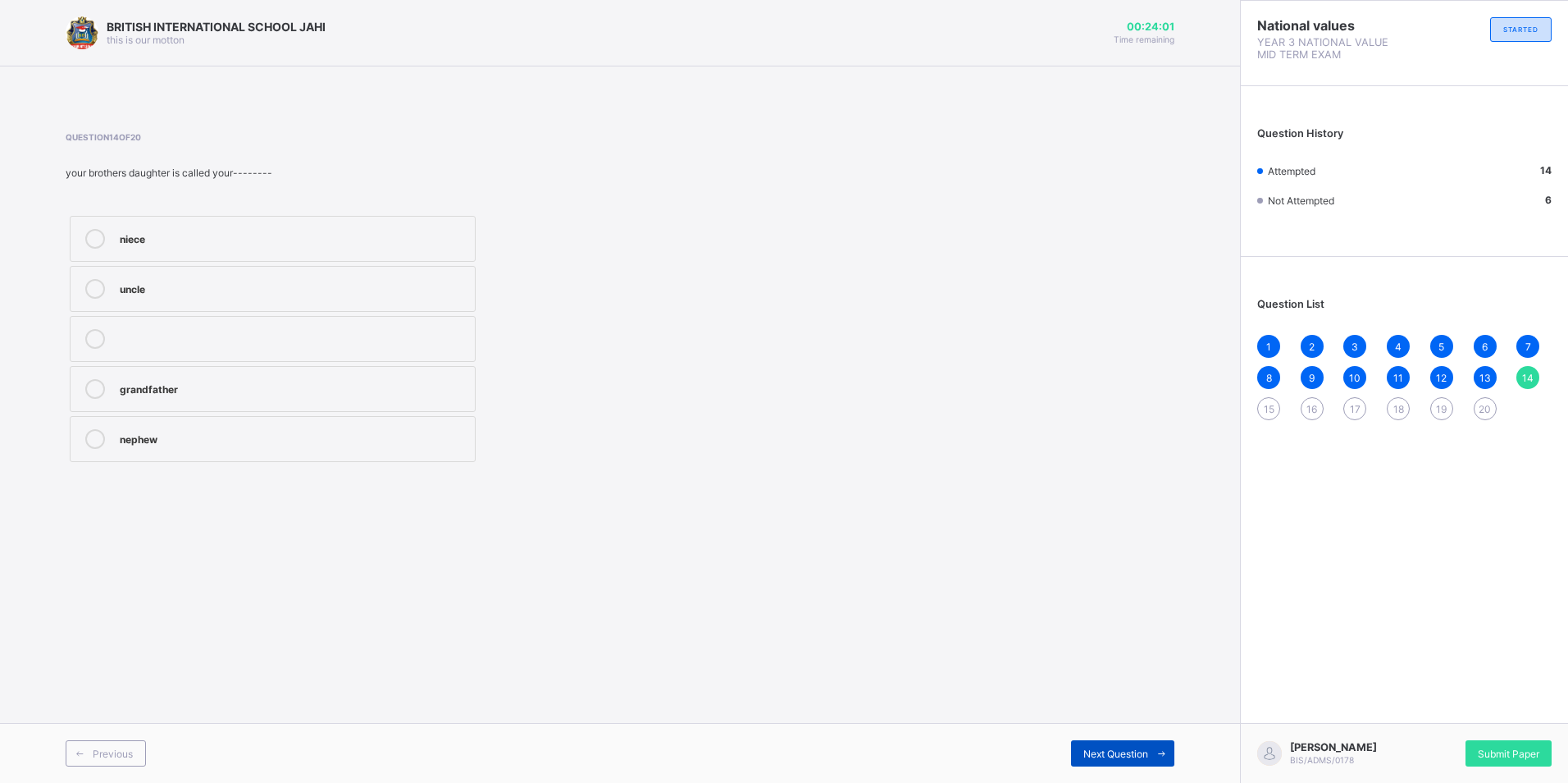
click at [1117, 761] on div "Next Question" at bounding box center [1123, 753] width 103 height 27
click at [191, 230] on label "four" at bounding box center [272, 239] width 406 height 46
click at [286, 439] on div "two" at bounding box center [294, 437] width 347 height 16
click at [1102, 750] on span "Next Question" at bounding box center [1117, 754] width 65 height 12
drag, startPoint x: 148, startPoint y: 334, endPoint x: 201, endPoint y: 351, distance: 55.7
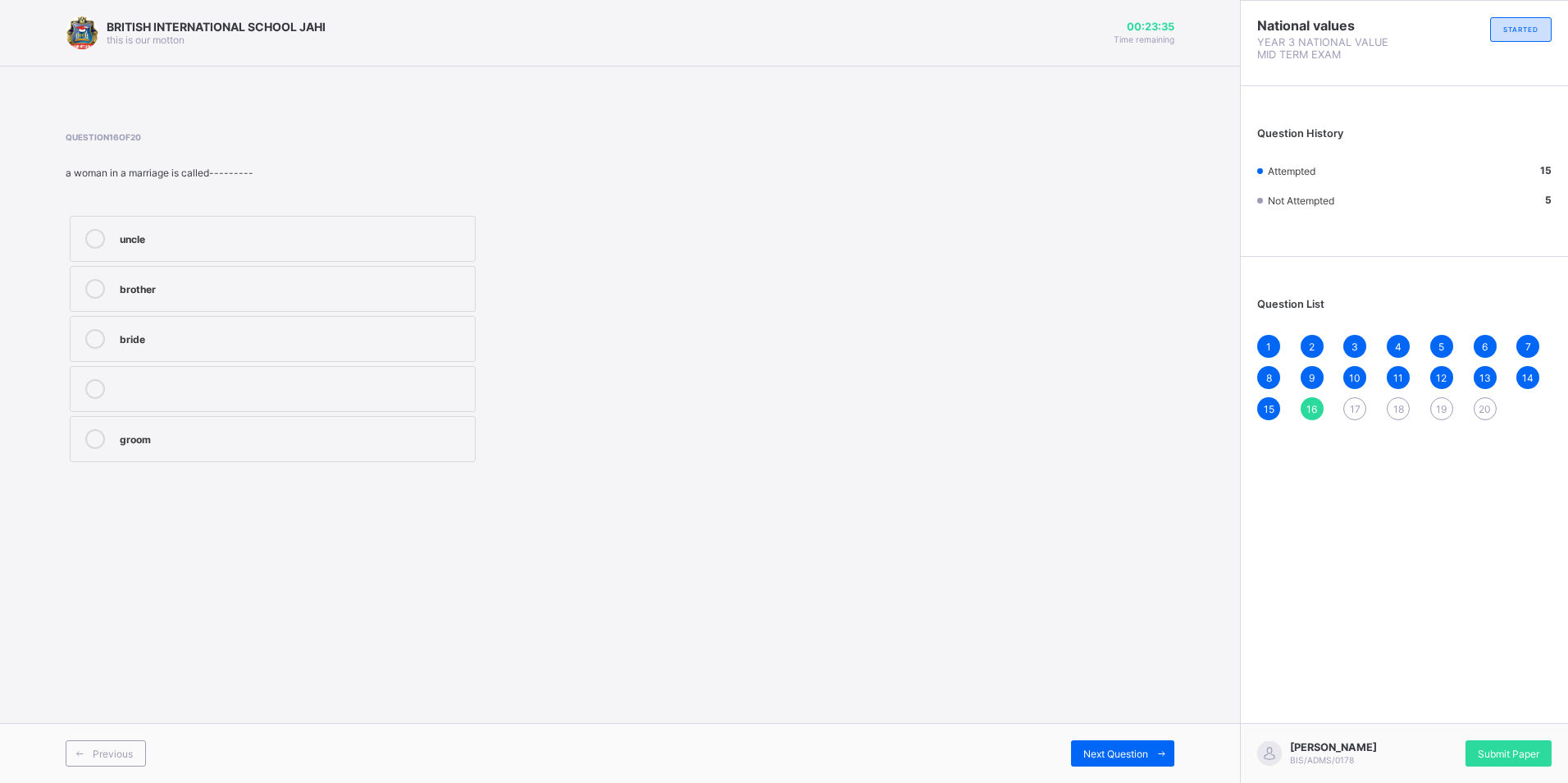
click at [160, 338] on div "bride" at bounding box center [294, 337] width 347 height 16
drag, startPoint x: 1103, startPoint y: 758, endPoint x: 1097, endPoint y: 750, distance: 10.0
click at [1102, 757] on span "Next Question" at bounding box center [1117, 754] width 65 height 12
drag, startPoint x: 1097, startPoint y: 750, endPoint x: 1165, endPoint y: 751, distance: 68.0
click at [1165, 751] on icon at bounding box center [1162, 754] width 12 height 10
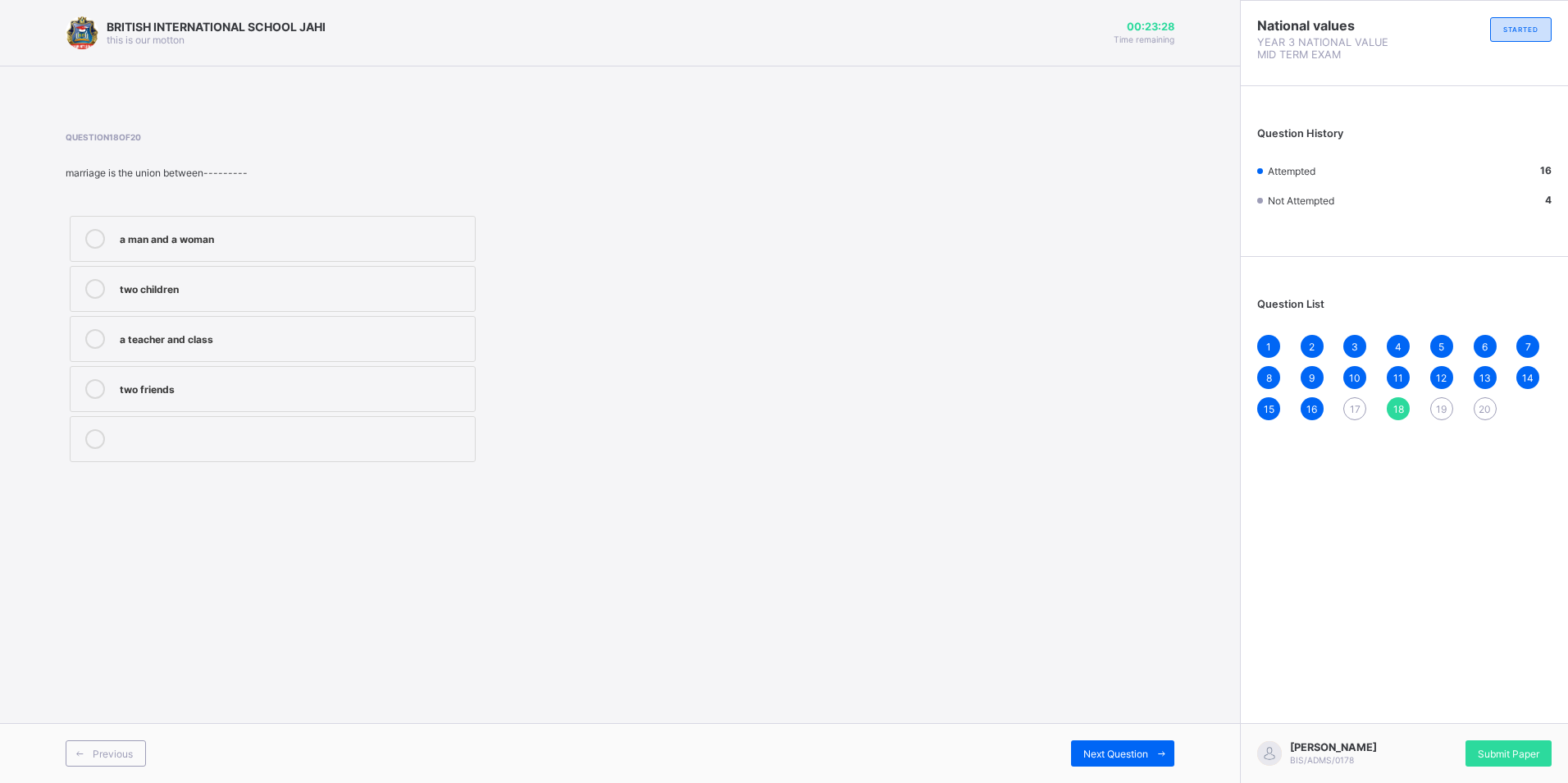
click at [1347, 404] on div "17" at bounding box center [1355, 409] width 23 height 23
click at [160, 375] on label "father" at bounding box center [272, 389] width 406 height 46
click at [1080, 750] on div "Next Question" at bounding box center [1123, 753] width 103 height 27
click at [210, 237] on div "a man and a woman" at bounding box center [294, 237] width 347 height 16
click at [335, 238] on div "a man and a woman" at bounding box center [294, 237] width 347 height 16
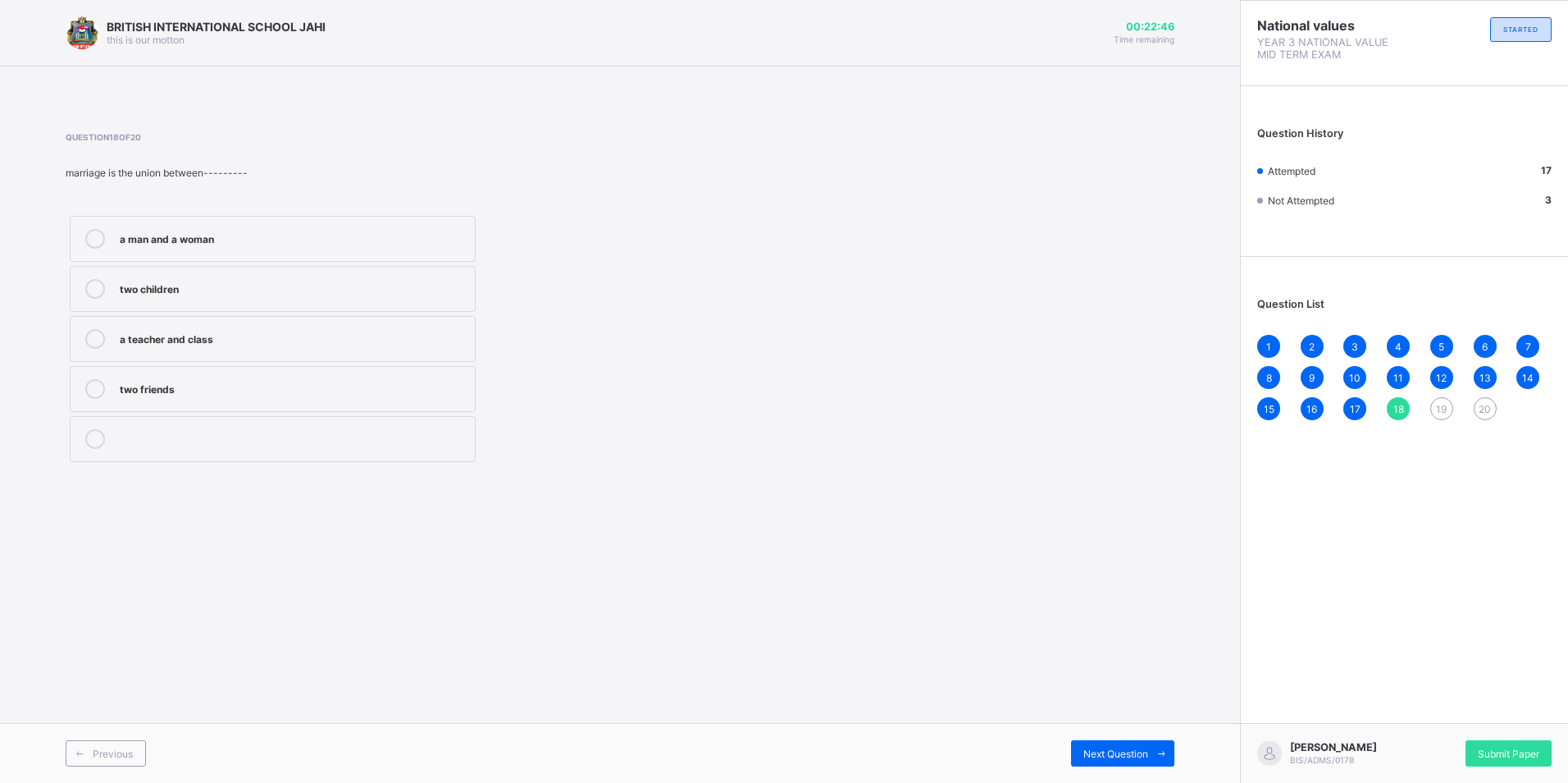
drag, startPoint x: 1123, startPoint y: 754, endPoint x: 1119, endPoint y: 734, distance: 20.4
click at [1123, 752] on span "Next Question" at bounding box center [1117, 754] width 65 height 12
click at [120, 401] on label "grandparents, uncles, cousins, and nephews" at bounding box center [272, 389] width 406 height 46
click at [1123, 750] on span "Next Question" at bounding box center [1117, 754] width 65 height 12
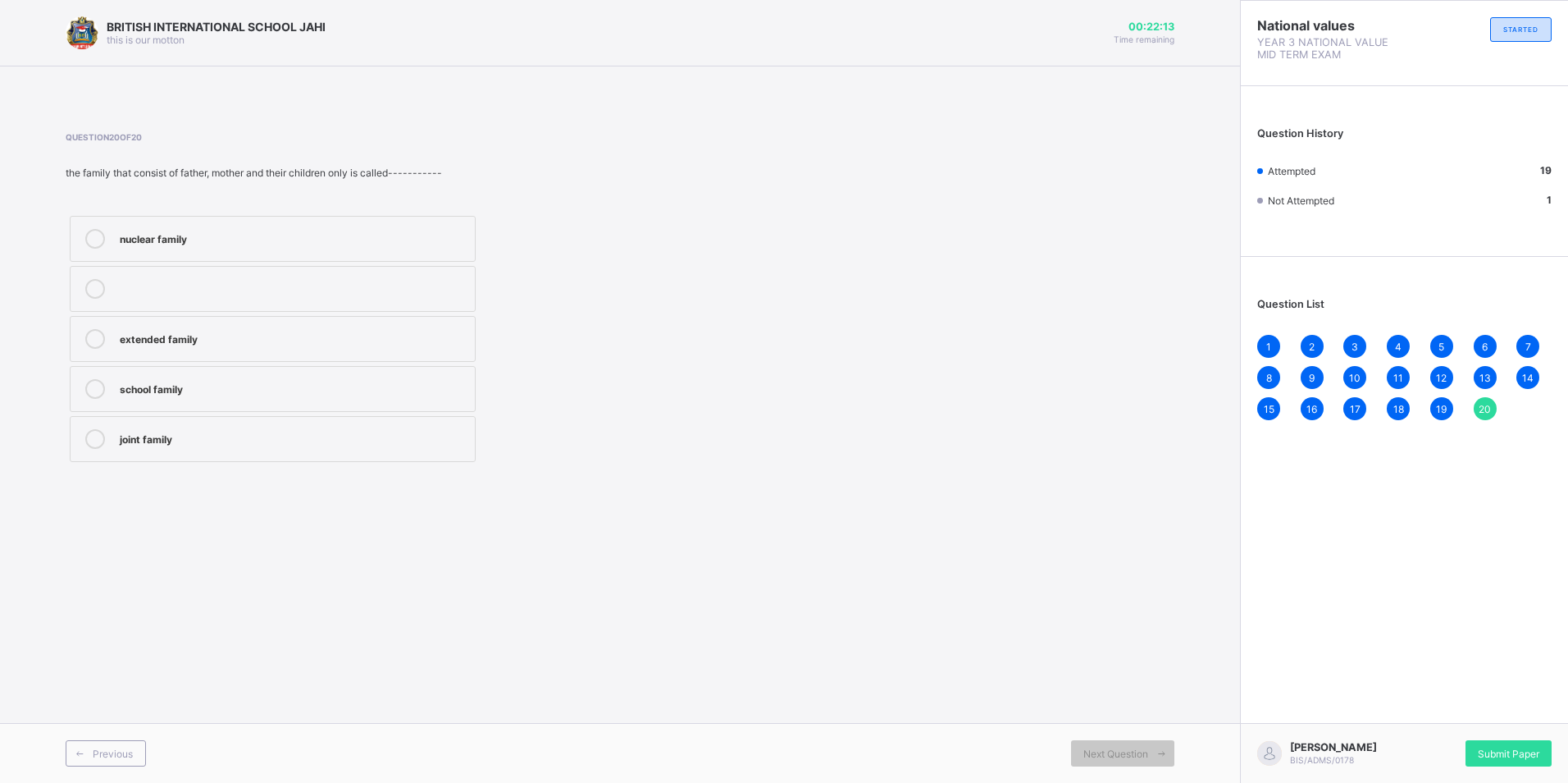
click at [201, 232] on div "nuclear family" at bounding box center [294, 237] width 347 height 16
click at [1519, 751] on span "Submit Paper" at bounding box center [1509, 754] width 62 height 12
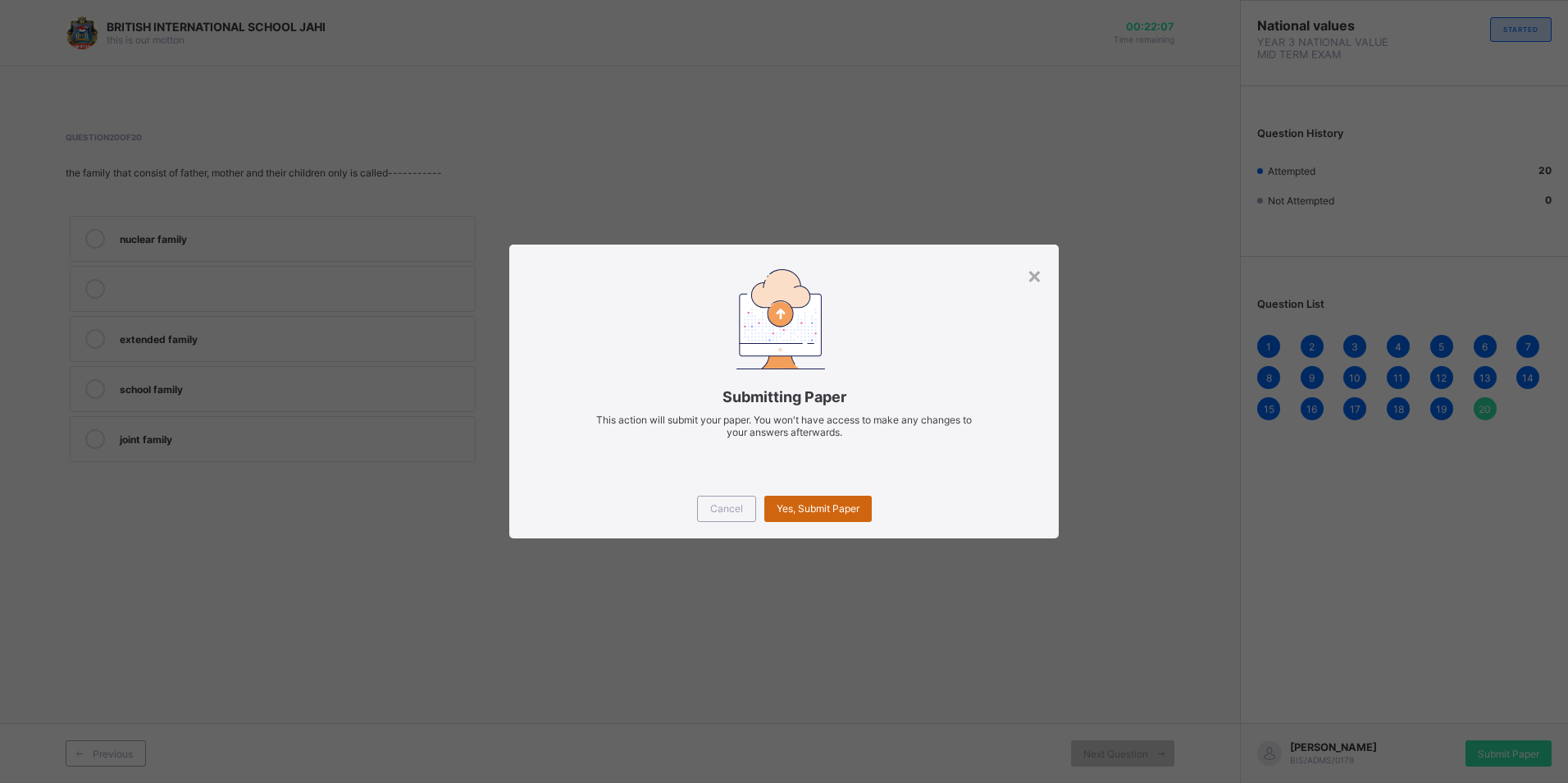
drag, startPoint x: 789, startPoint y: 496, endPoint x: 790, endPoint y: 505, distance: 9.1
click at [789, 504] on div "Yes, Submit Paper" at bounding box center [818, 508] width 107 height 27
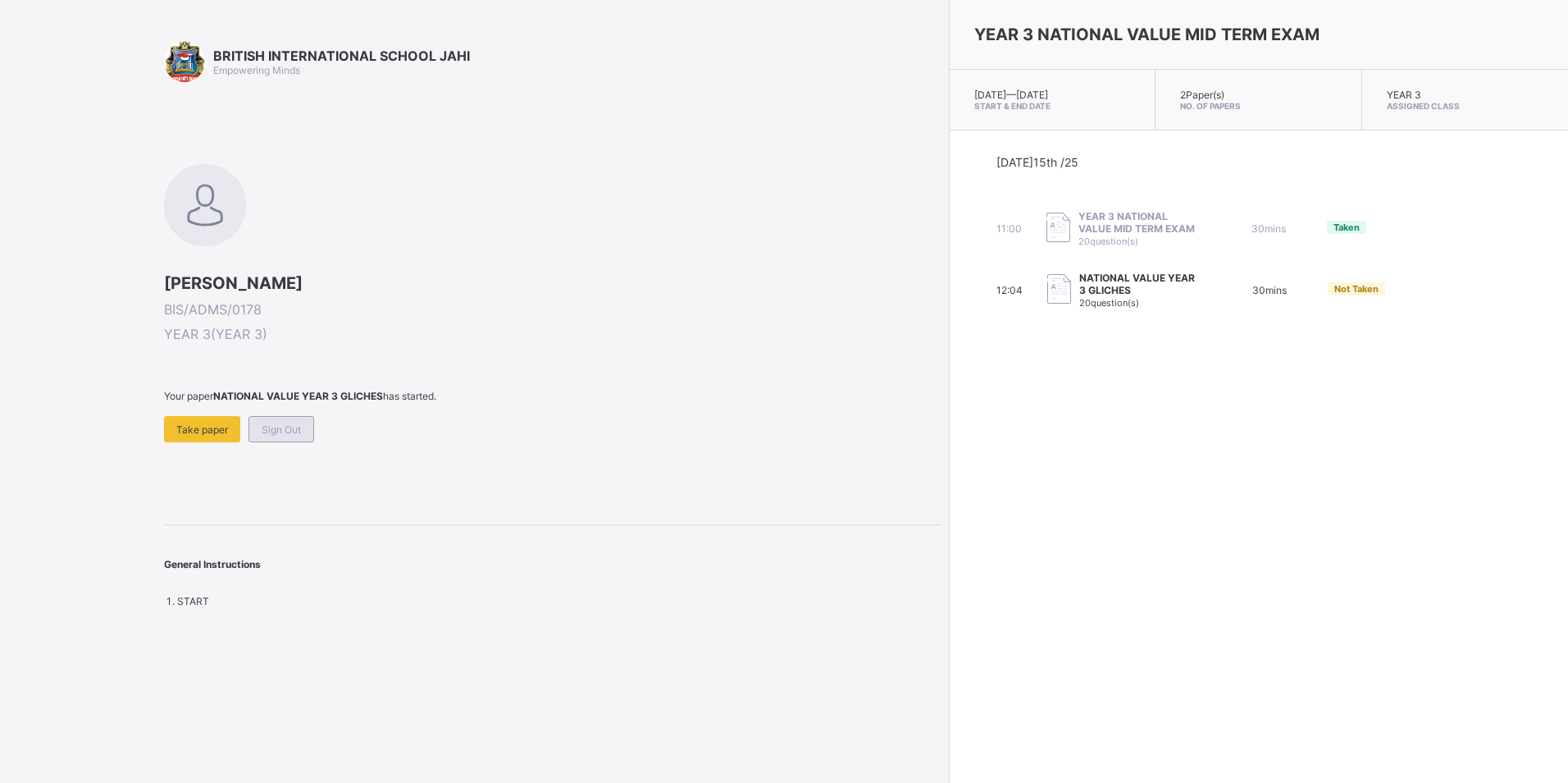
click at [267, 434] on span "Sign Out" at bounding box center [282, 429] width 39 height 12
